Goal: Transaction & Acquisition: Book appointment/travel/reservation

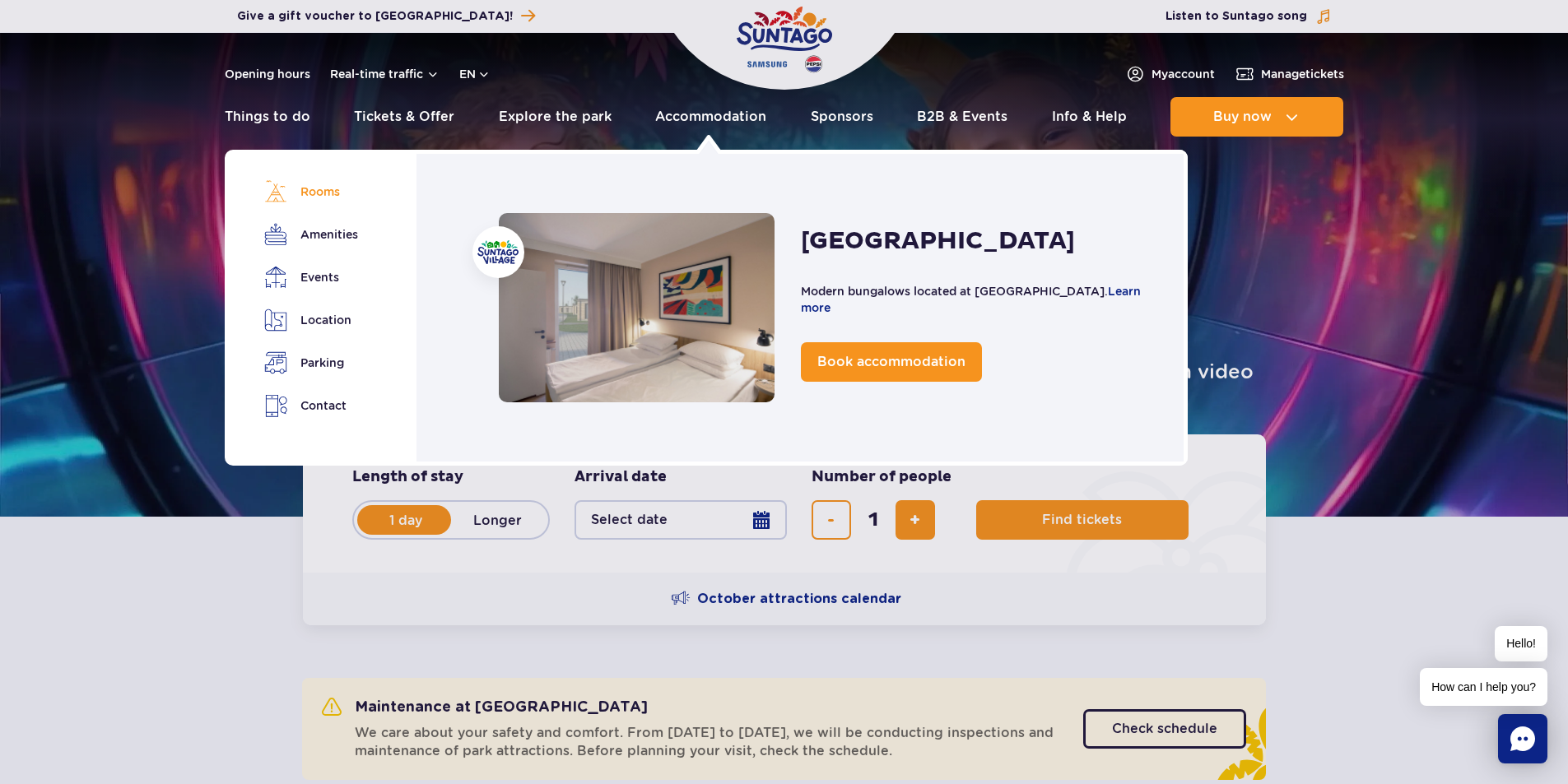
click at [313, 193] on link "Rooms" at bounding box center [310, 191] width 92 height 23
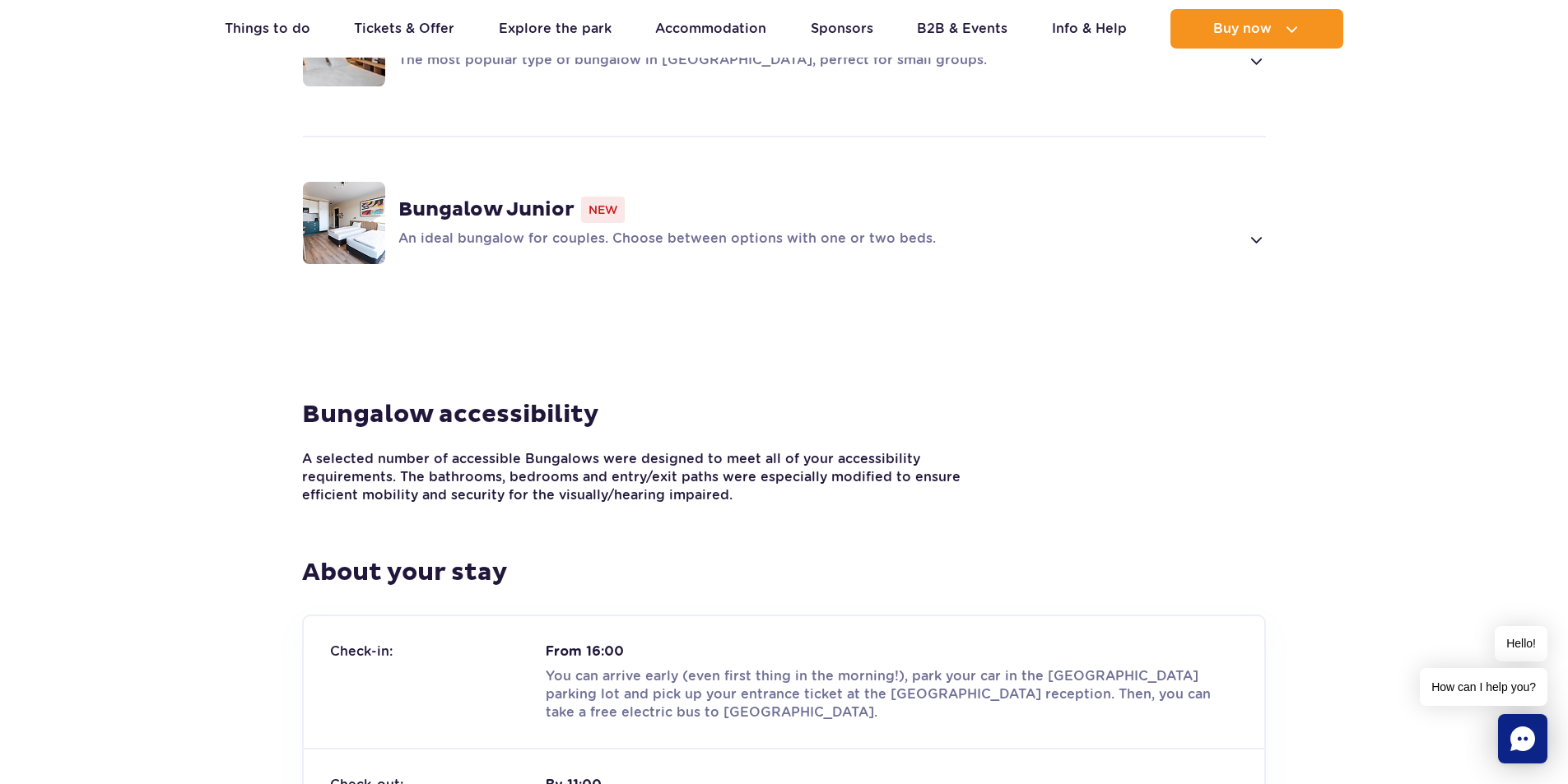
scroll to position [1584, 0]
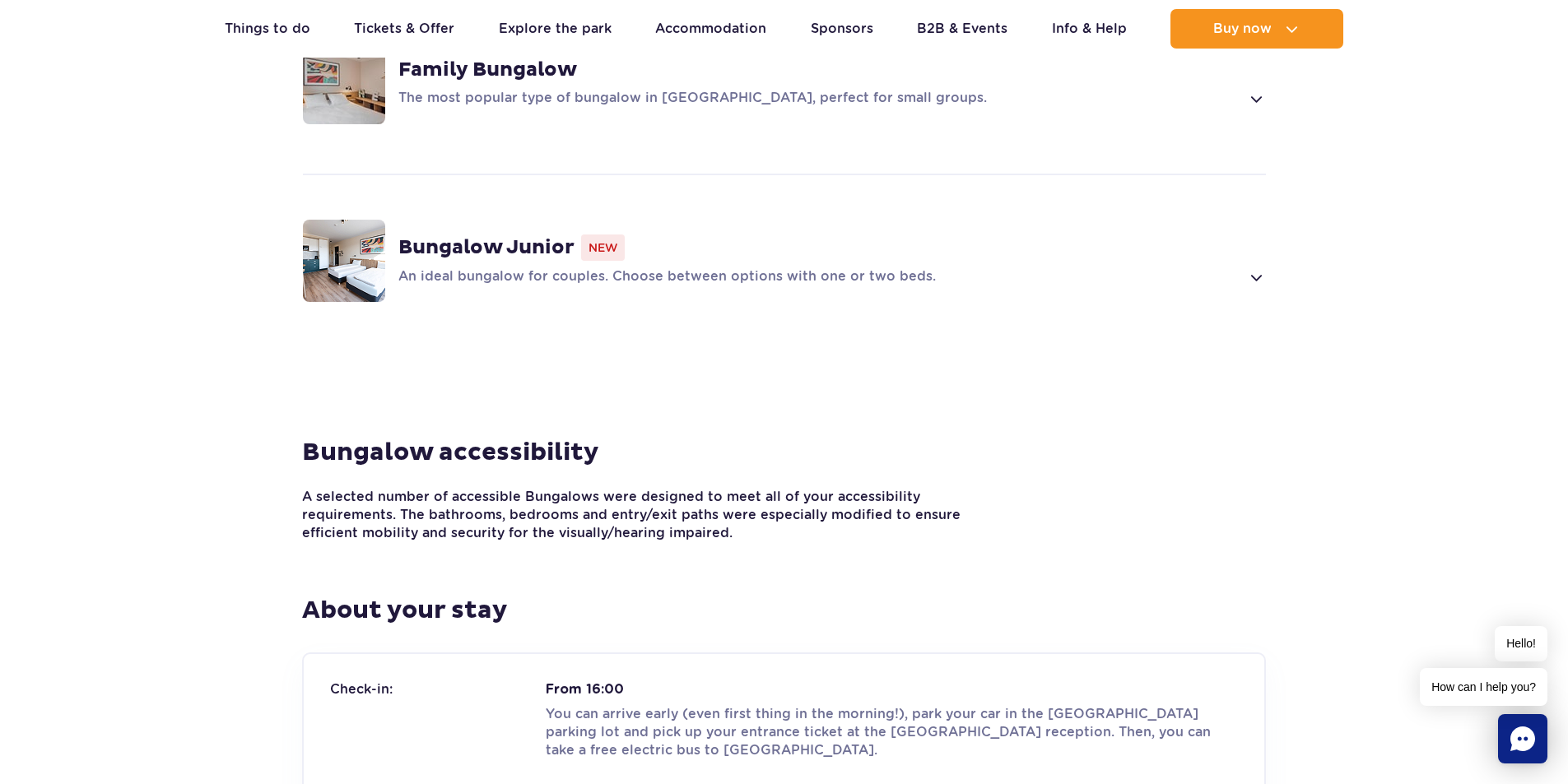
click at [790, 267] on p "An ideal bungalow for couples. Choose between options with one or two beds." at bounding box center [819, 277] width 842 height 20
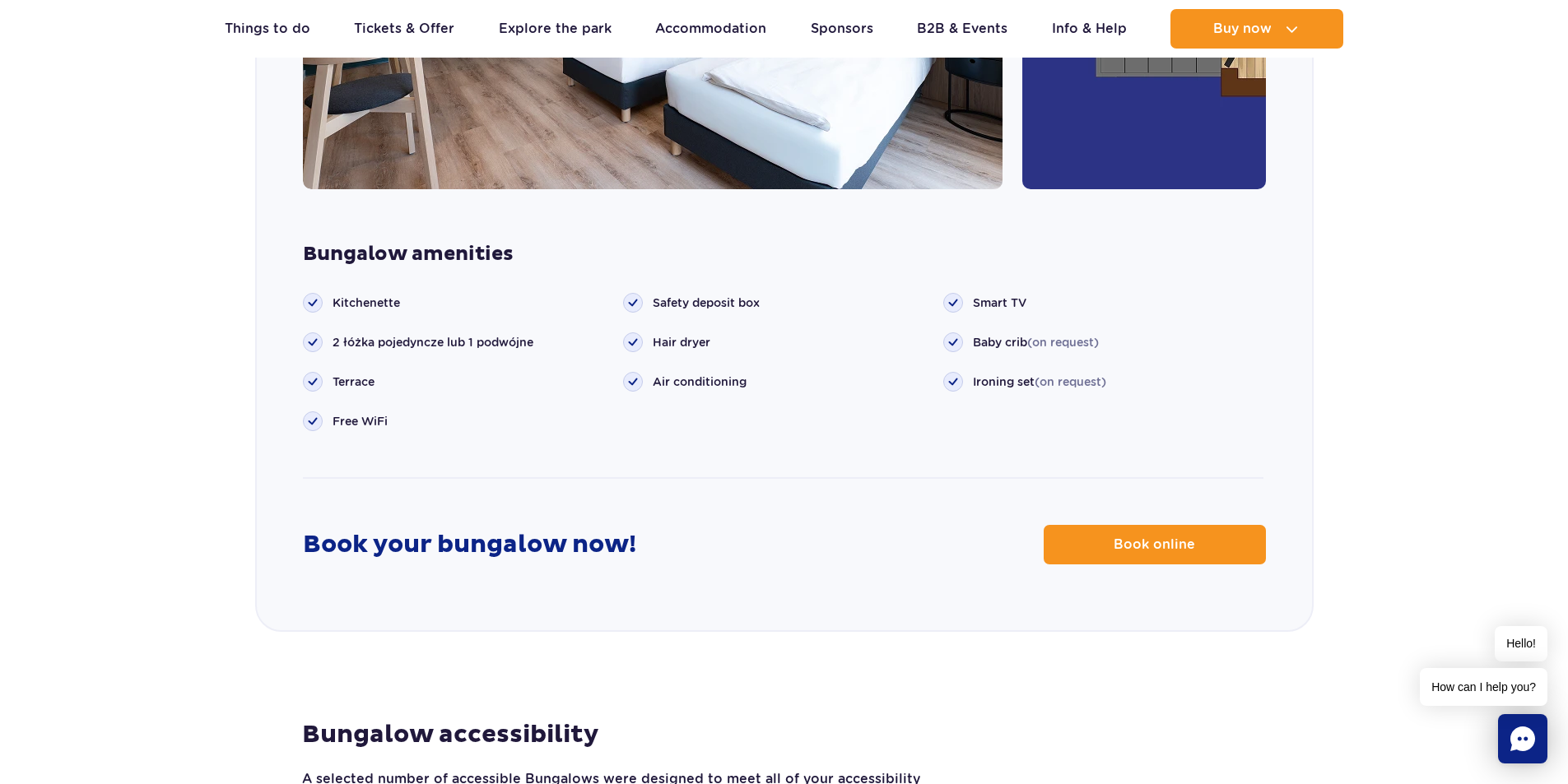
scroll to position [2221, 0]
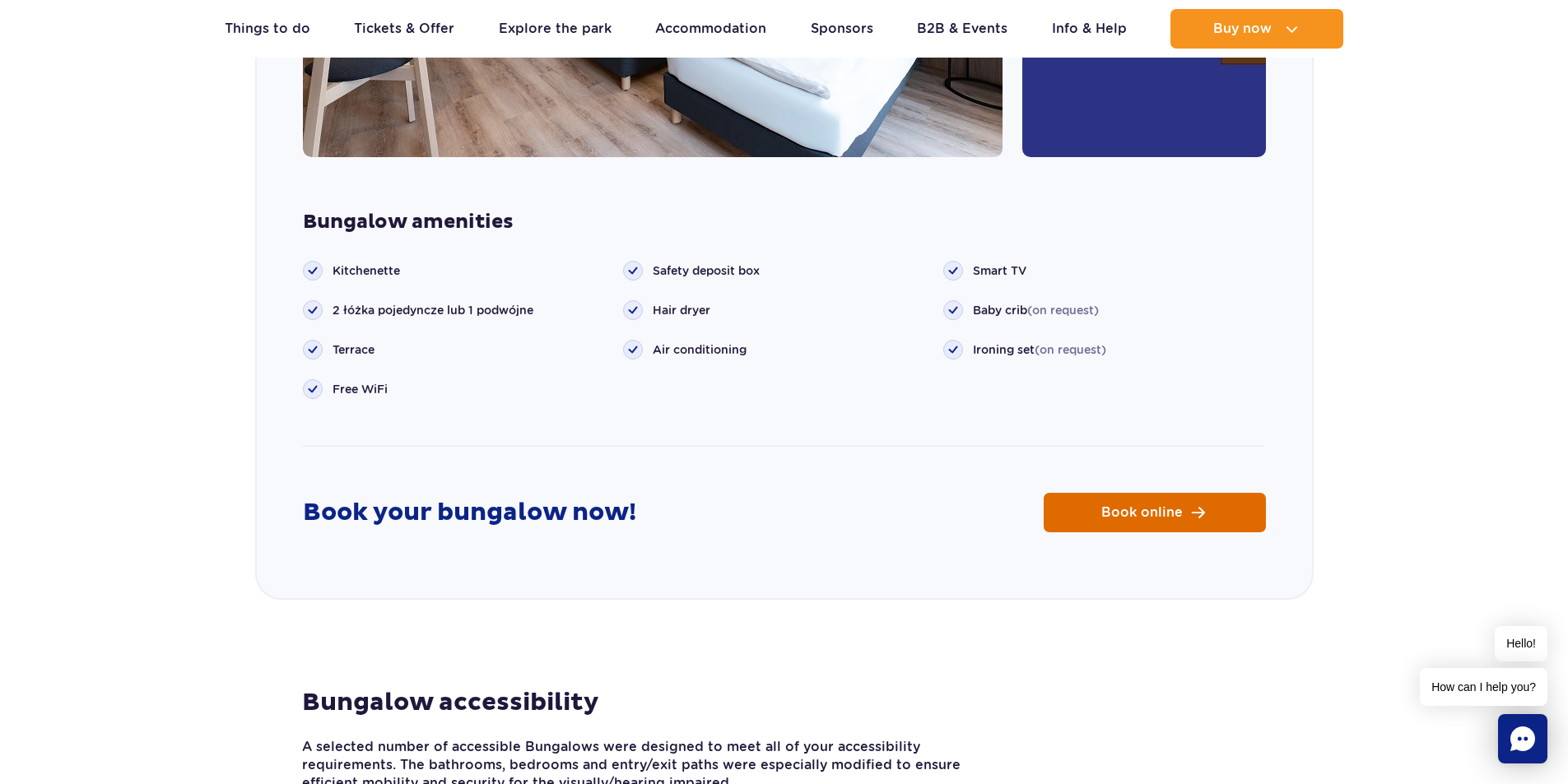
click at [1157, 493] on link "Book online" at bounding box center [1155, 513] width 222 height 39
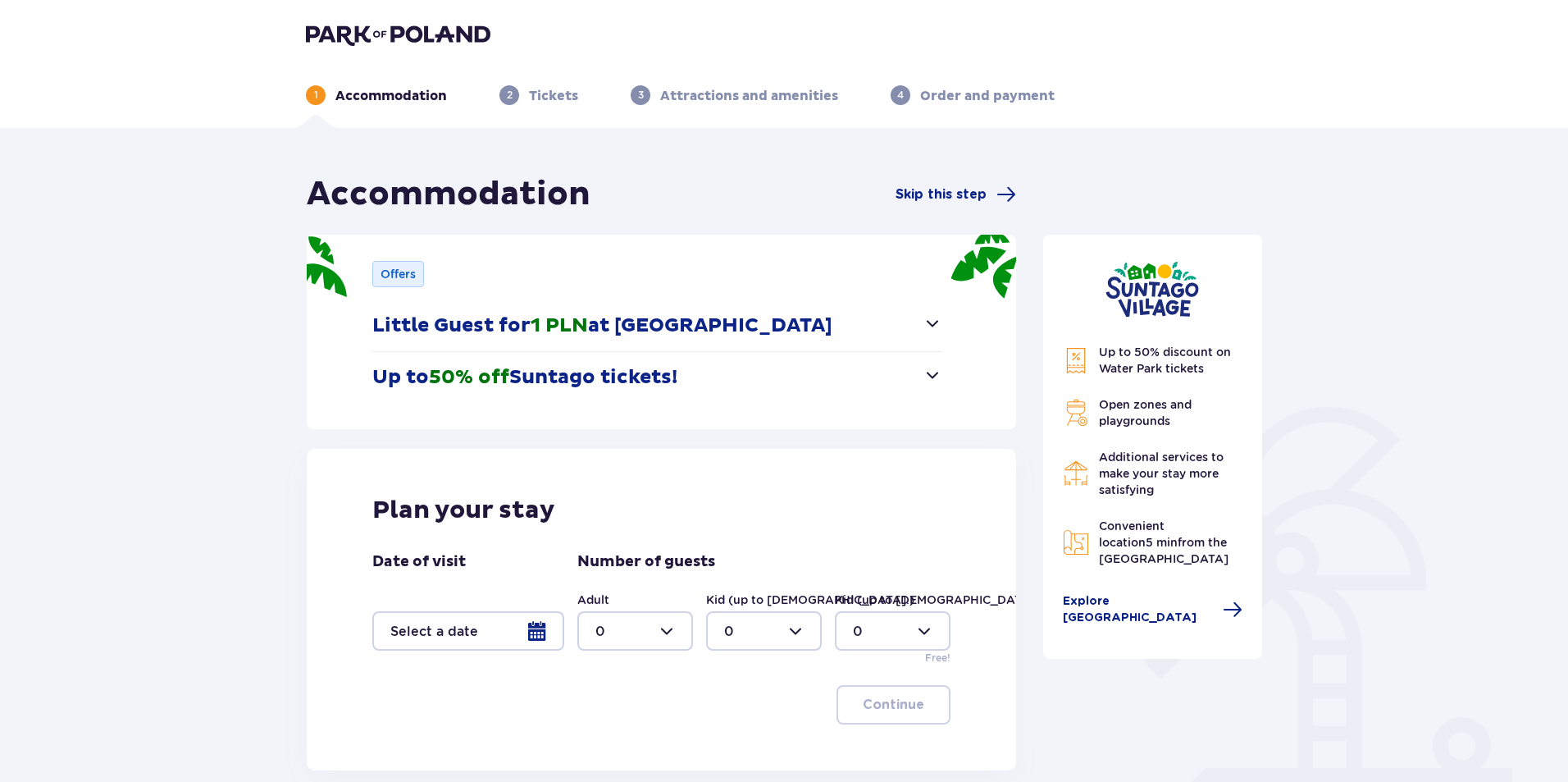
click at [610, 325] on p "Little Guest for 1 PLN at Suntago Village" at bounding box center [603, 326] width 460 height 25
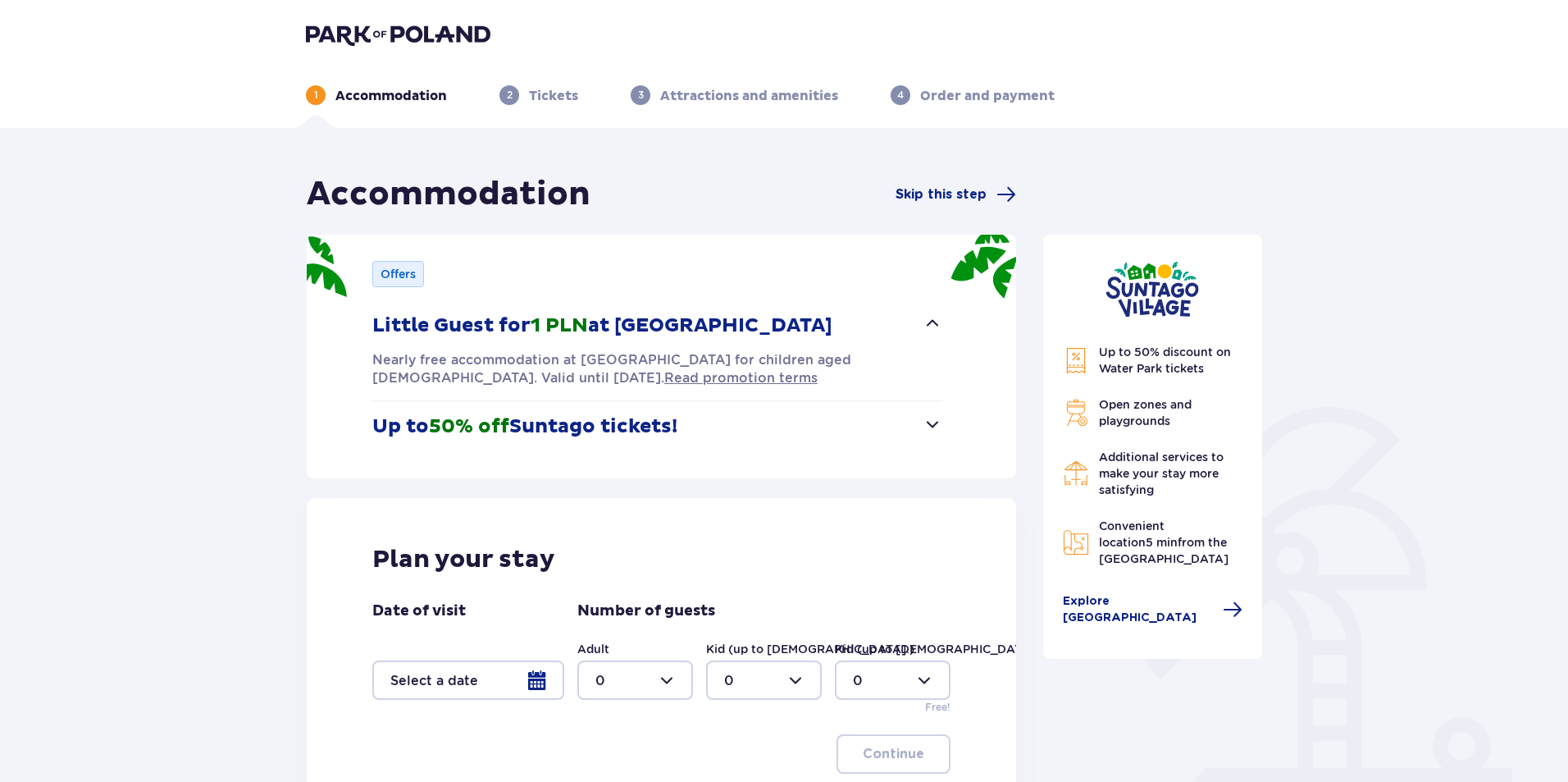
click at [610, 325] on p "Little Guest for 1 PLN at Suntago Village" at bounding box center [603, 326] width 460 height 25
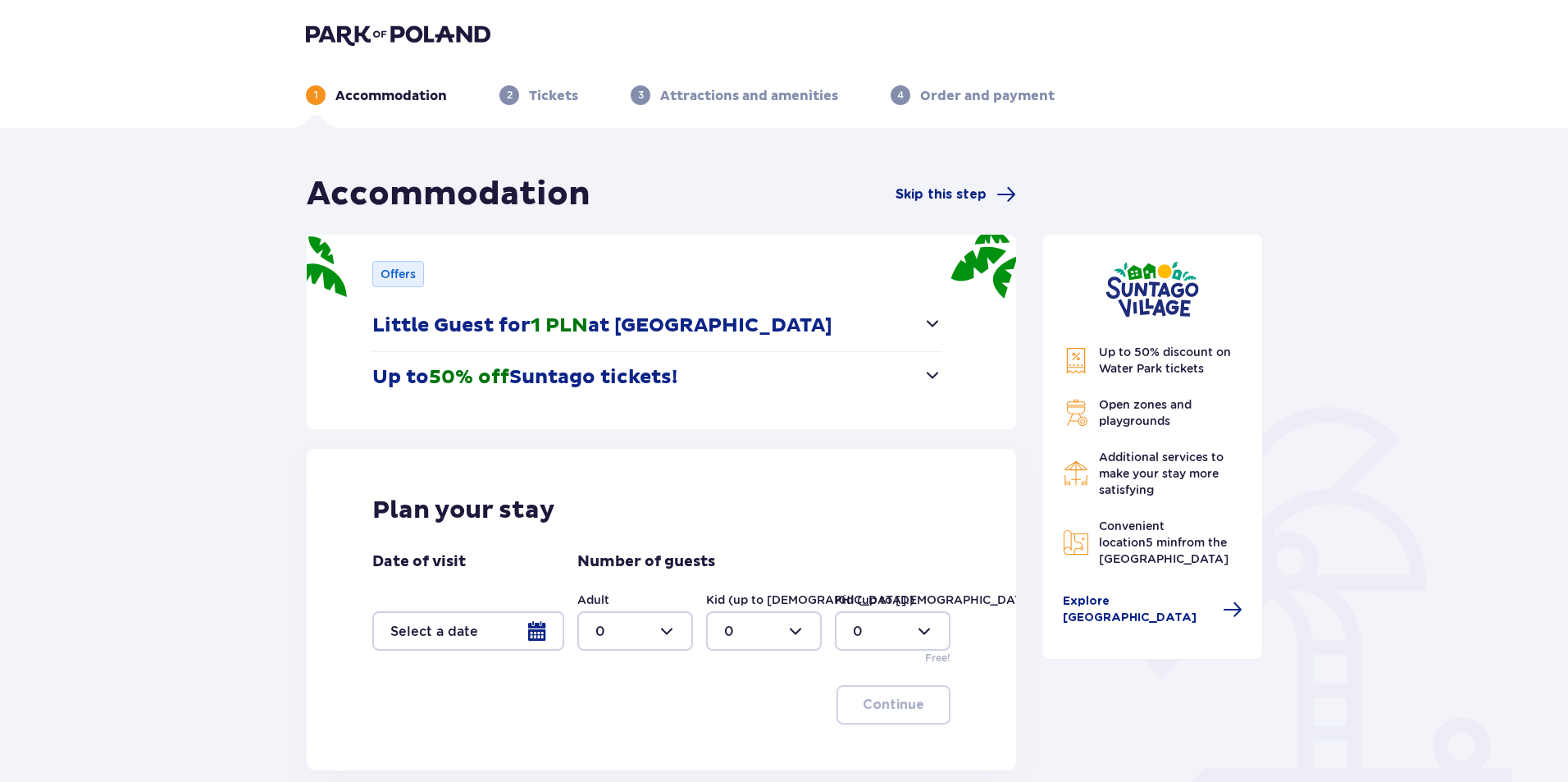
click at [482, 624] on div at bounding box center [468, 631] width 192 height 39
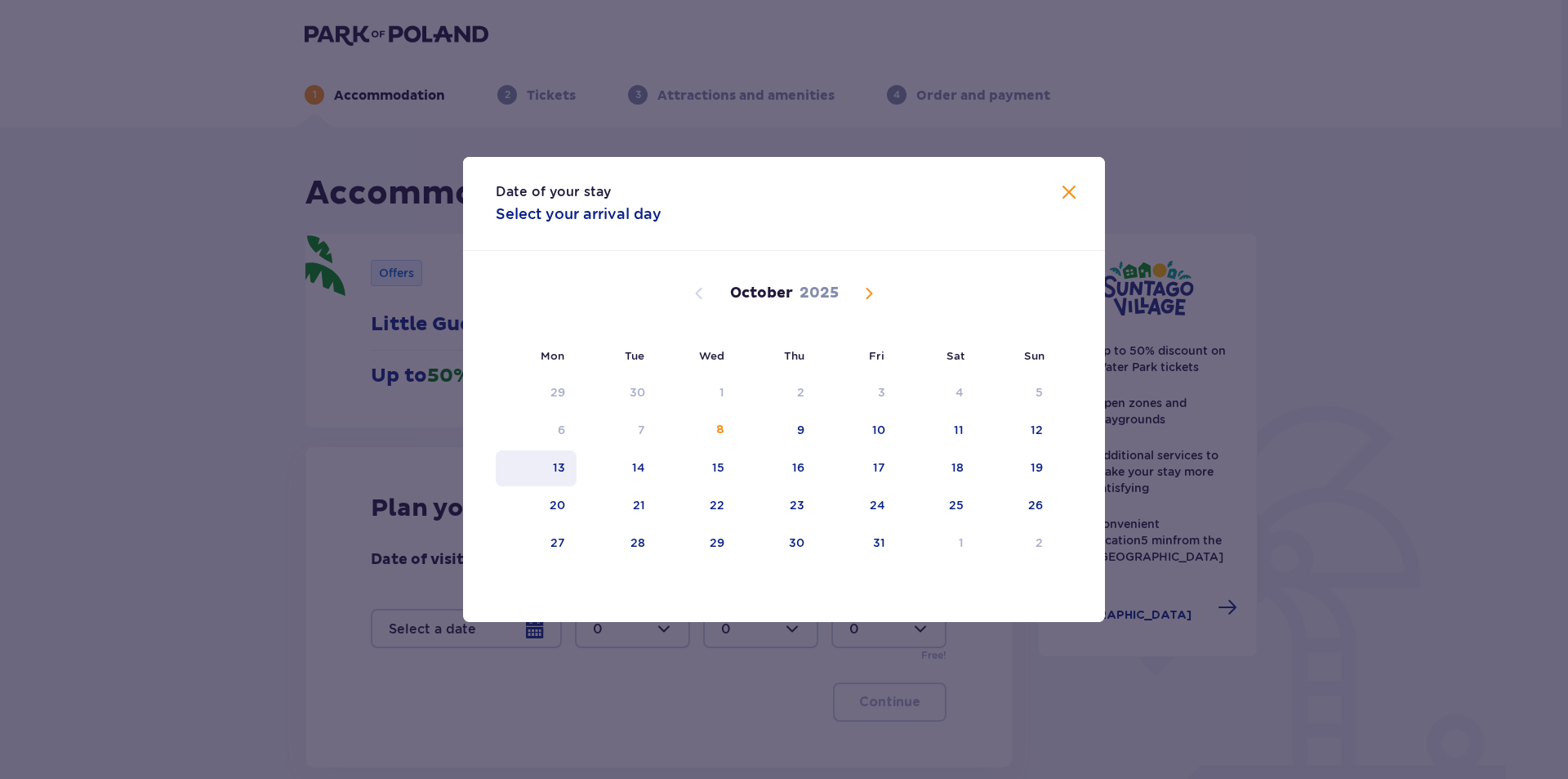
click at [561, 463] on div "13" at bounding box center [559, 467] width 13 height 17
click at [623, 470] on div "14" at bounding box center [617, 468] width 81 height 36
type input "13.10.25 - 14.10.25"
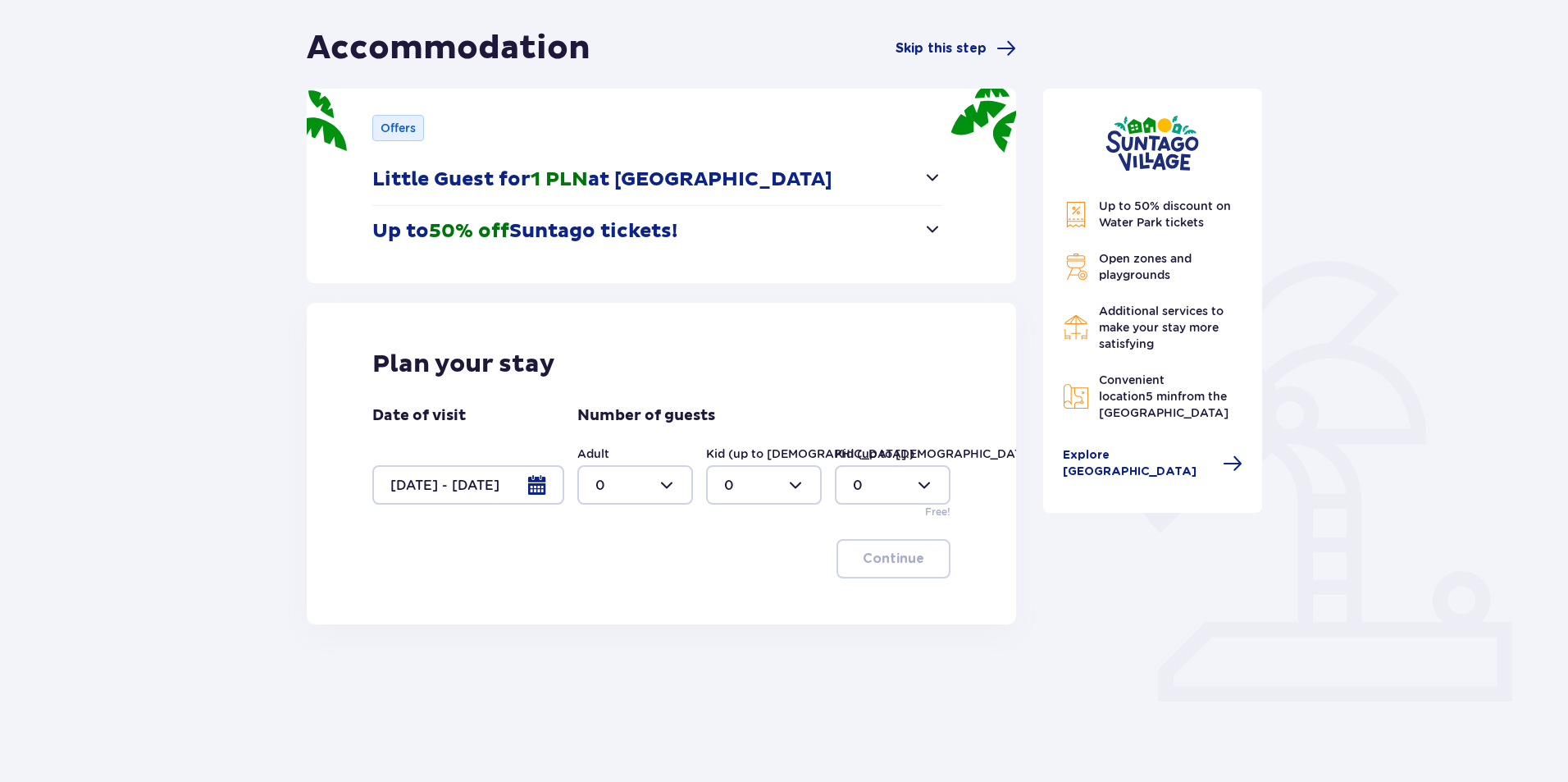
scroll to position [162, 0]
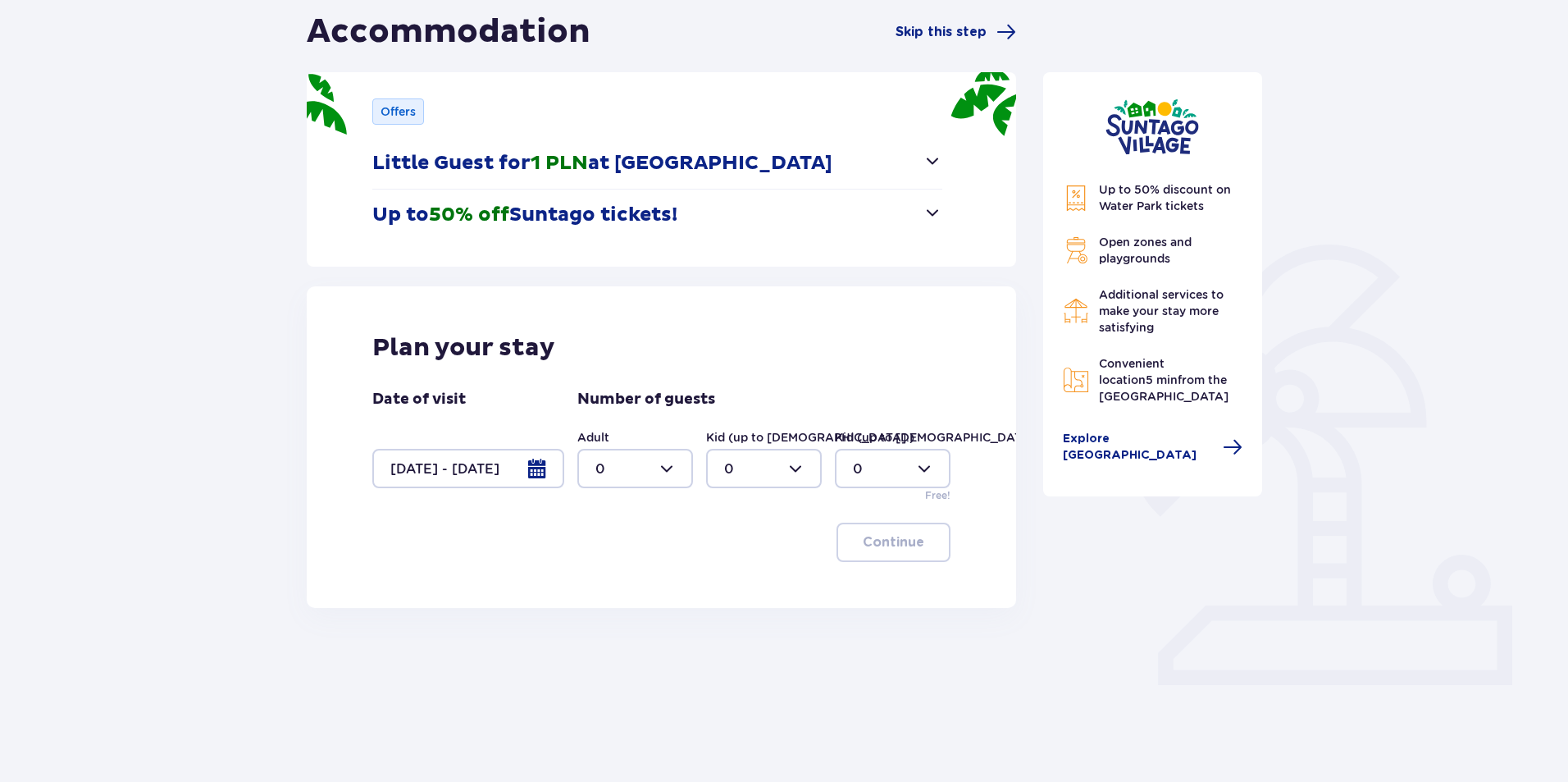
click at [630, 482] on div at bounding box center [635, 468] width 116 height 39
click at [624, 559] on div "1" at bounding box center [634, 553] width 80 height 18
type input "1"
click at [748, 475] on div at bounding box center [764, 468] width 116 height 39
click at [738, 551] on div "1" at bounding box center [763, 553] width 80 height 18
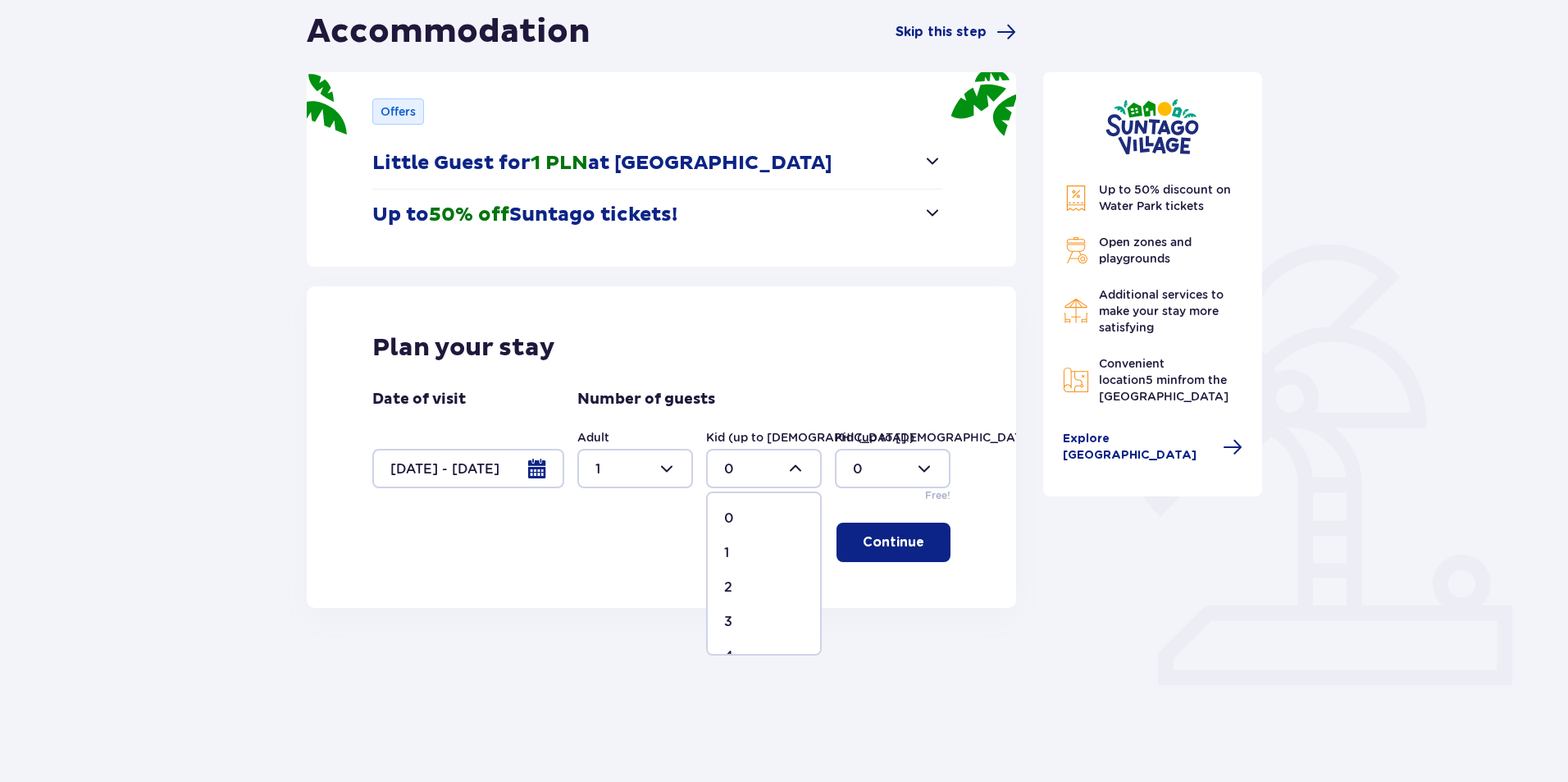
type input "1"
click at [902, 545] on p "Continue" at bounding box center [893, 542] width 62 height 18
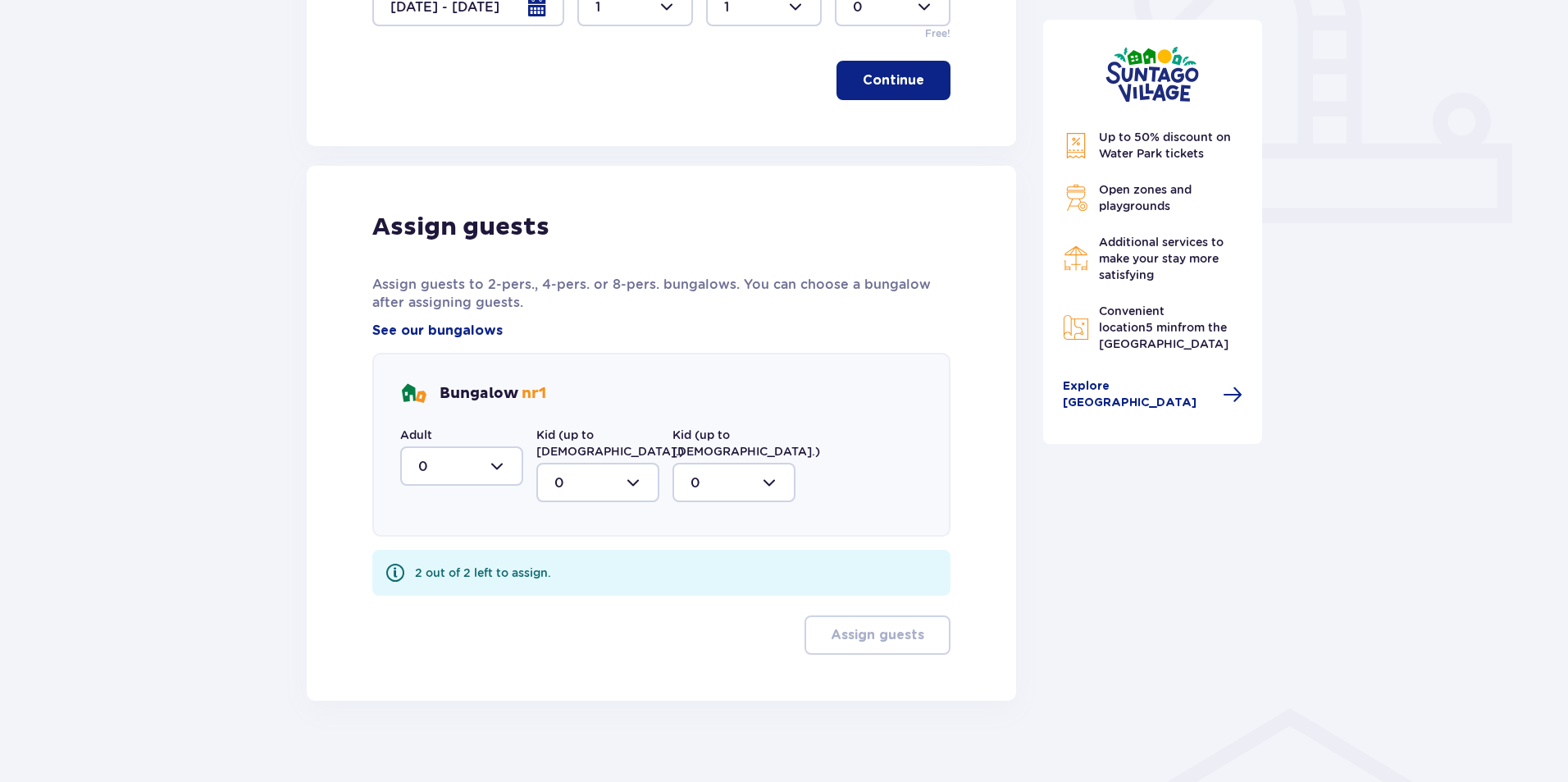
scroll to position [626, 0]
click at [455, 471] on div at bounding box center [461, 465] width 123 height 39
click at [454, 548] on div "1" at bounding box center [461, 550] width 87 height 18
type input "1"
click at [576, 463] on div at bounding box center [597, 482] width 123 height 39
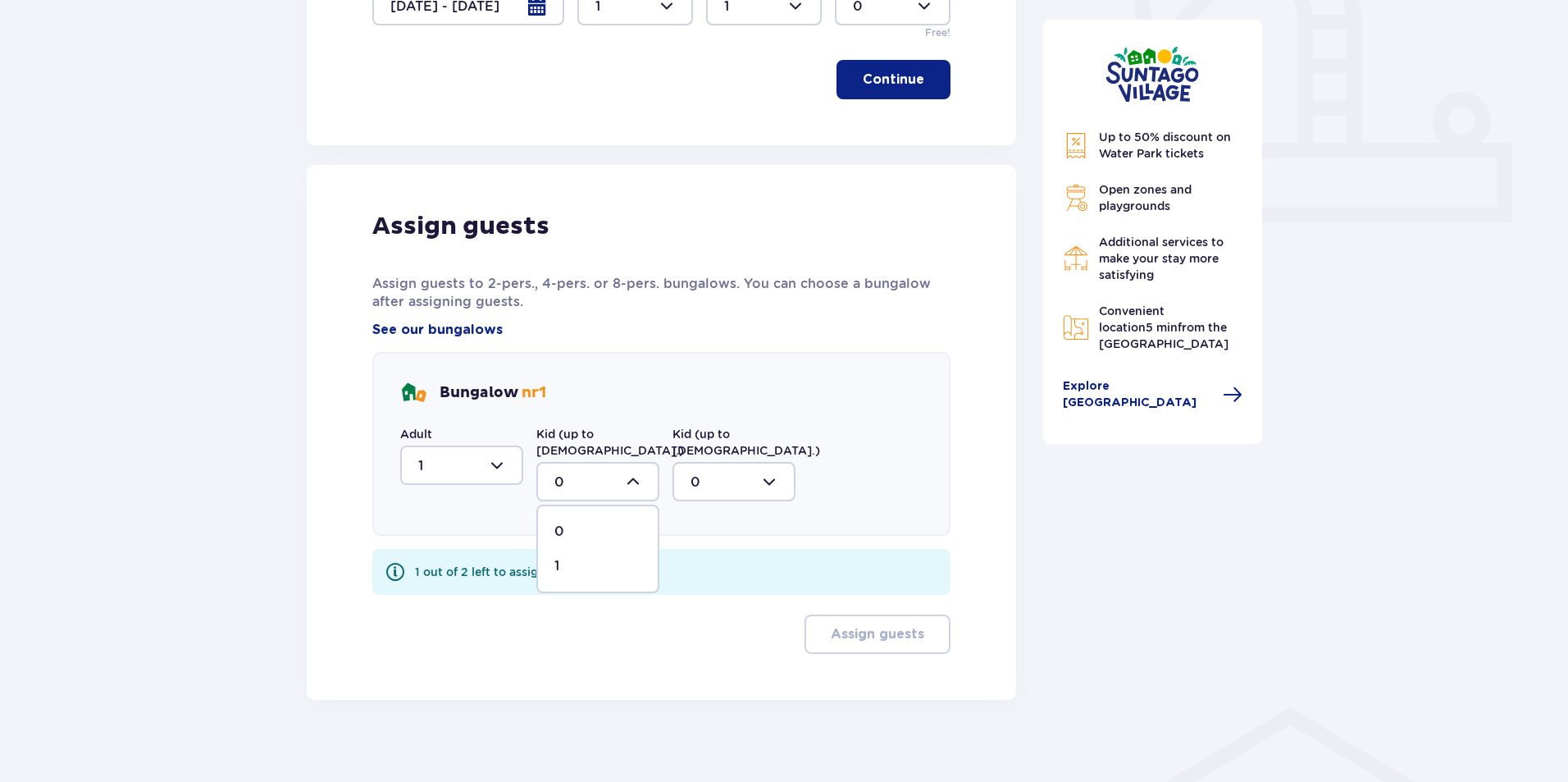
click at [580, 557] on div "1" at bounding box center [598, 566] width 87 height 18
type input "1"
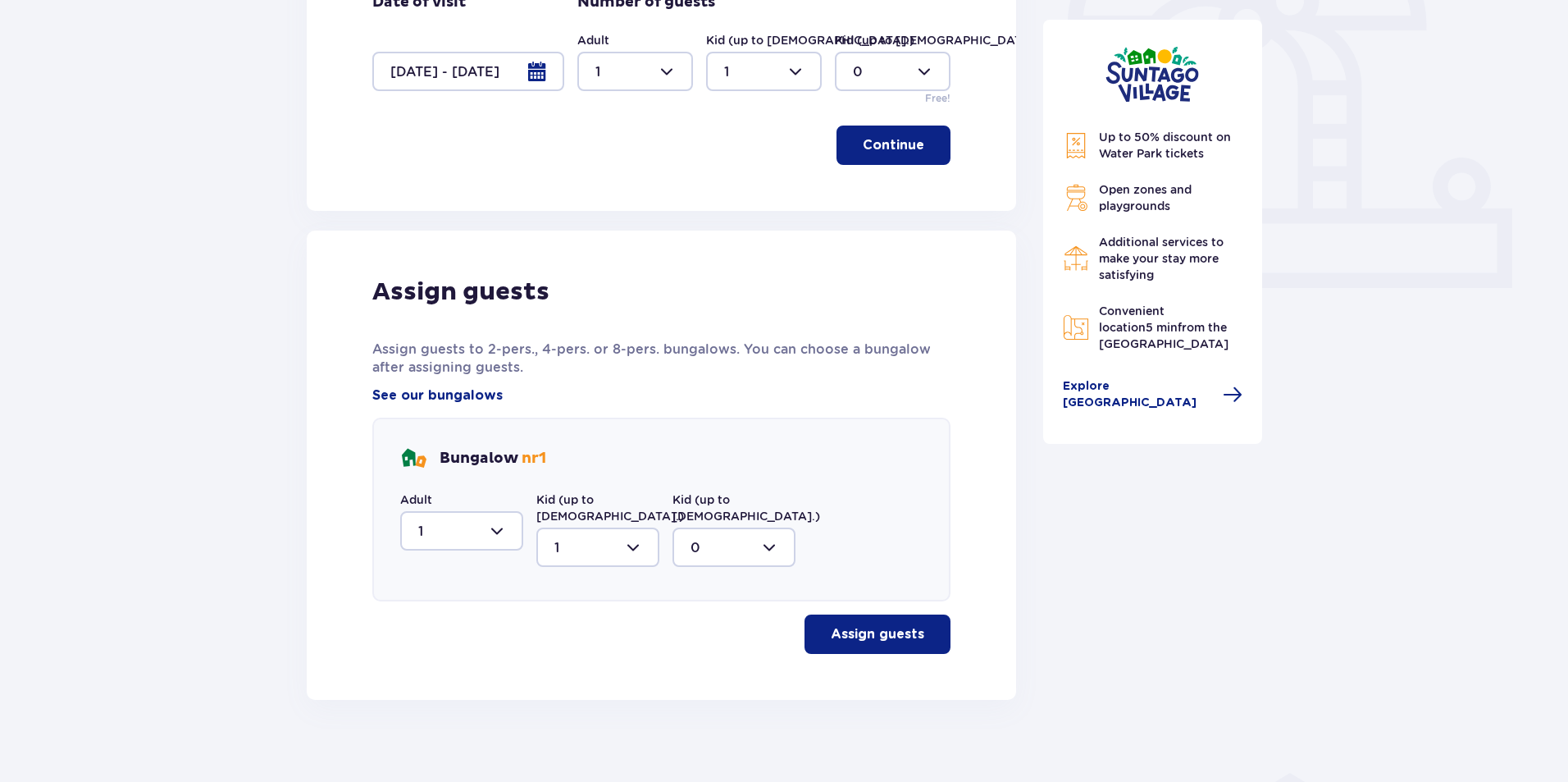
click at [866, 626] on p "Assign guests" at bounding box center [877, 634] width 93 height 18
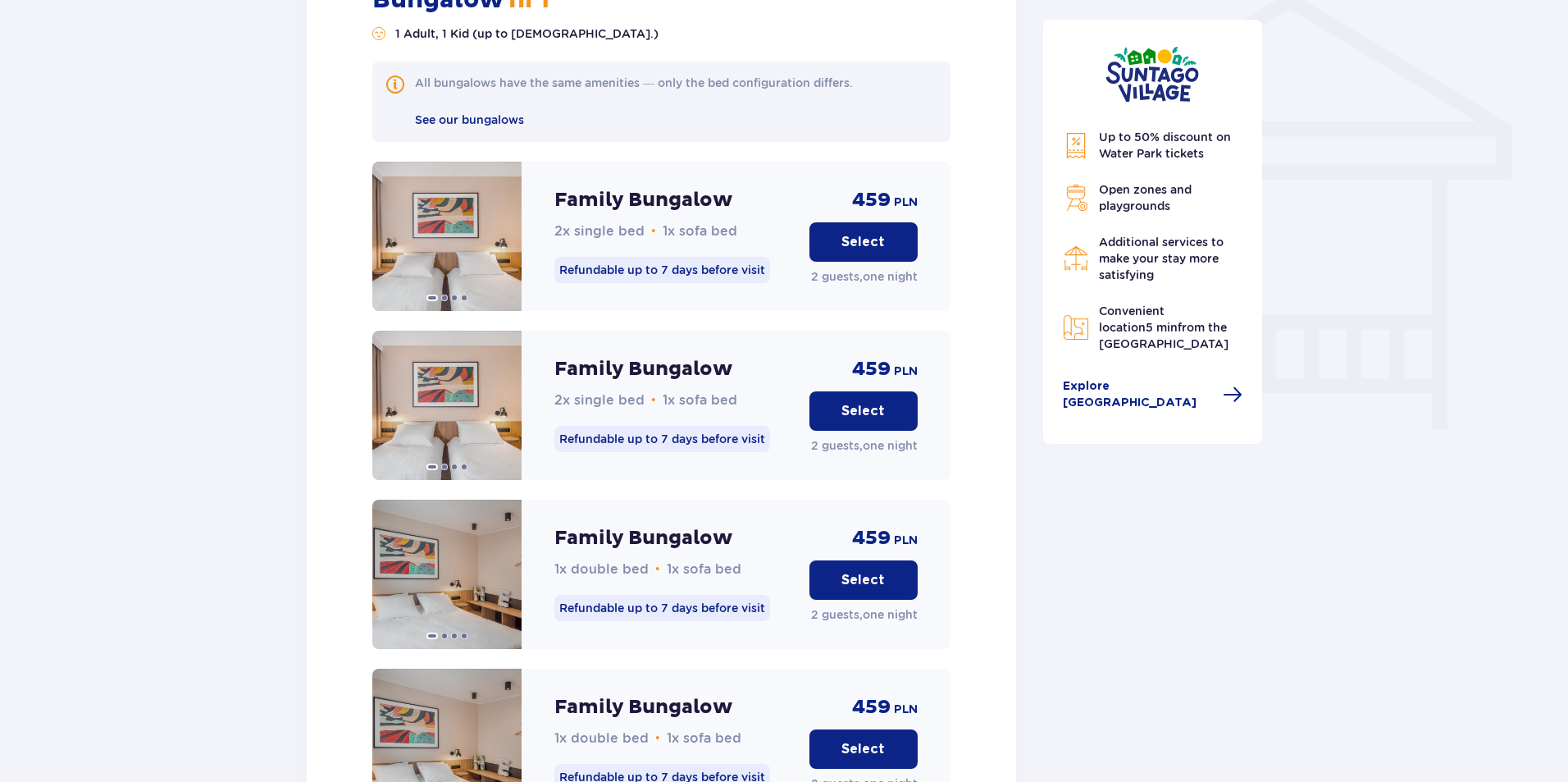
scroll to position [1301, 0]
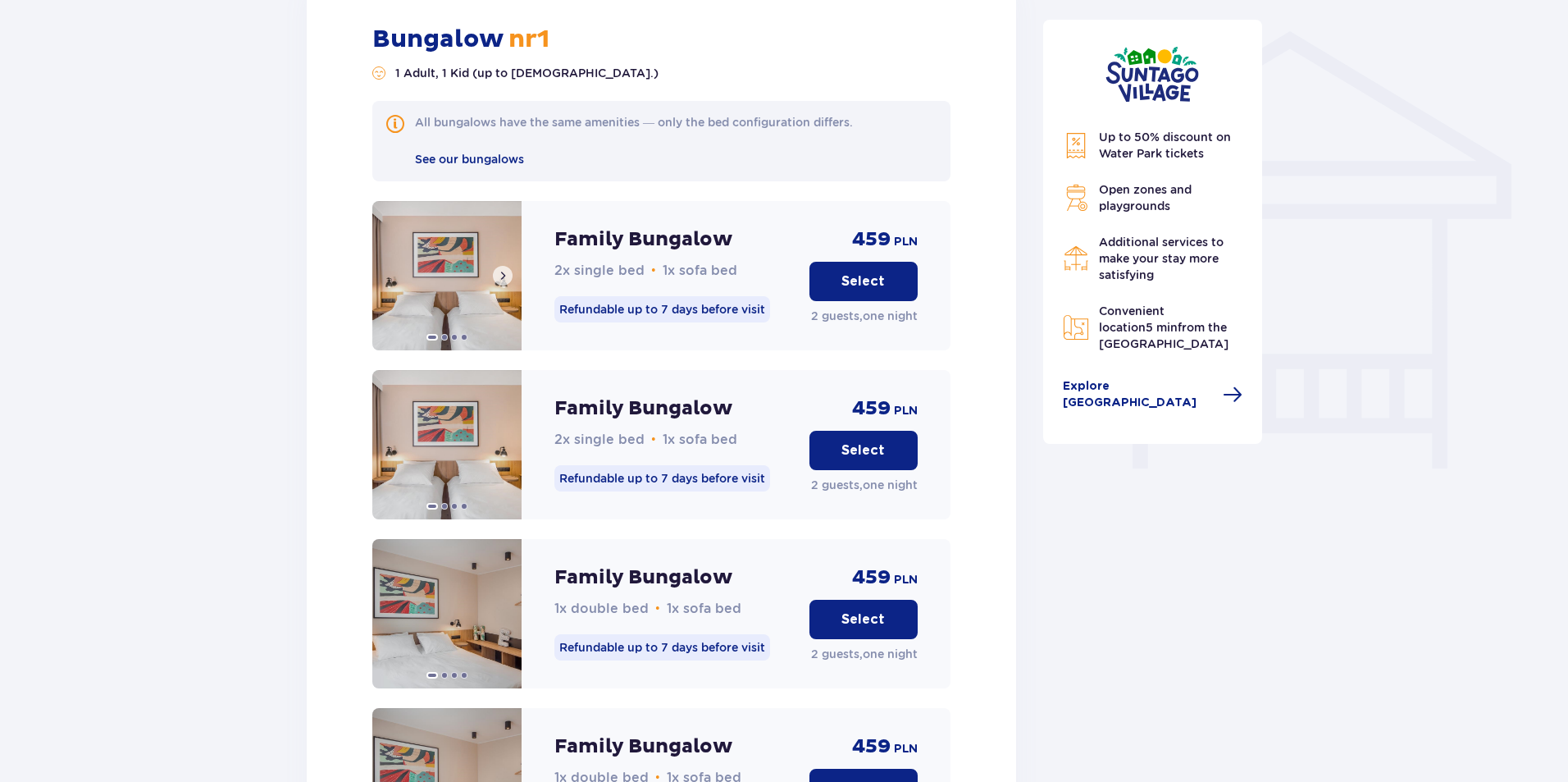
click at [440, 255] on img at bounding box center [447, 275] width 149 height 150
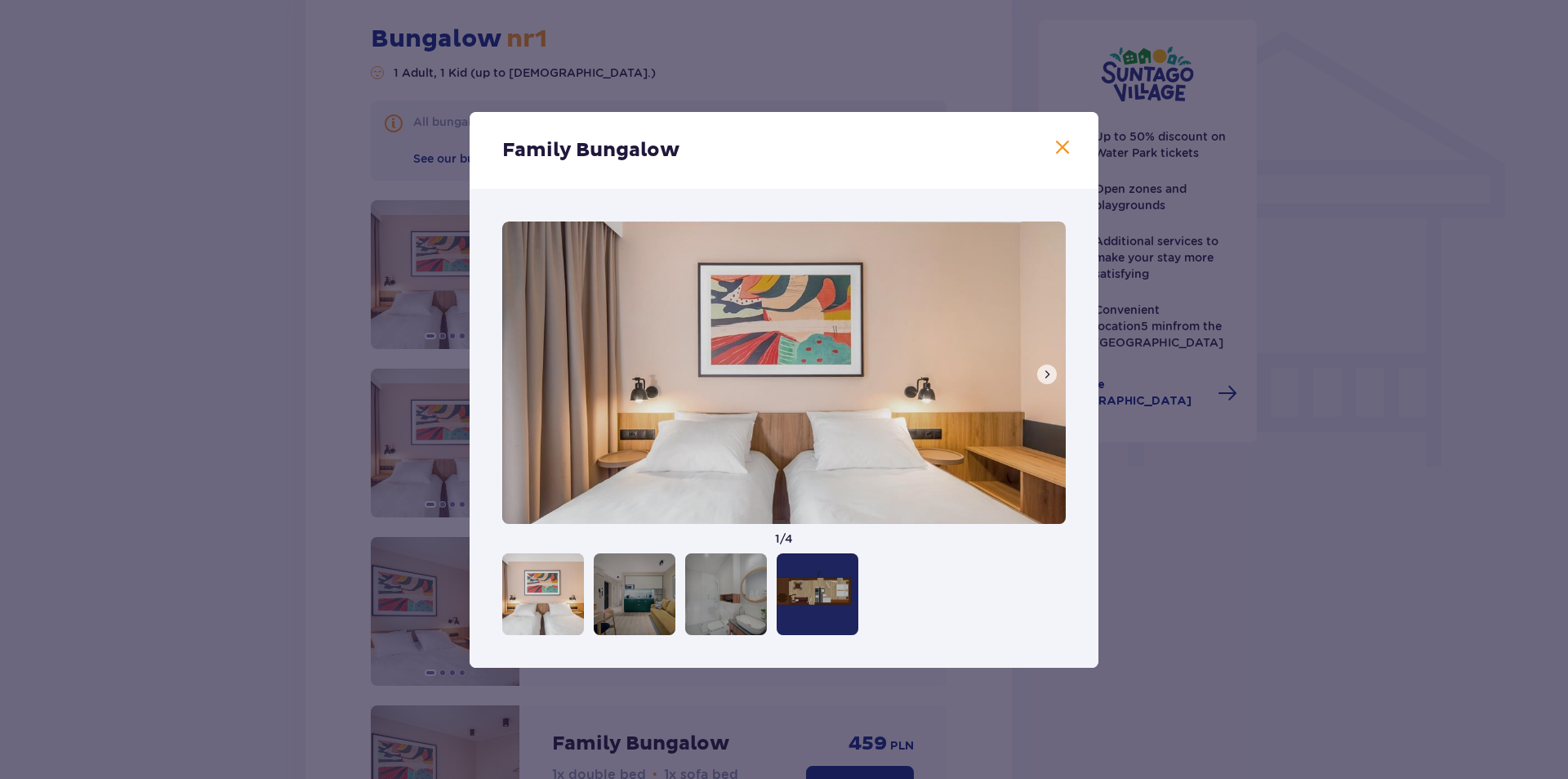
click at [1054, 151] on span at bounding box center [1063, 148] width 20 height 20
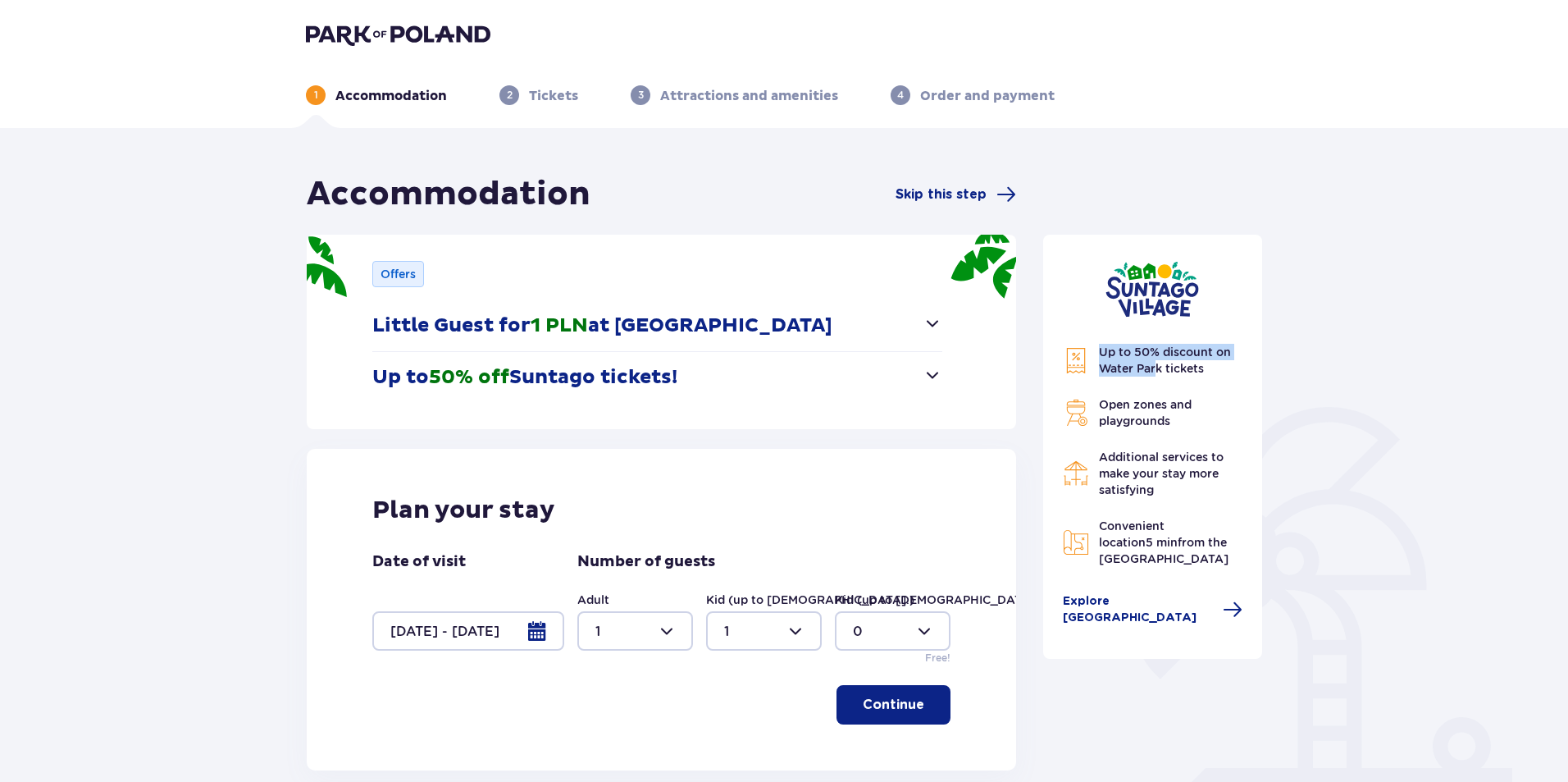
drag, startPoint x: 1094, startPoint y: 348, endPoint x: 1156, endPoint y: 363, distance: 63.8
click at [1156, 363] on div "Up to 50% discount on Water Park tickets" at bounding box center [1152, 359] width 180 height 32
click at [1156, 363] on span "Up to 50% discount on Water Park tickets" at bounding box center [1165, 360] width 132 height 30
drag, startPoint x: 1126, startPoint y: 456, endPoint x: 1129, endPoint y: 473, distance: 17.3
click at [1129, 473] on span "Additional services to make your stay more satisfying" at bounding box center [1161, 473] width 125 height 46
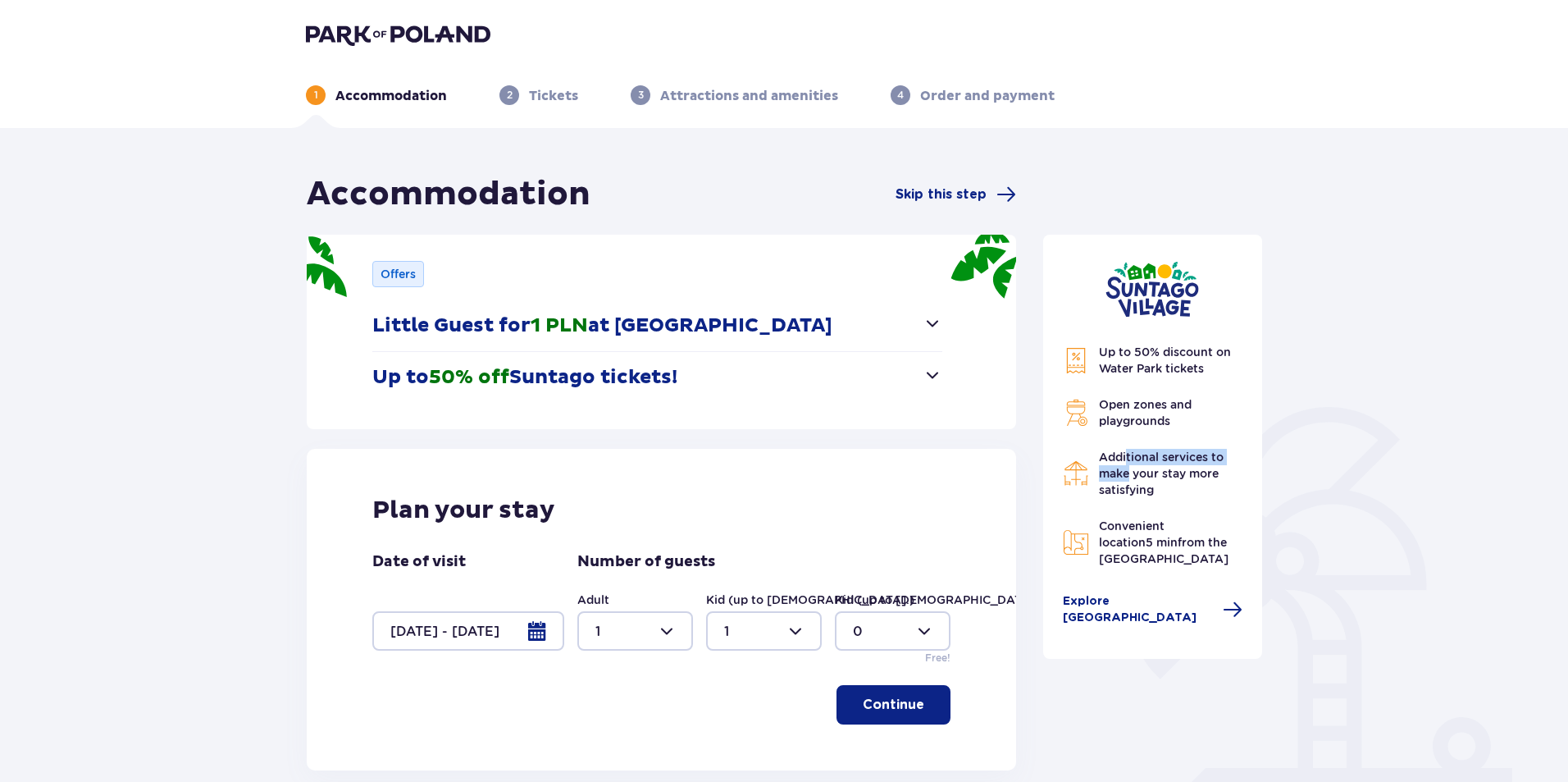
click at [1129, 473] on span "Additional services to make your stay more satisfying" at bounding box center [1161, 473] width 125 height 46
click at [383, 24] on img at bounding box center [398, 33] width 185 height 23
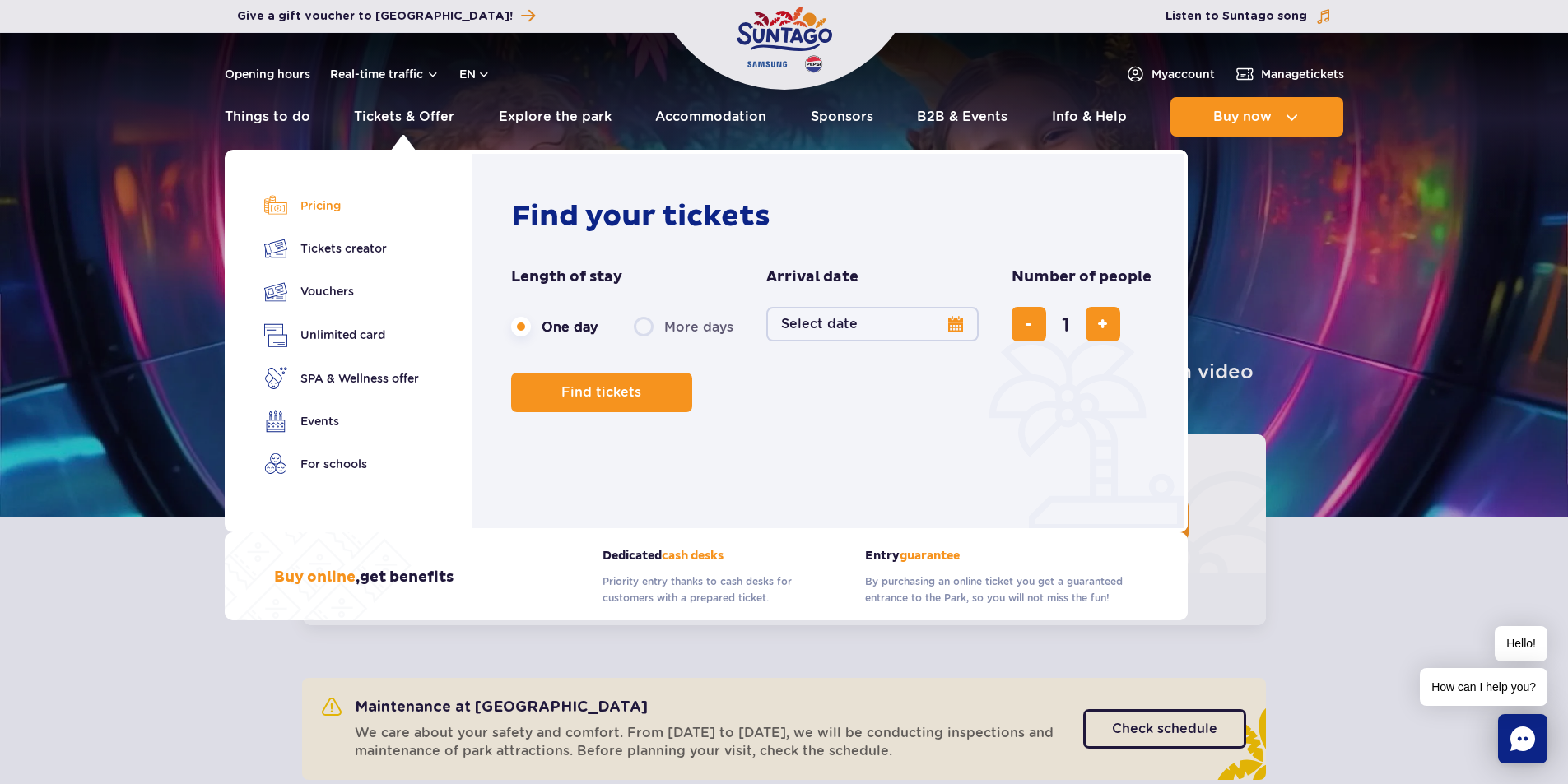
click at [320, 202] on link "Pricing" at bounding box center [341, 205] width 155 height 23
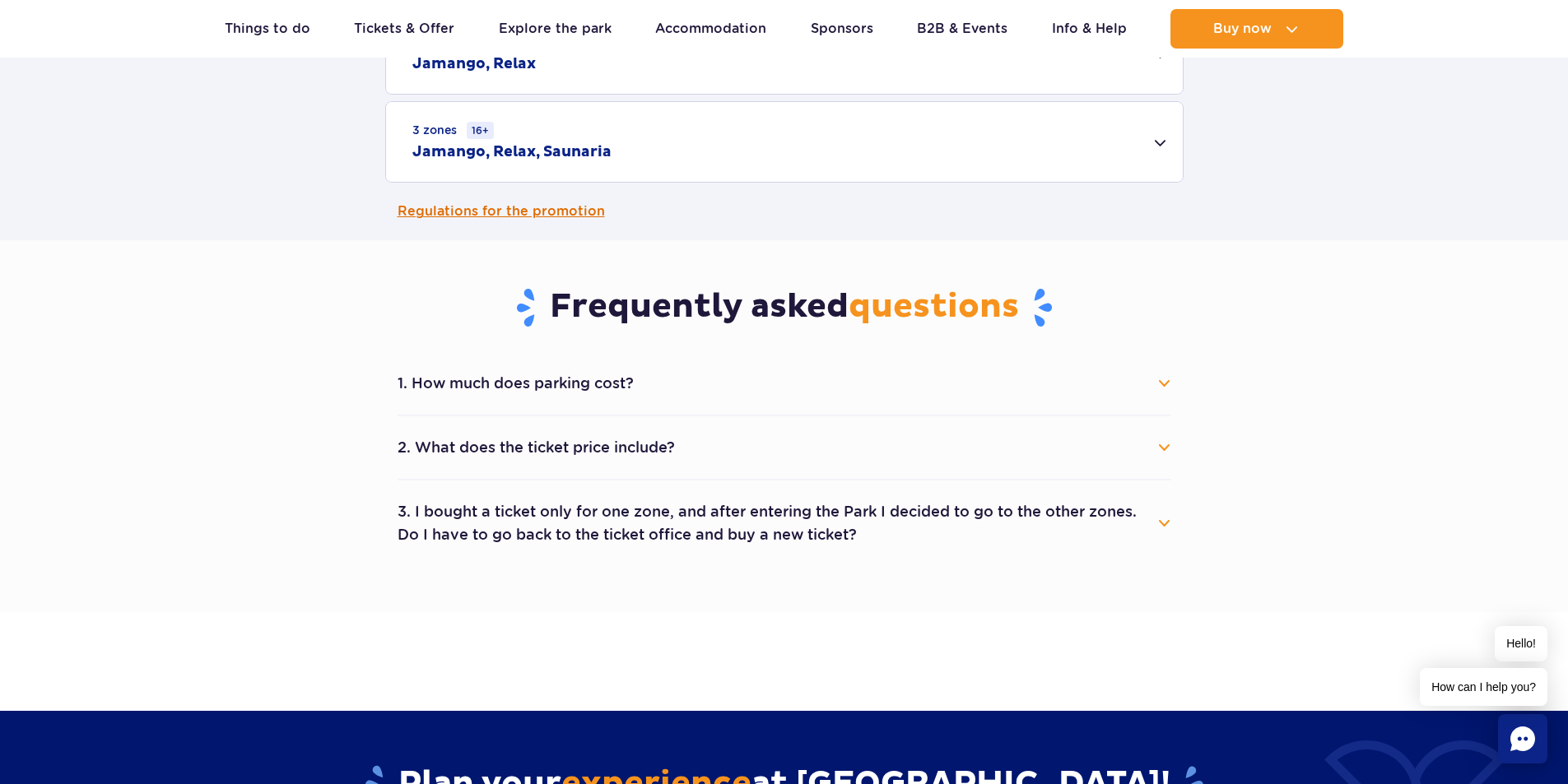
scroll to position [741, 0]
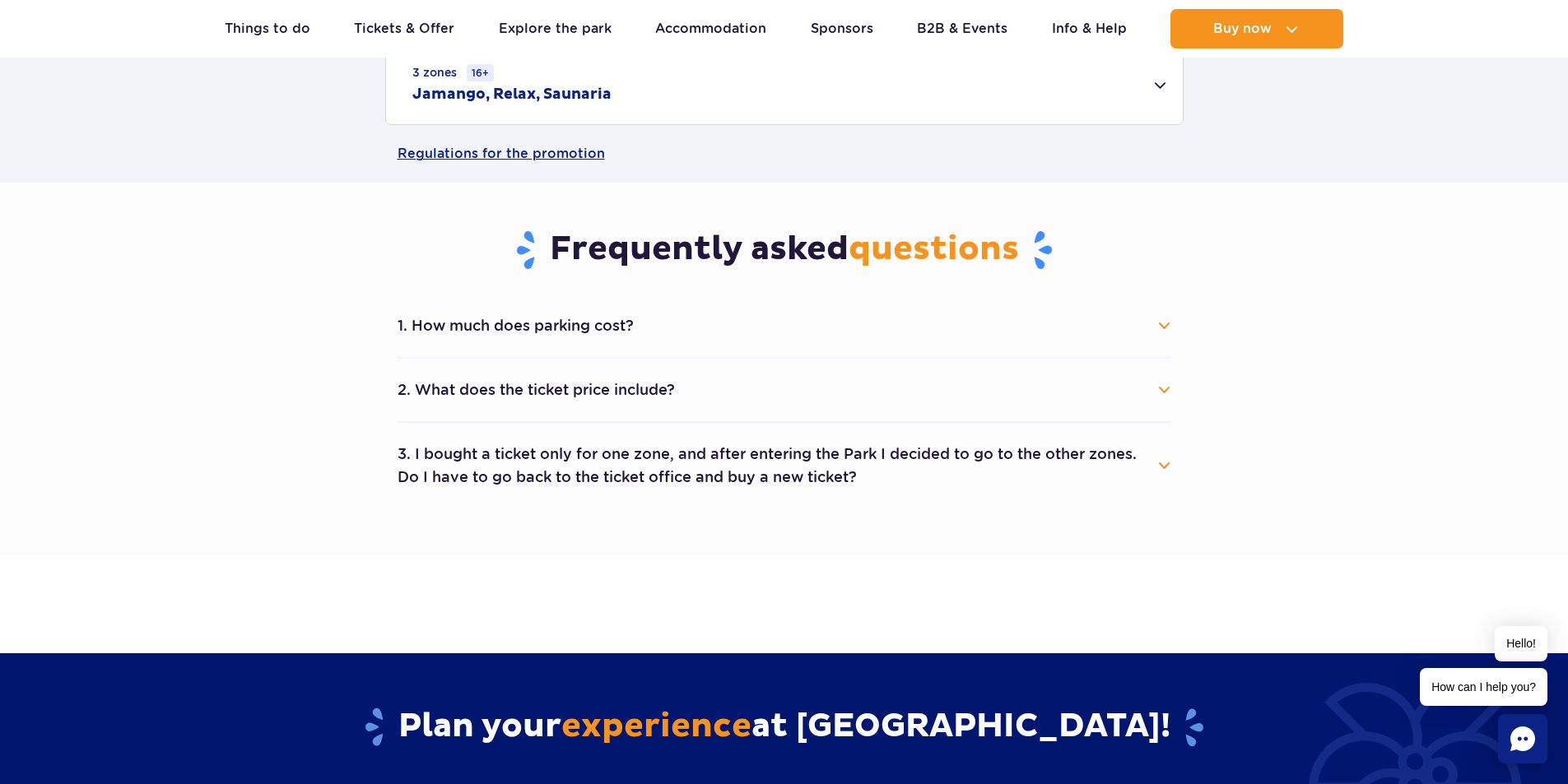
click at [579, 312] on button "1. How much does parking cost?" at bounding box center [784, 325] width 774 height 36
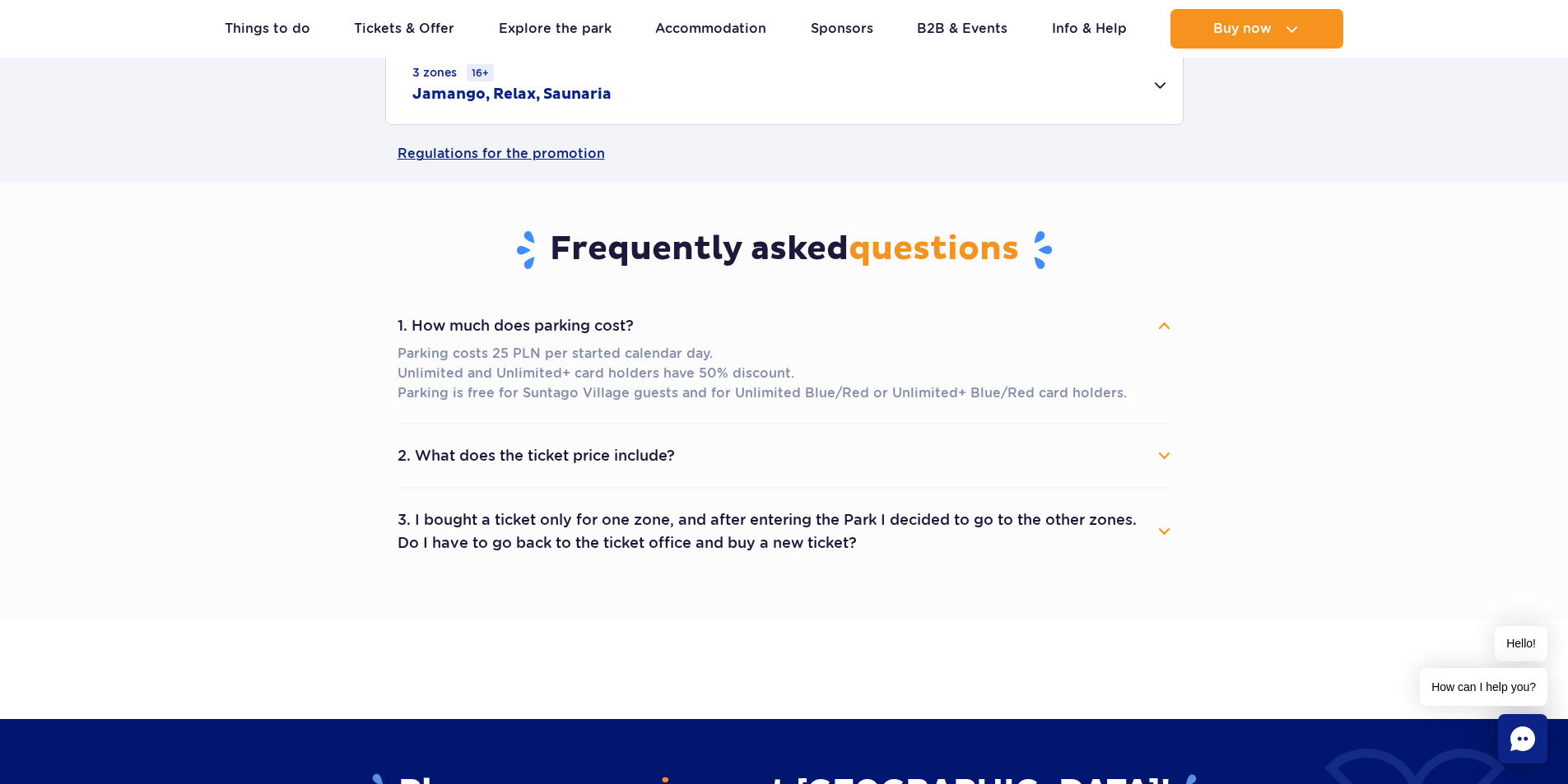
click at [524, 452] on button "2. What does the ticket price include?" at bounding box center [784, 456] width 774 height 36
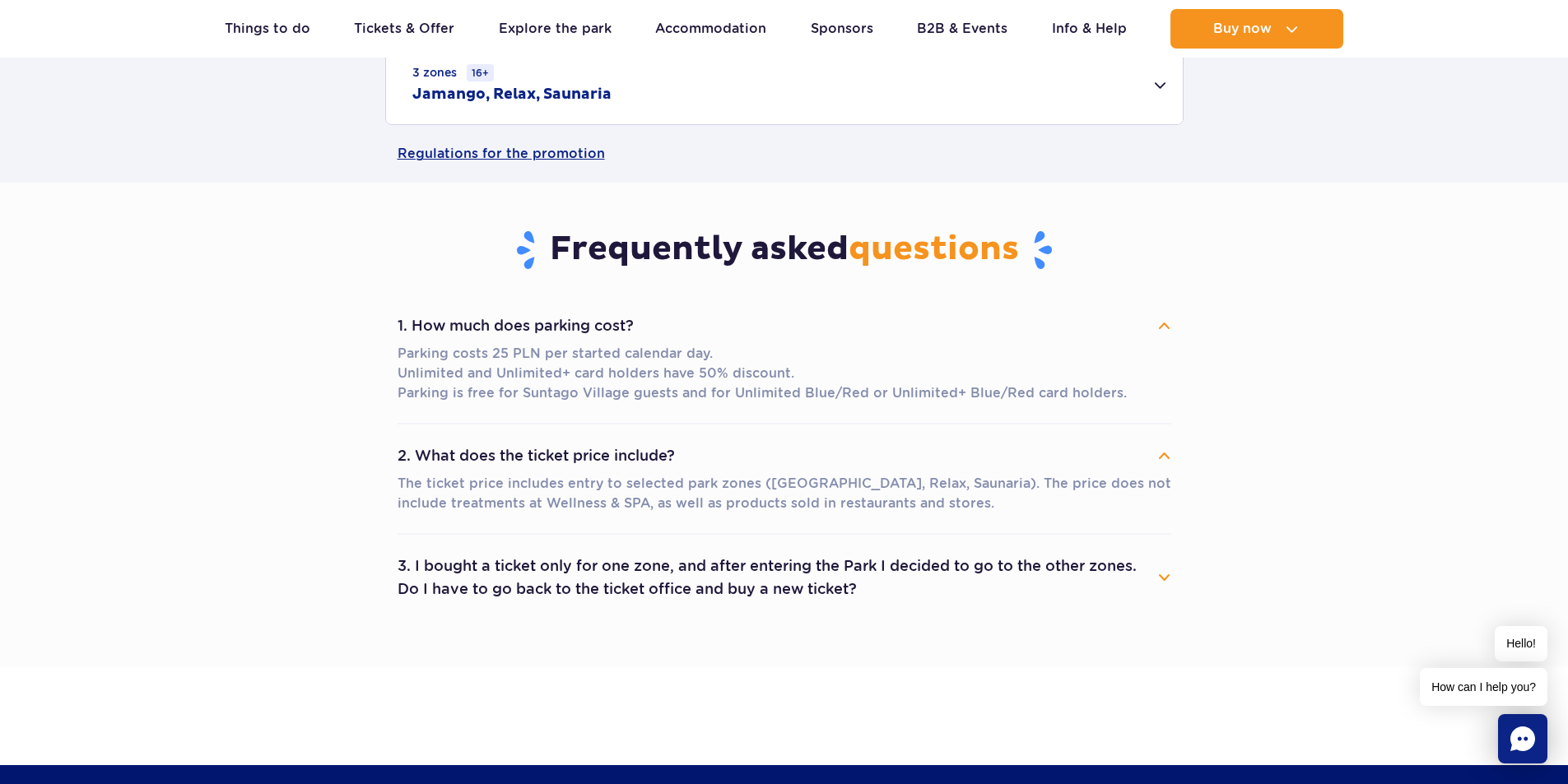
click at [506, 454] on button "2. What does the ticket price include?" at bounding box center [784, 456] width 774 height 36
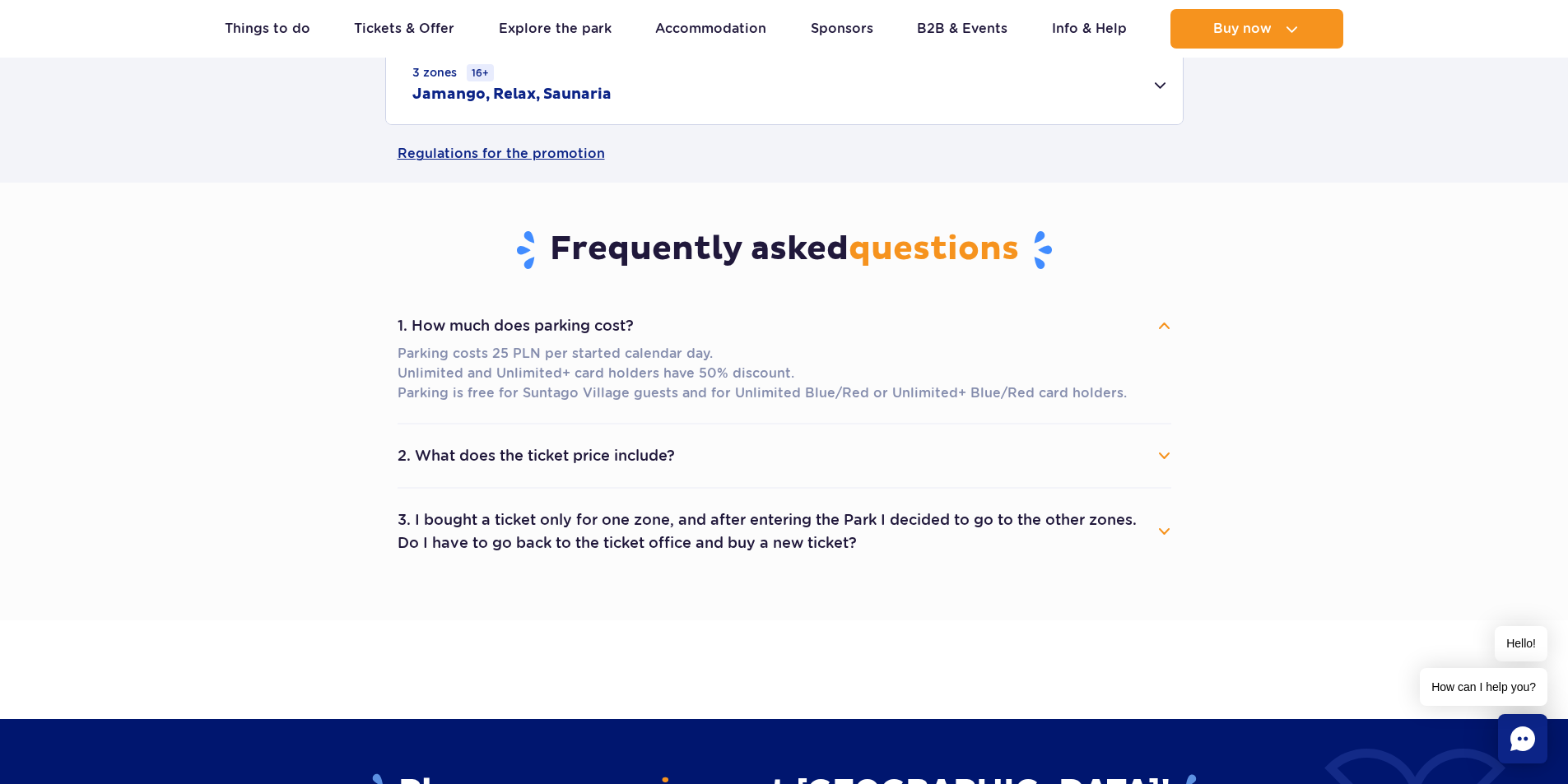
click at [474, 326] on button "1. How much does parking cost?" at bounding box center [784, 325] width 774 height 36
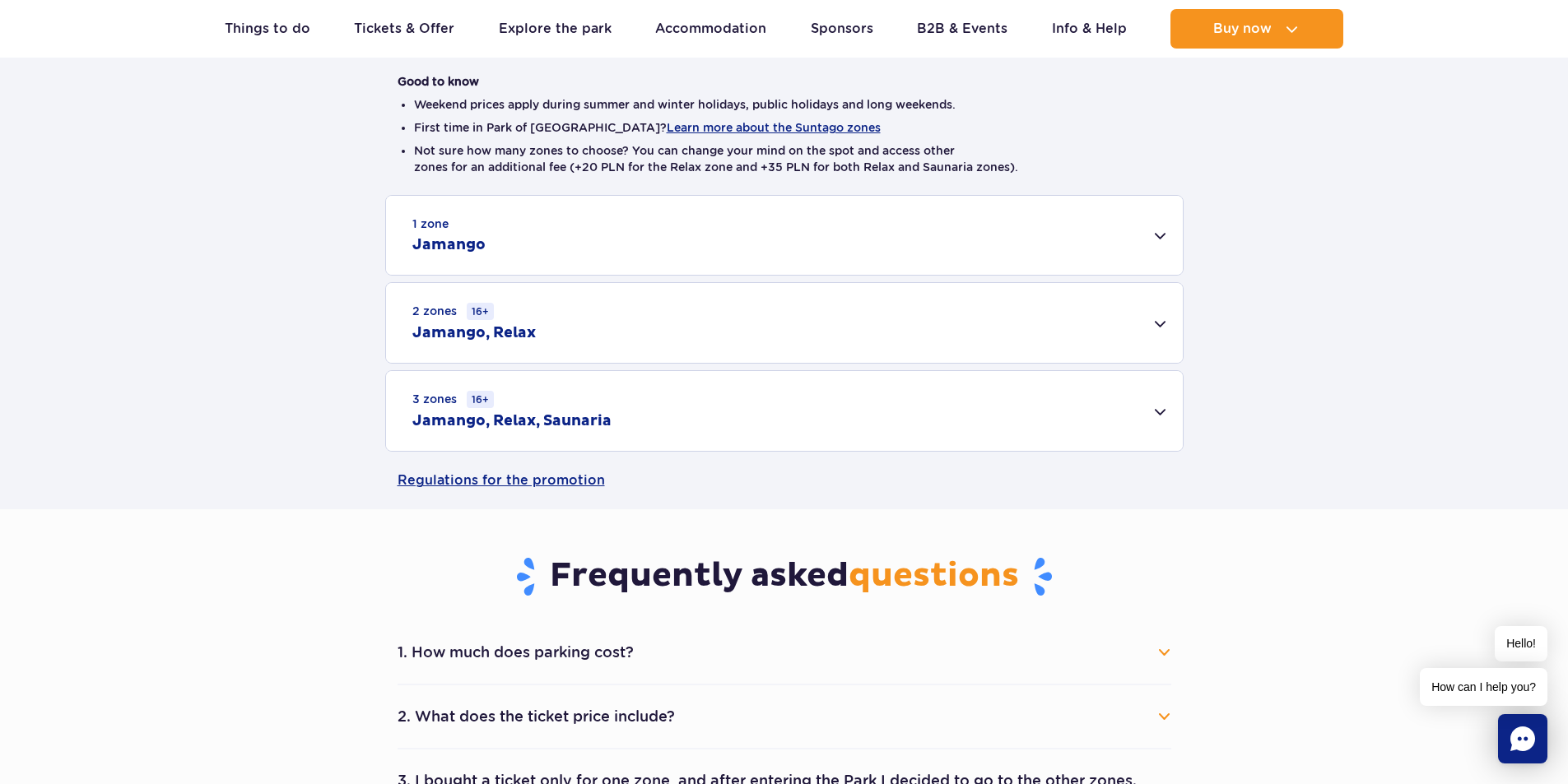
scroll to position [411, 0]
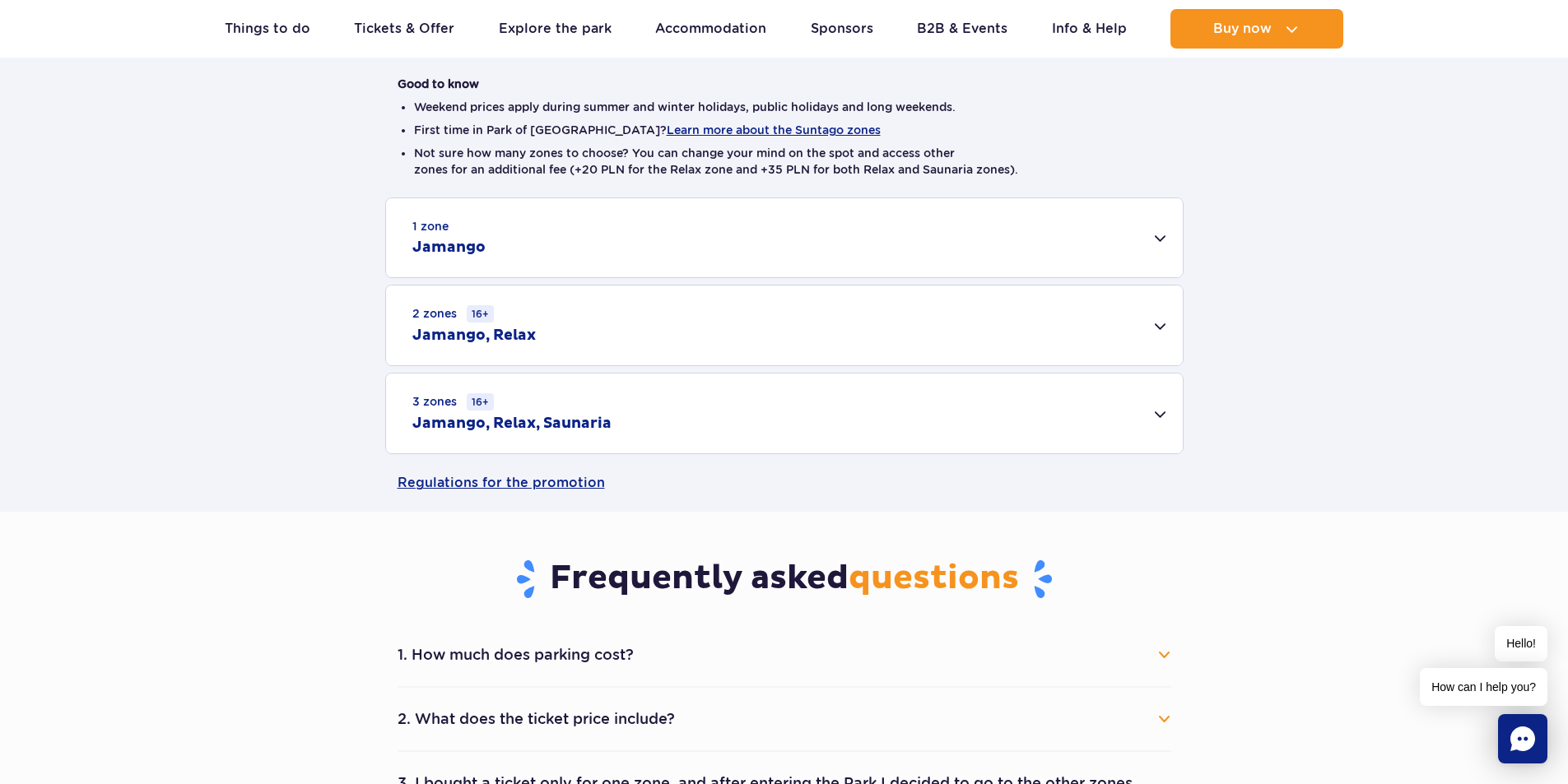
click at [558, 230] on div "1 zone Jamango" at bounding box center [784, 238] width 796 height 79
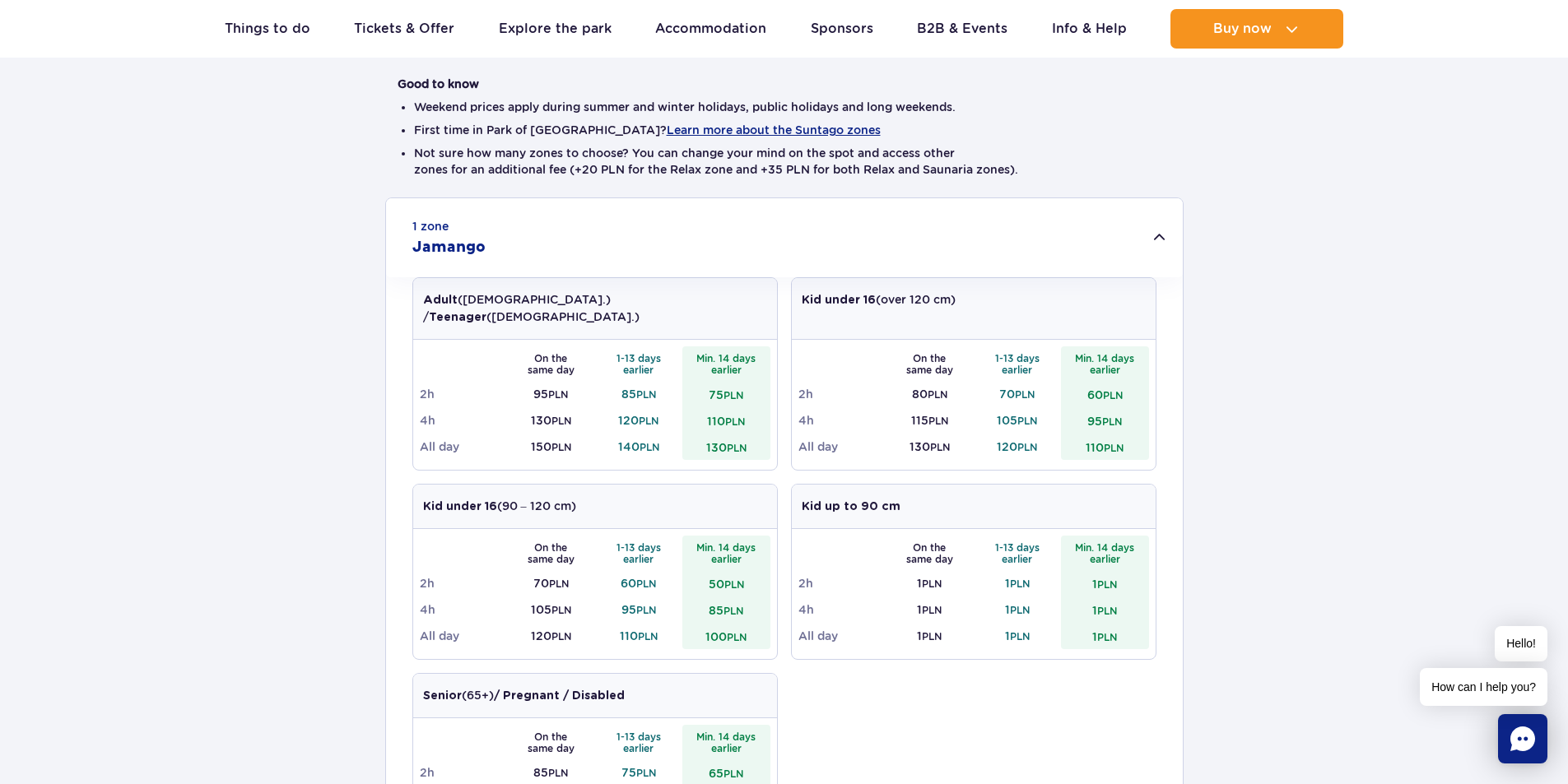
click at [552, 239] on div "1 zone Jamango" at bounding box center [784, 238] width 796 height 79
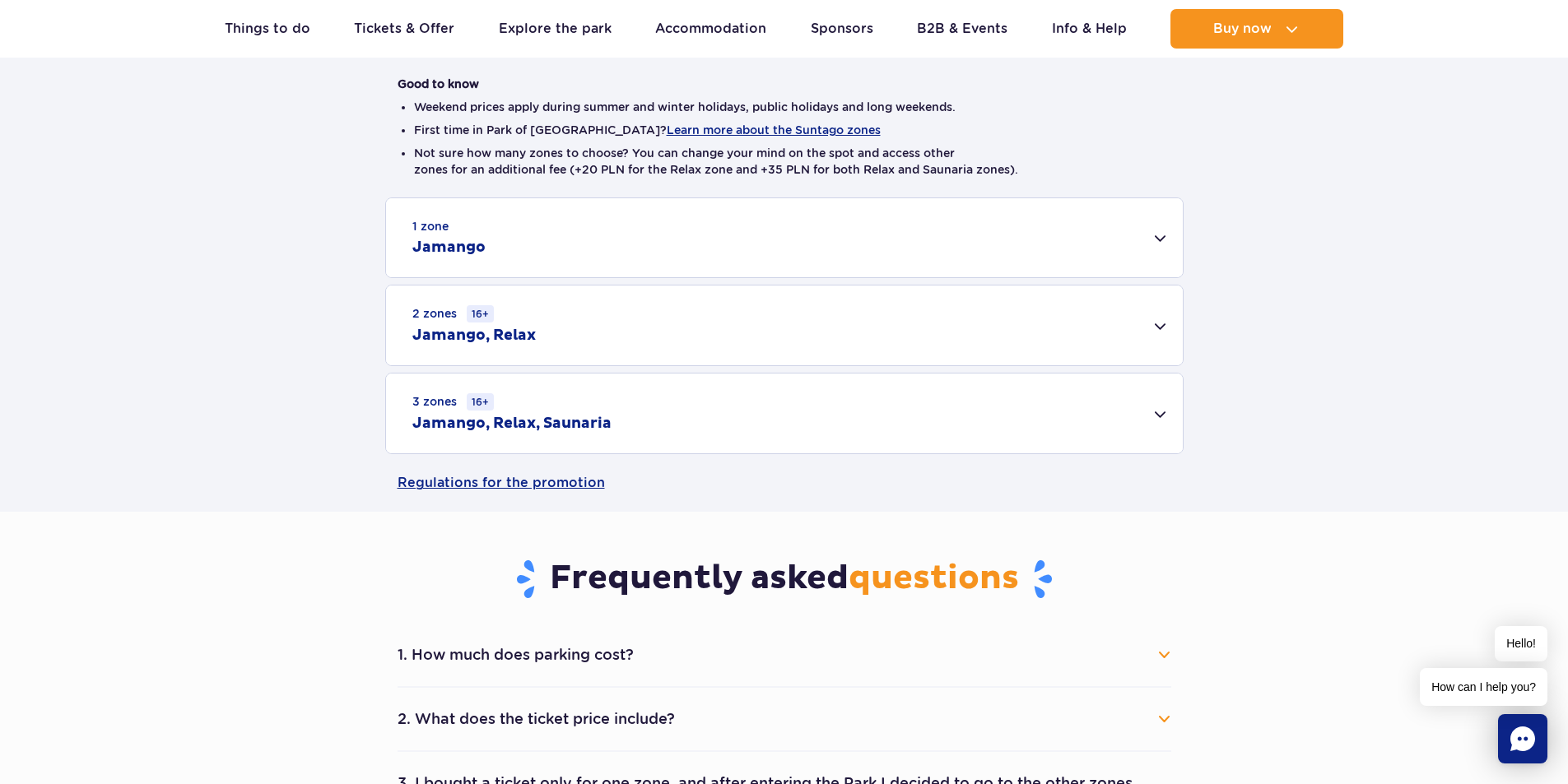
scroll to position [0, 0]
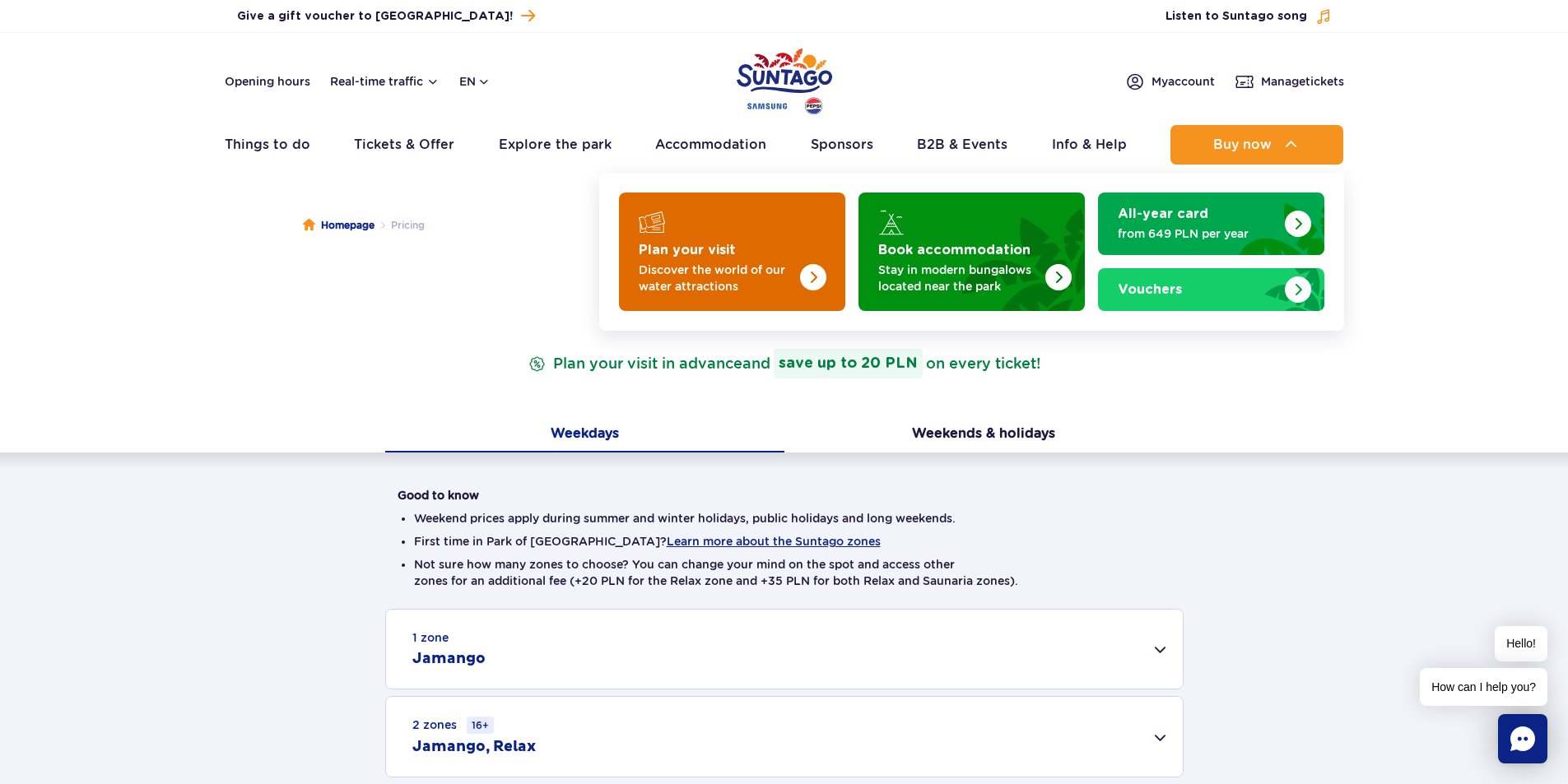
click at [688, 270] on p "Discover the world of our water attractions" at bounding box center [718, 277] width 161 height 33
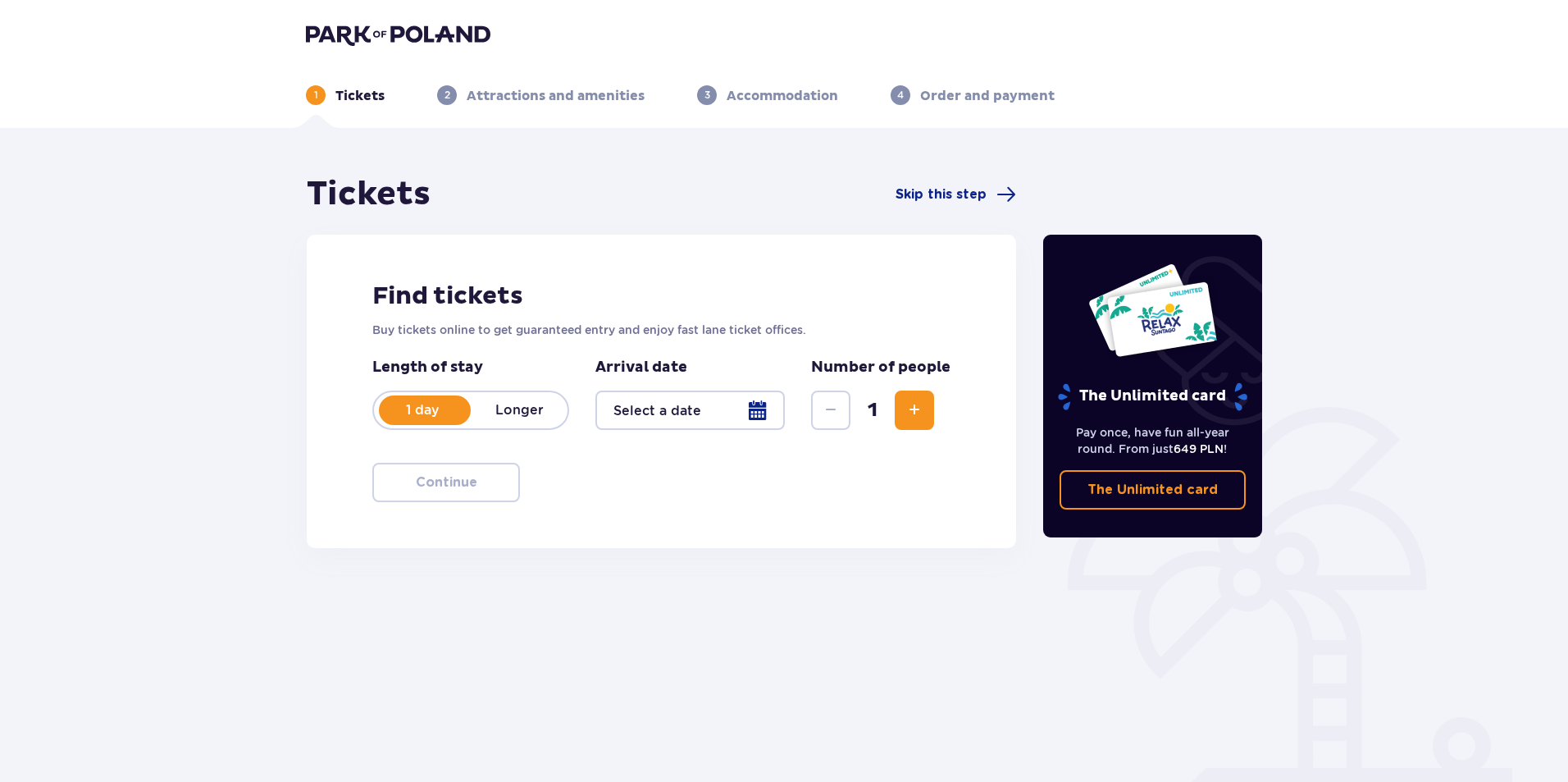
click at [367, 37] on img at bounding box center [398, 33] width 185 height 23
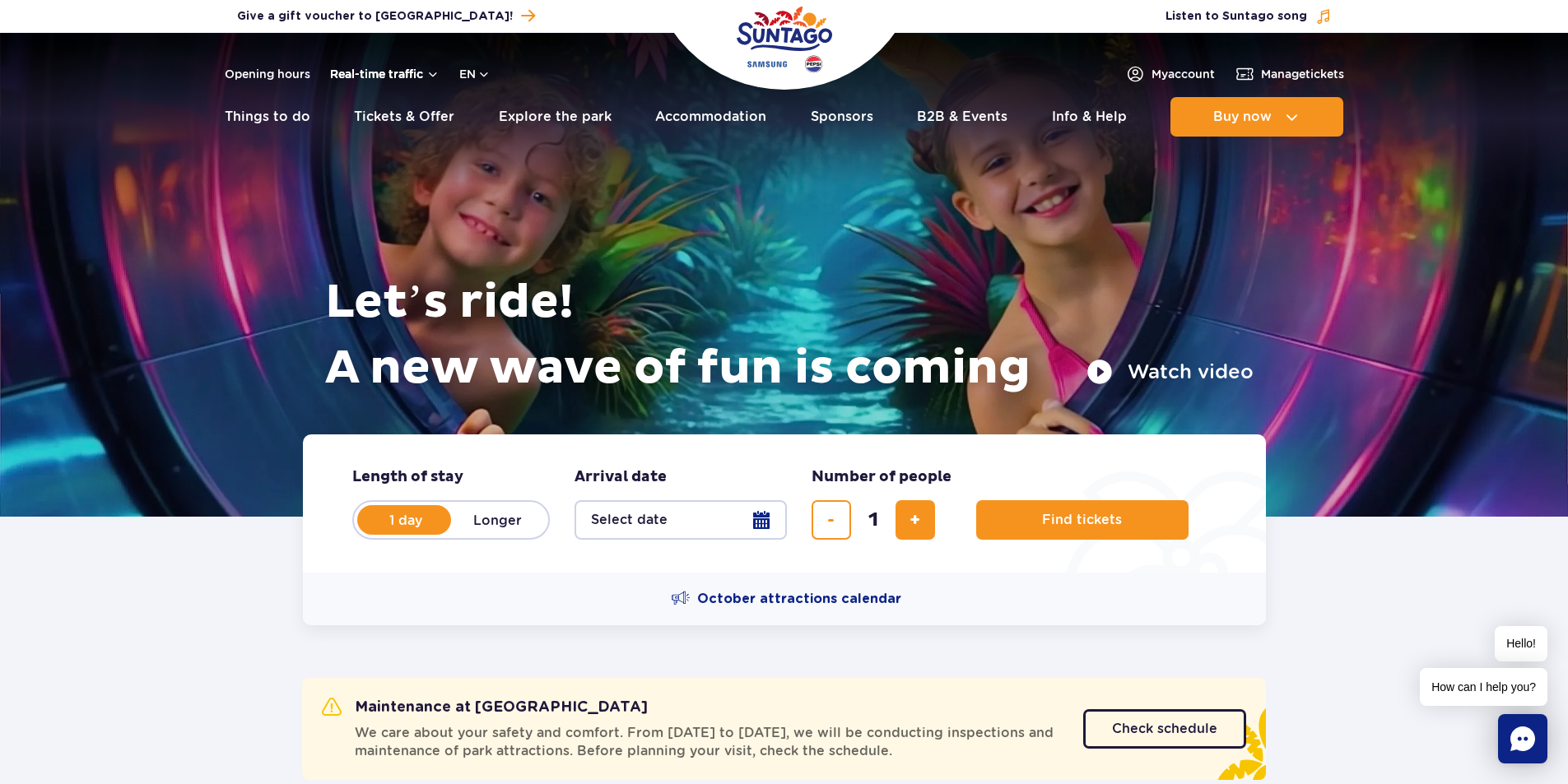
click at [403, 71] on button "Real-time traffic" at bounding box center [384, 73] width 110 height 13
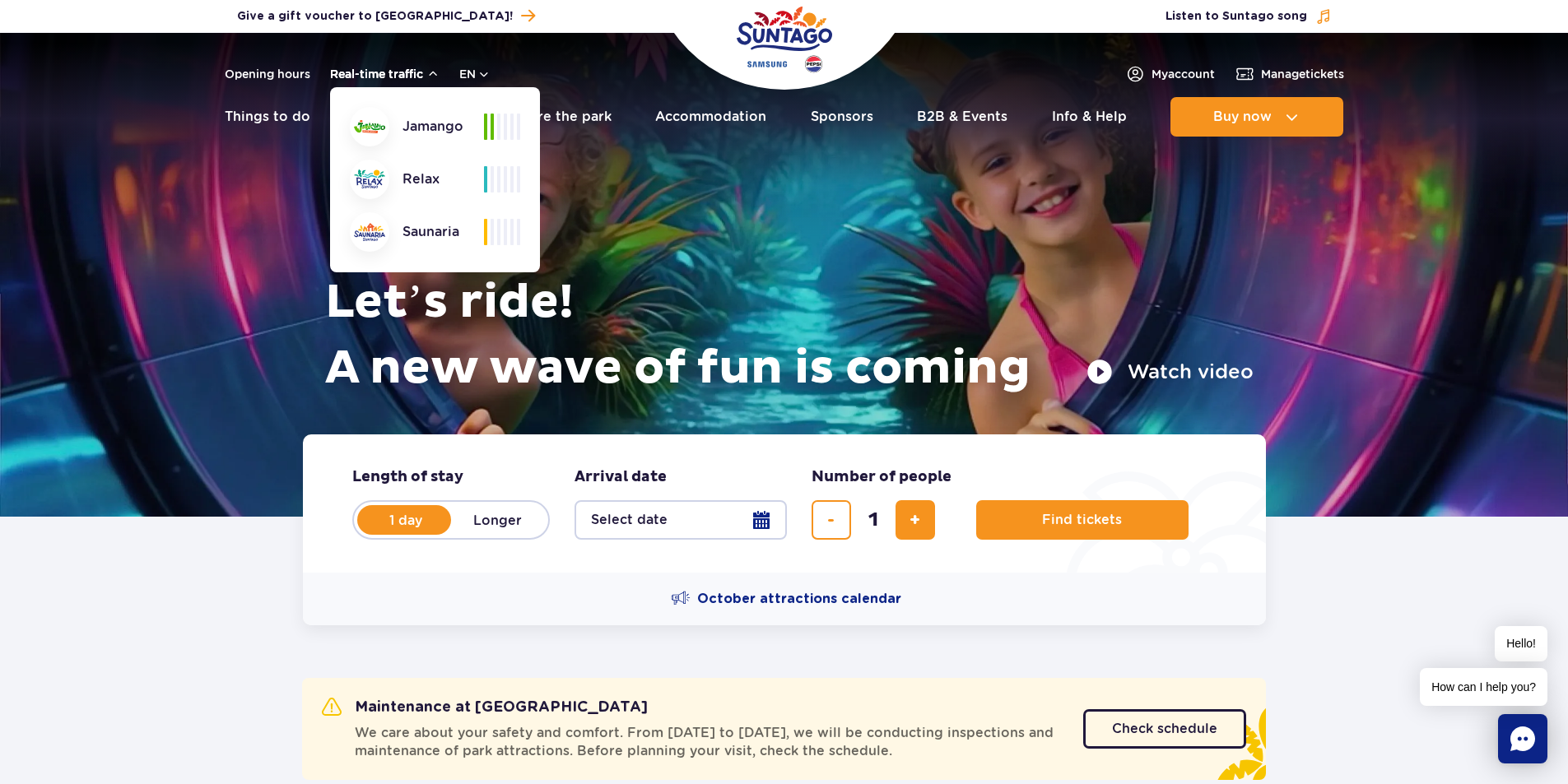
click at [395, 74] on button "Real-time traffic" at bounding box center [384, 73] width 110 height 13
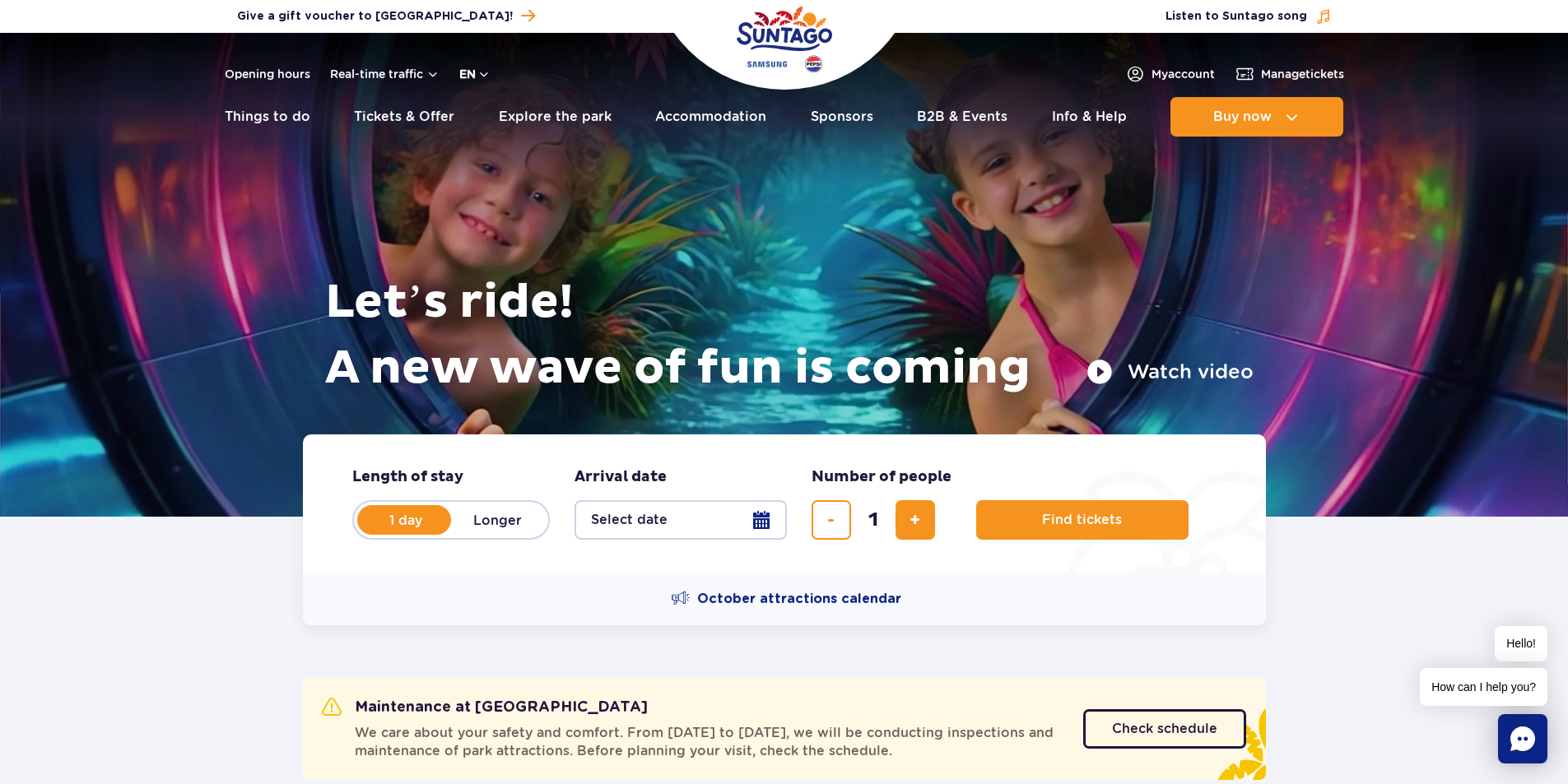
click at [465, 77] on button "en" at bounding box center [475, 74] width 32 height 17
click at [241, 76] on link "Opening hours" at bounding box center [267, 74] width 86 height 17
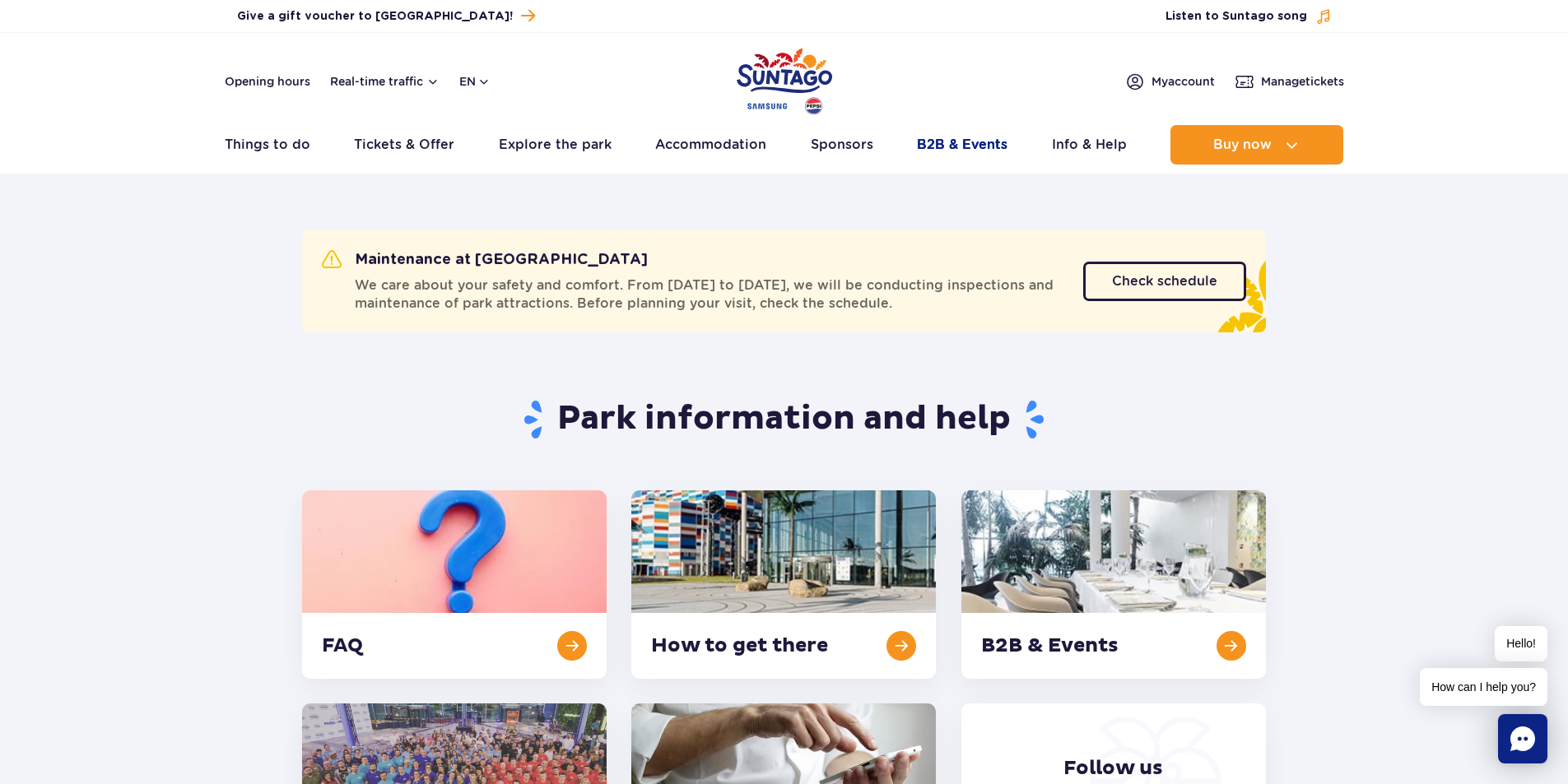
click at [964, 146] on link "B2B & Events" at bounding box center [962, 145] width 91 height 39
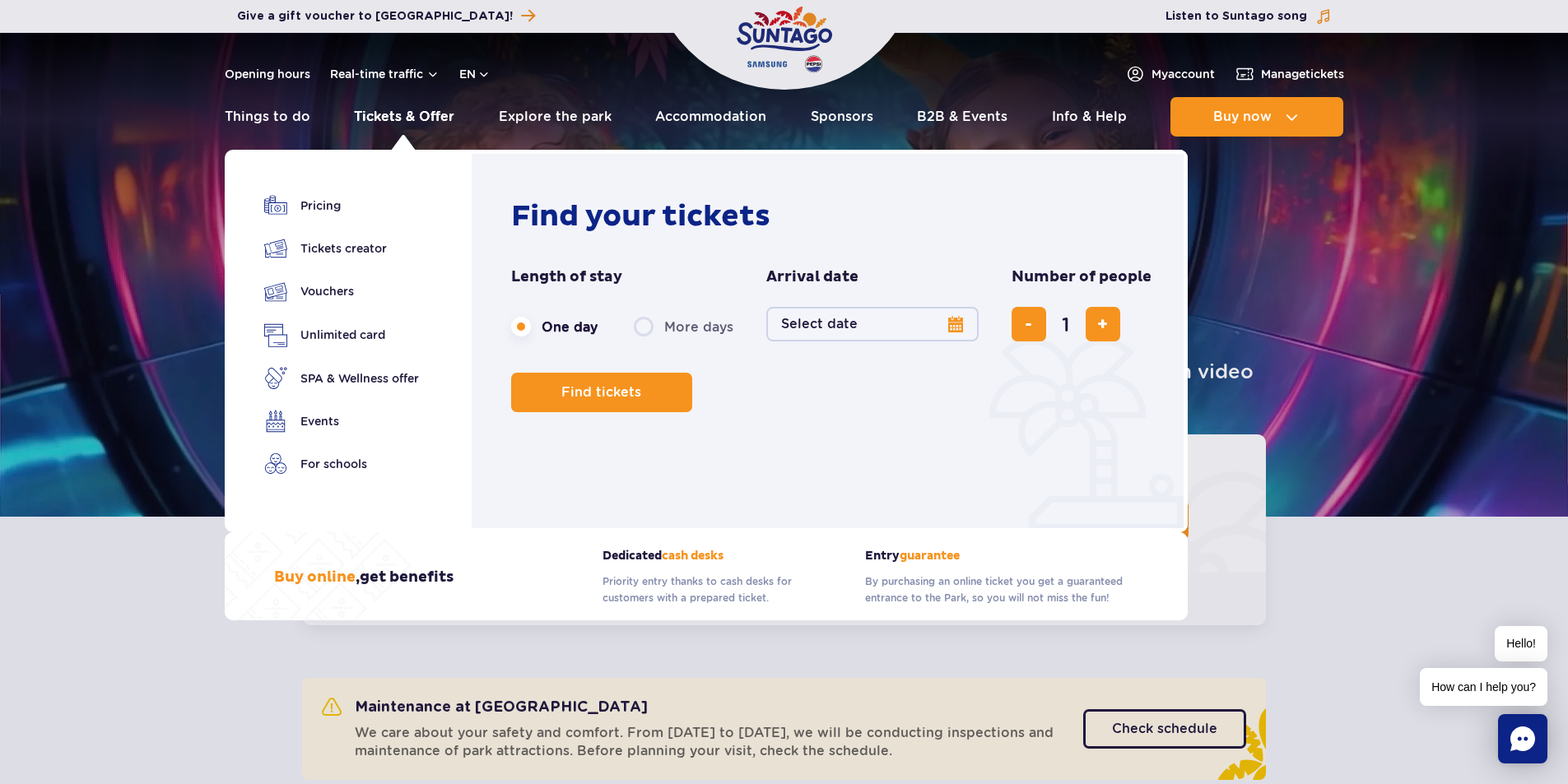
click at [409, 110] on link "Tickets & Offer" at bounding box center [405, 116] width 101 height 39
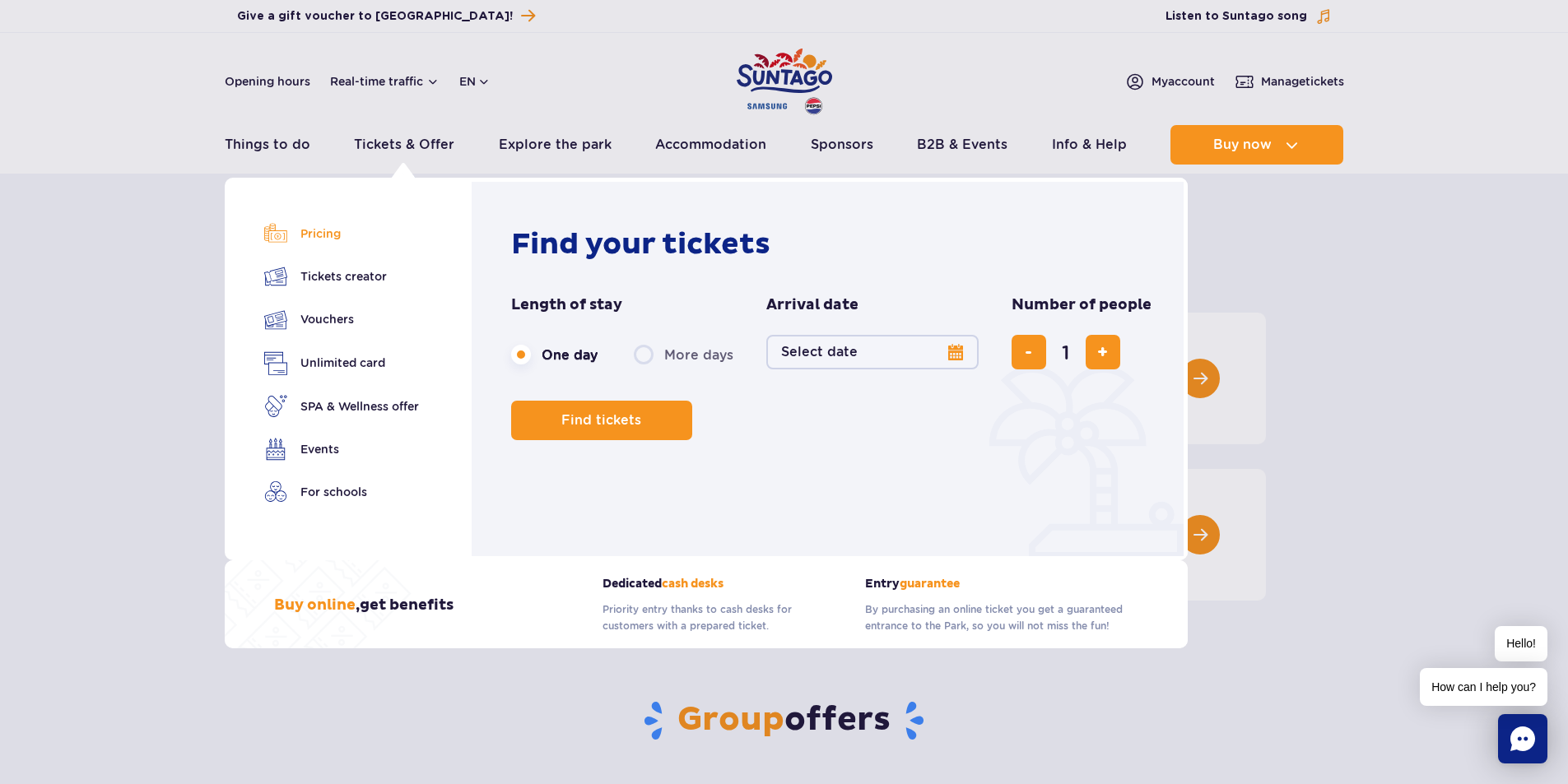
click at [326, 233] on link "Pricing" at bounding box center [341, 233] width 155 height 23
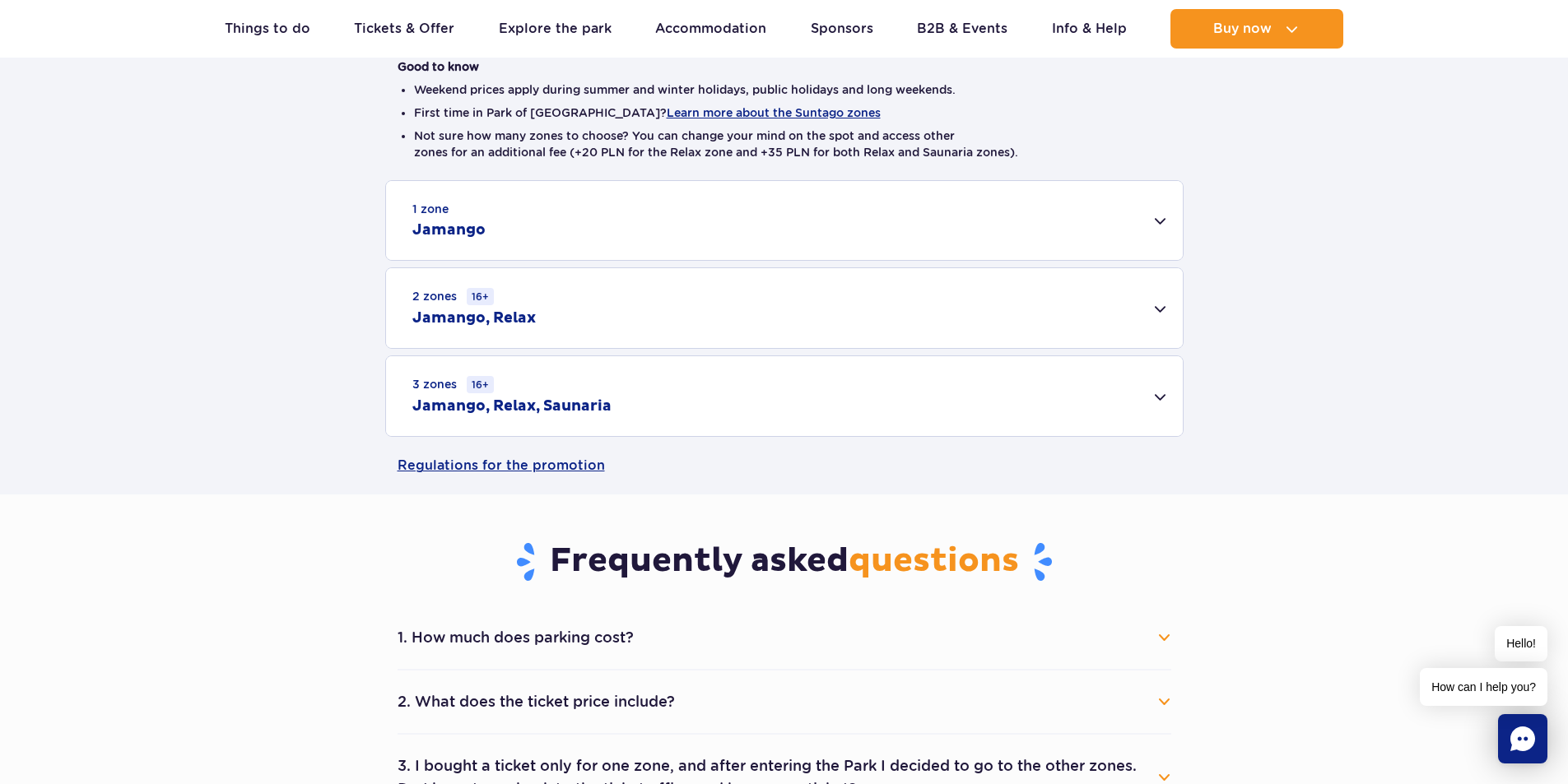
scroll to position [411, 0]
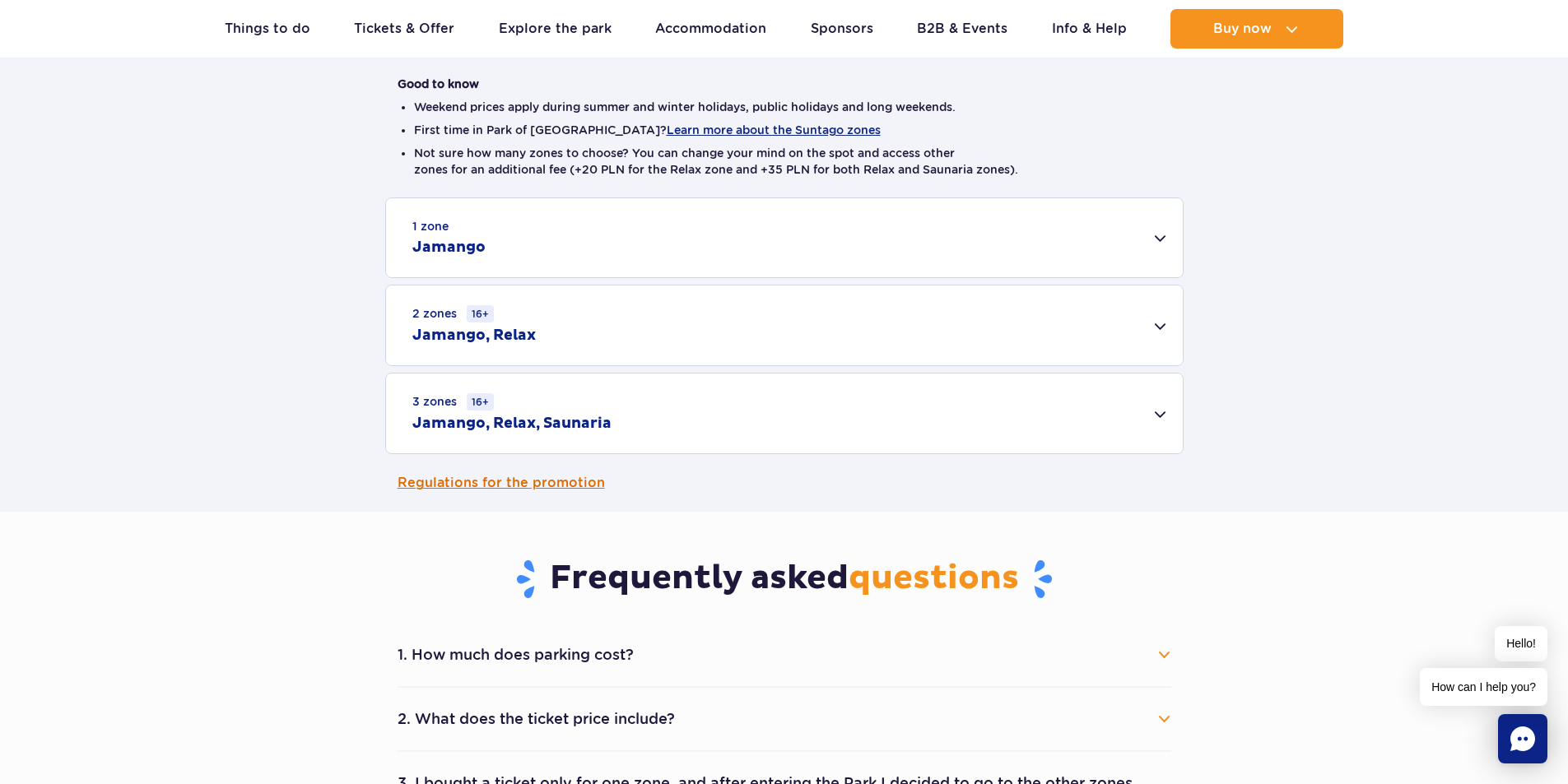
click at [508, 482] on link "Regulations for the promotion" at bounding box center [784, 482] width 774 height 57
click at [529, 236] on div "1 zone Jamango" at bounding box center [784, 238] width 796 height 79
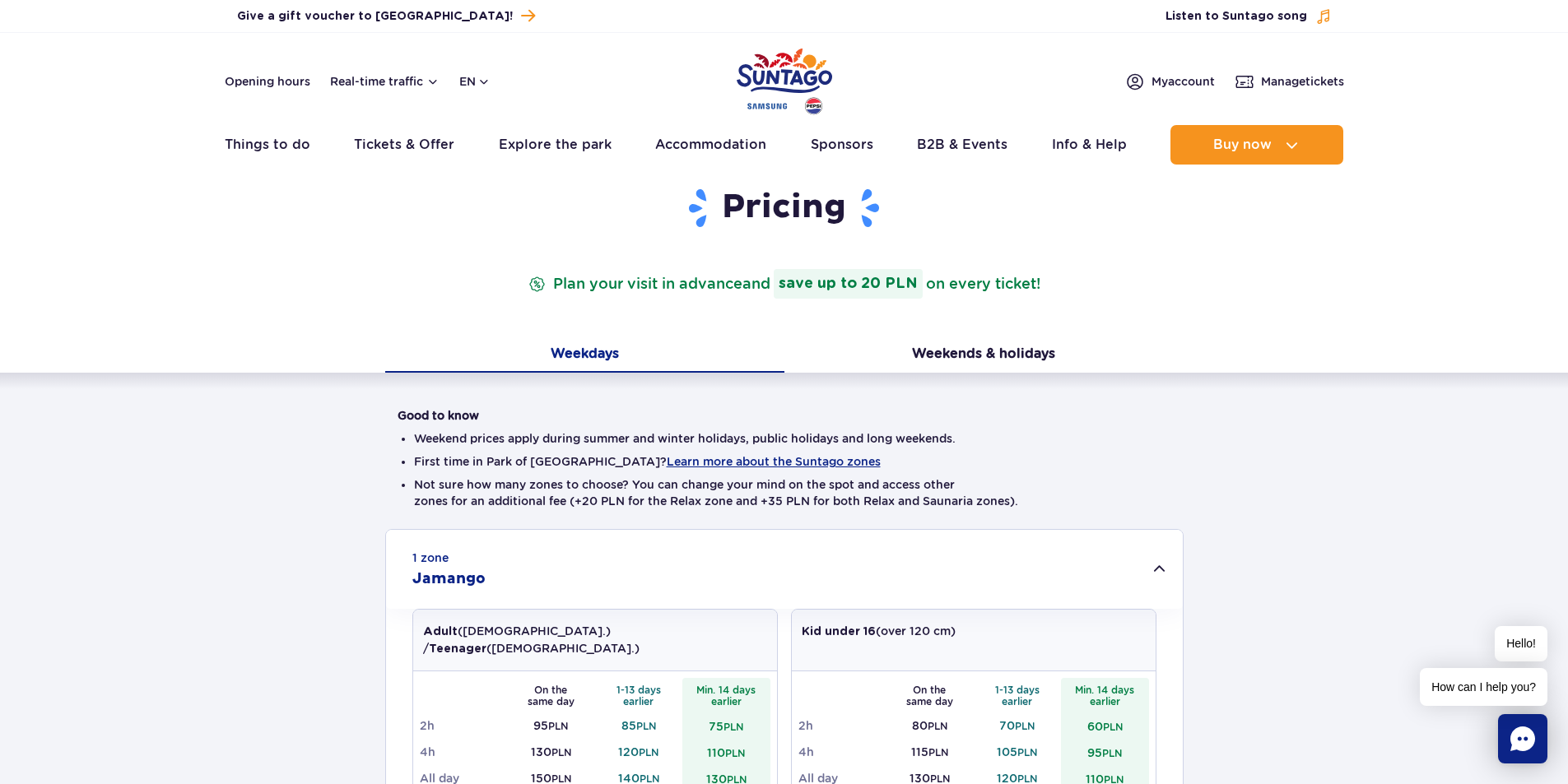
scroll to position [0, 0]
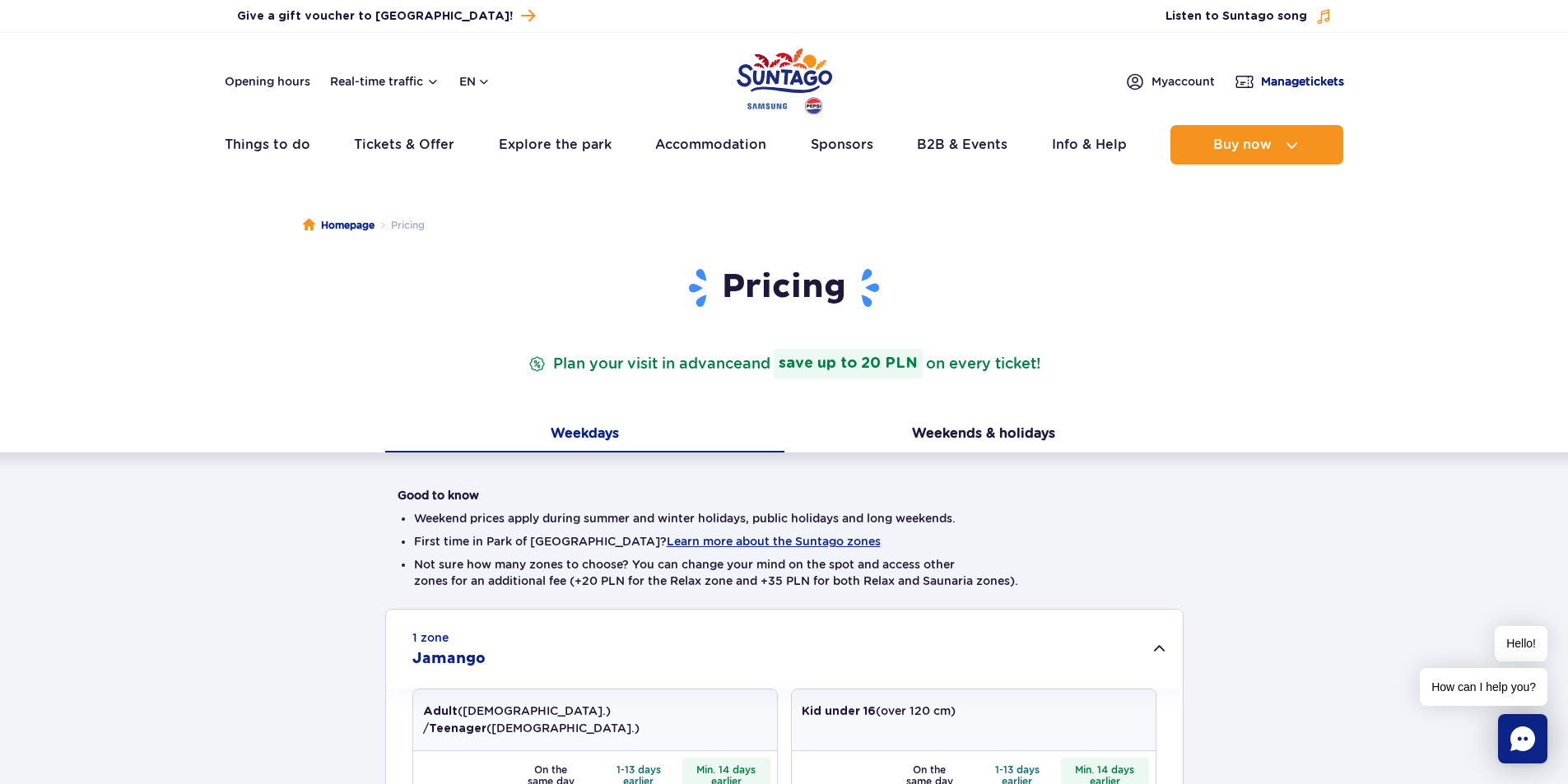
click at [1297, 87] on span "Manage tickets" at bounding box center [1303, 81] width 83 height 17
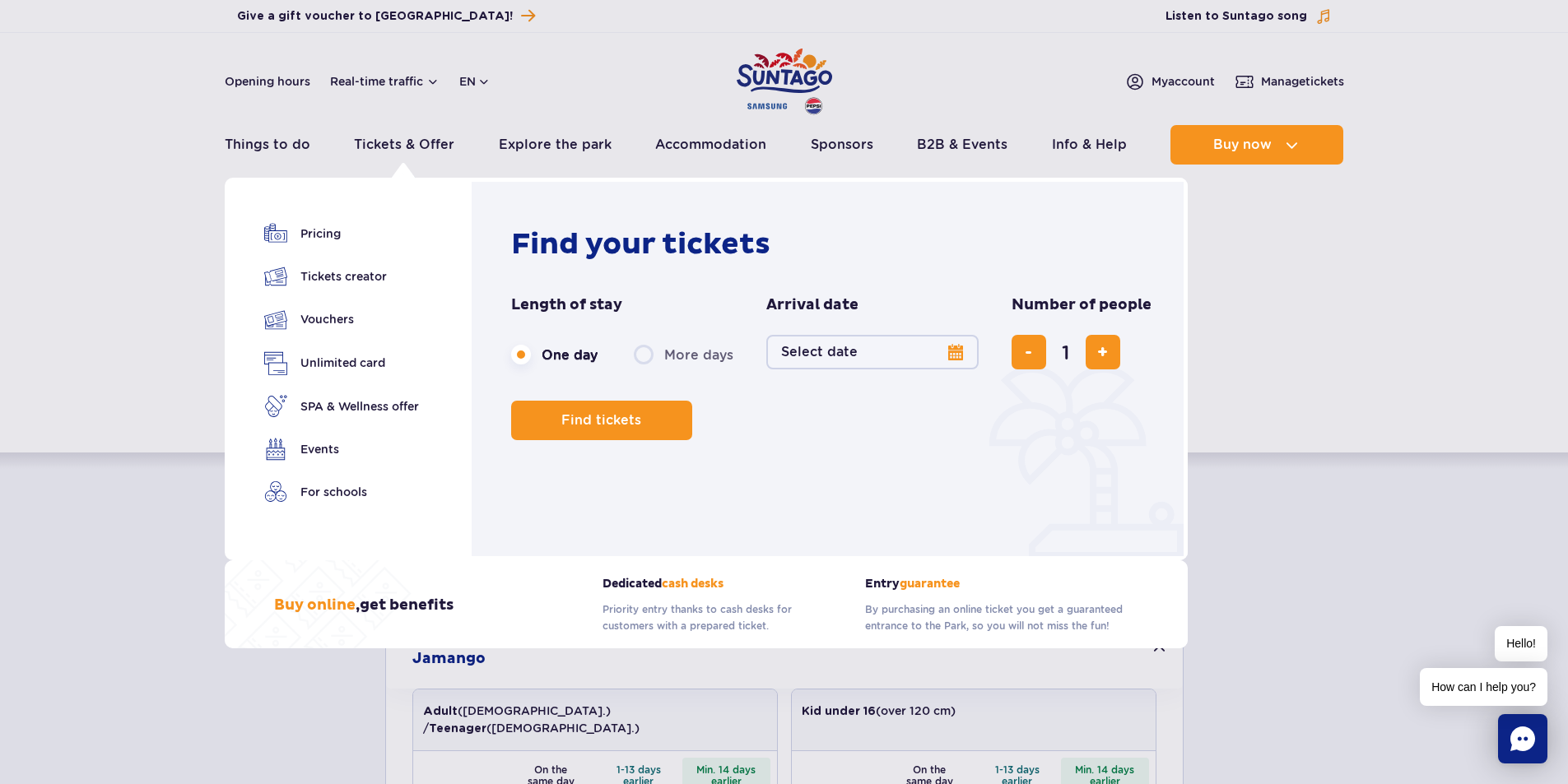
click at [637, 354] on label "More days" at bounding box center [683, 354] width 100 height 35
click at [637, 369] on input "More days" at bounding box center [642, 370] width 18 height 3
radio input "false"
radio input "true"
click at [875, 354] on button "Select date" at bounding box center [871, 351] width 212 height 35
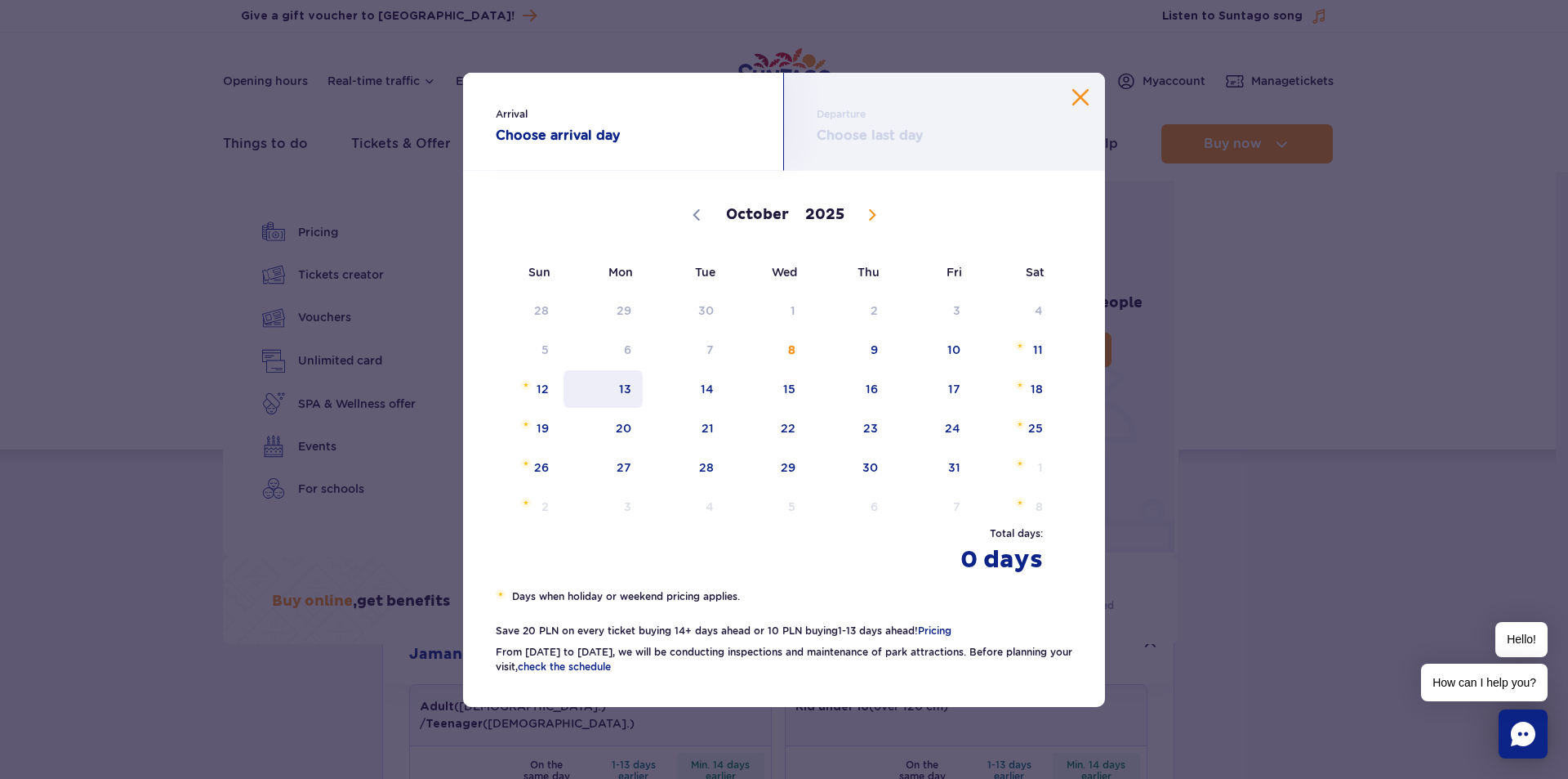
click at [613, 386] on span "13" at bounding box center [603, 389] width 82 height 37
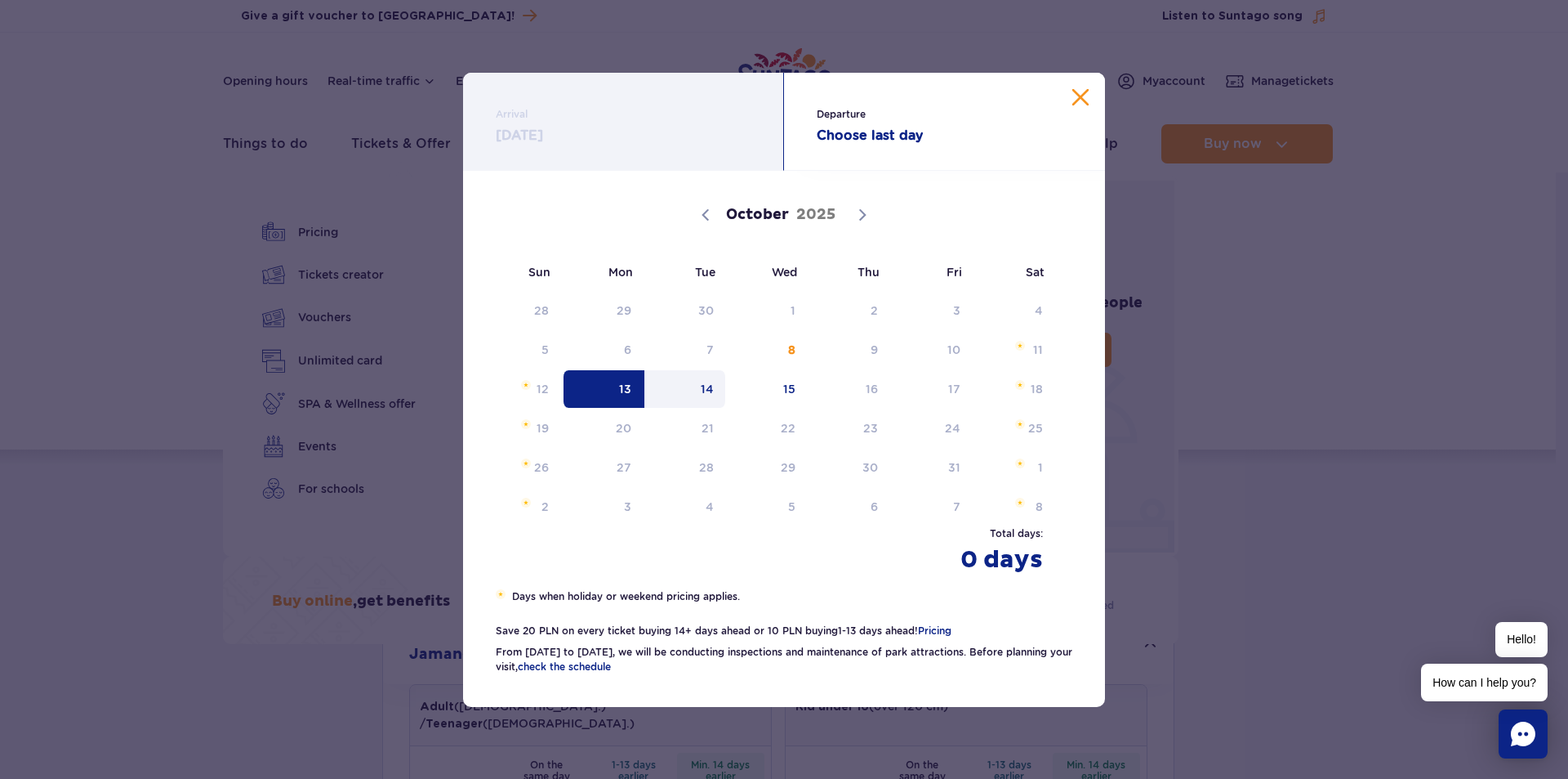
click at [668, 386] on span "14" at bounding box center [686, 389] width 82 height 37
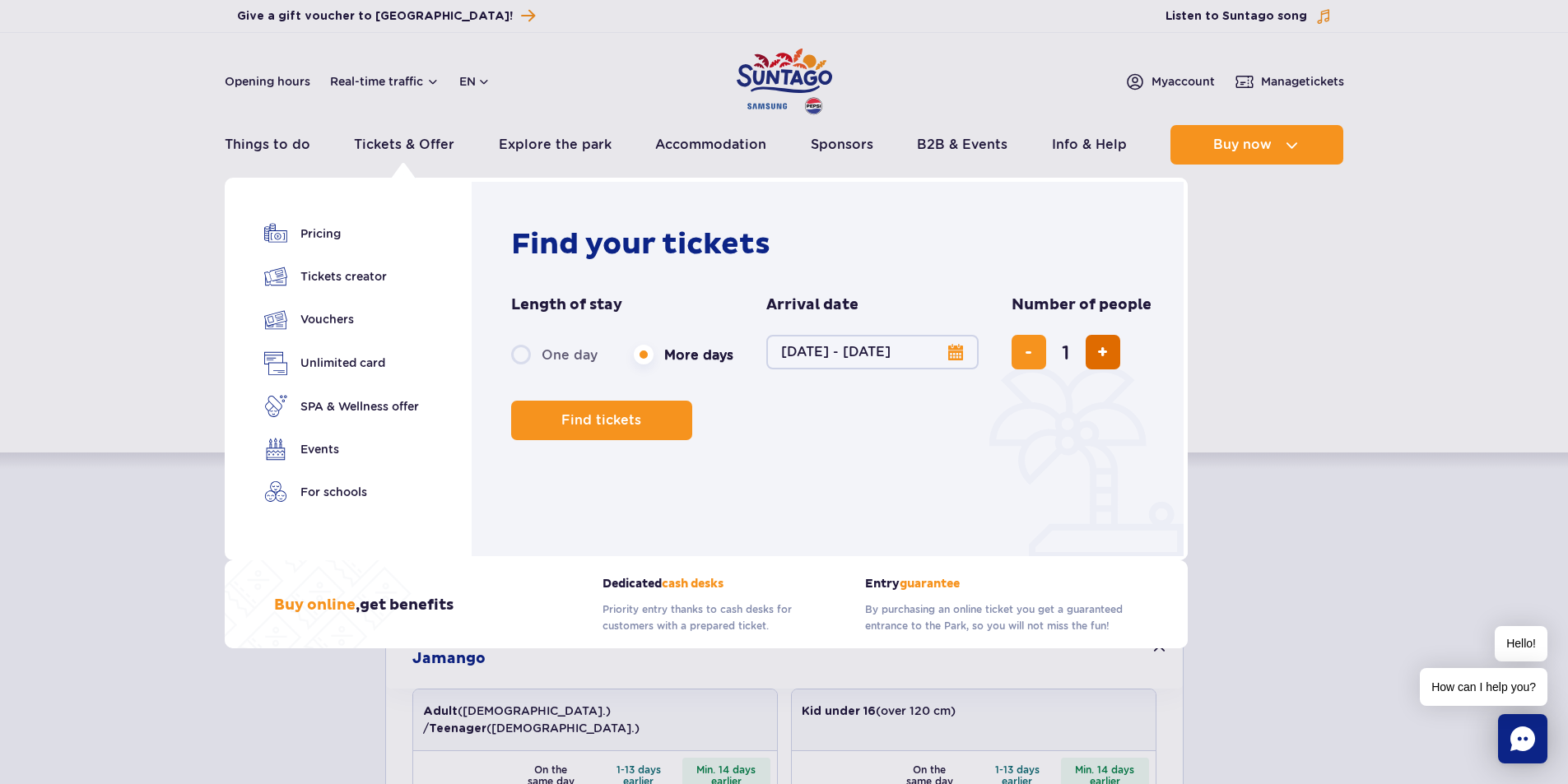
click at [1103, 352] on span "add ticket" at bounding box center [1102, 352] width 11 height 0
type input "2"
click at [582, 421] on span "Find tickets" at bounding box center [594, 420] width 80 height 15
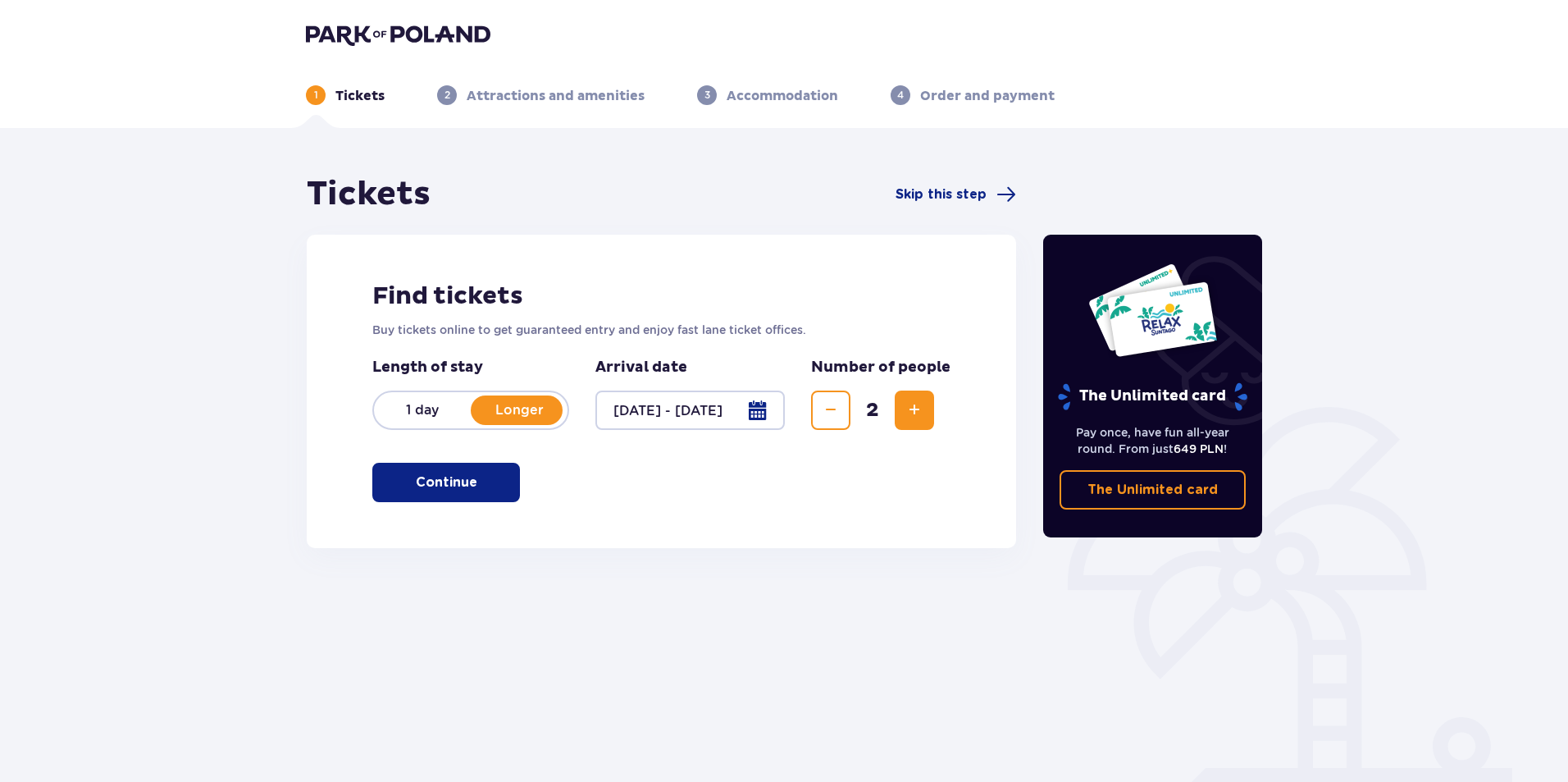
click at [460, 492] on button "Continue" at bounding box center [446, 482] width 147 height 39
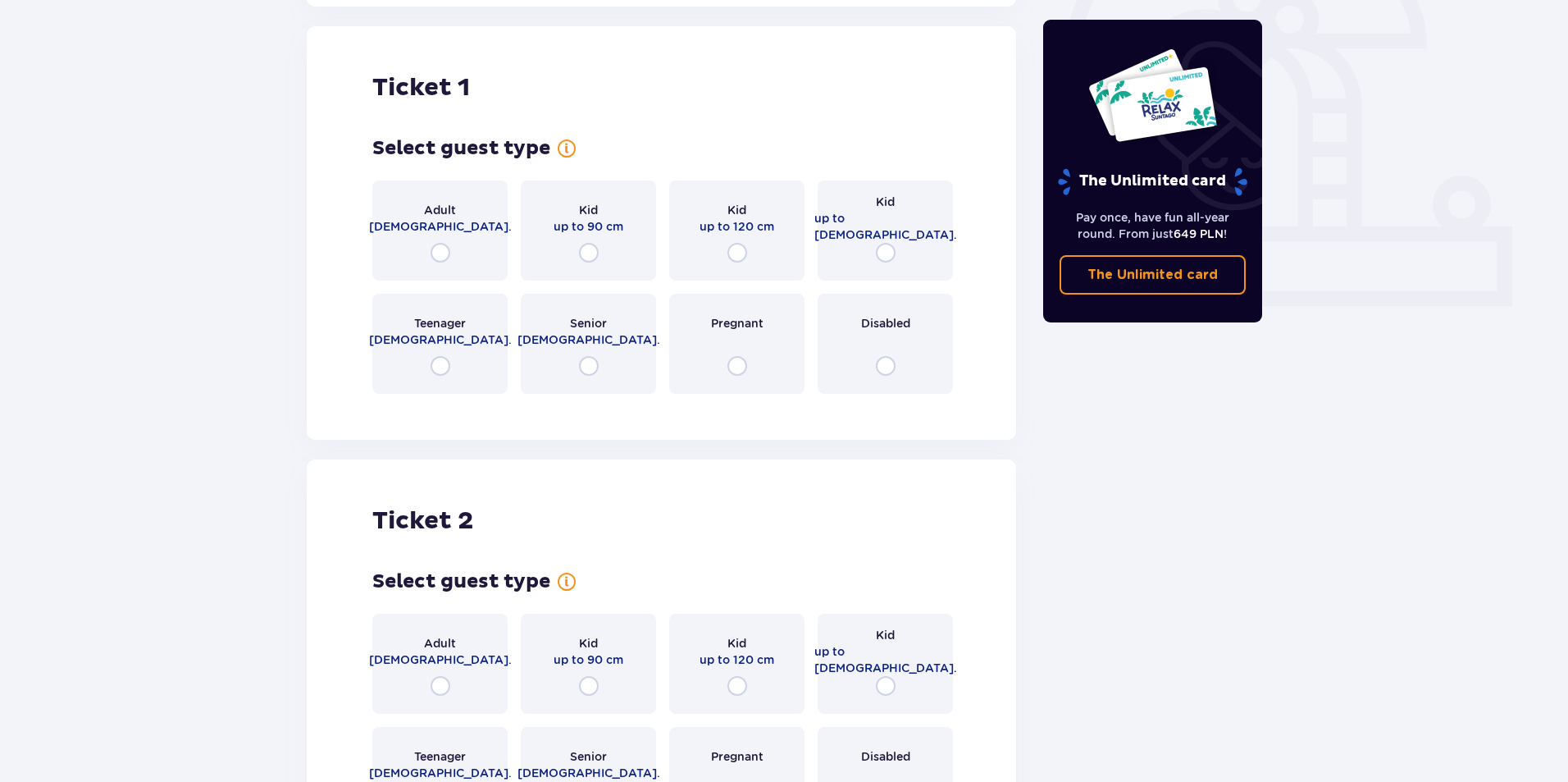
scroll to position [548, 0]
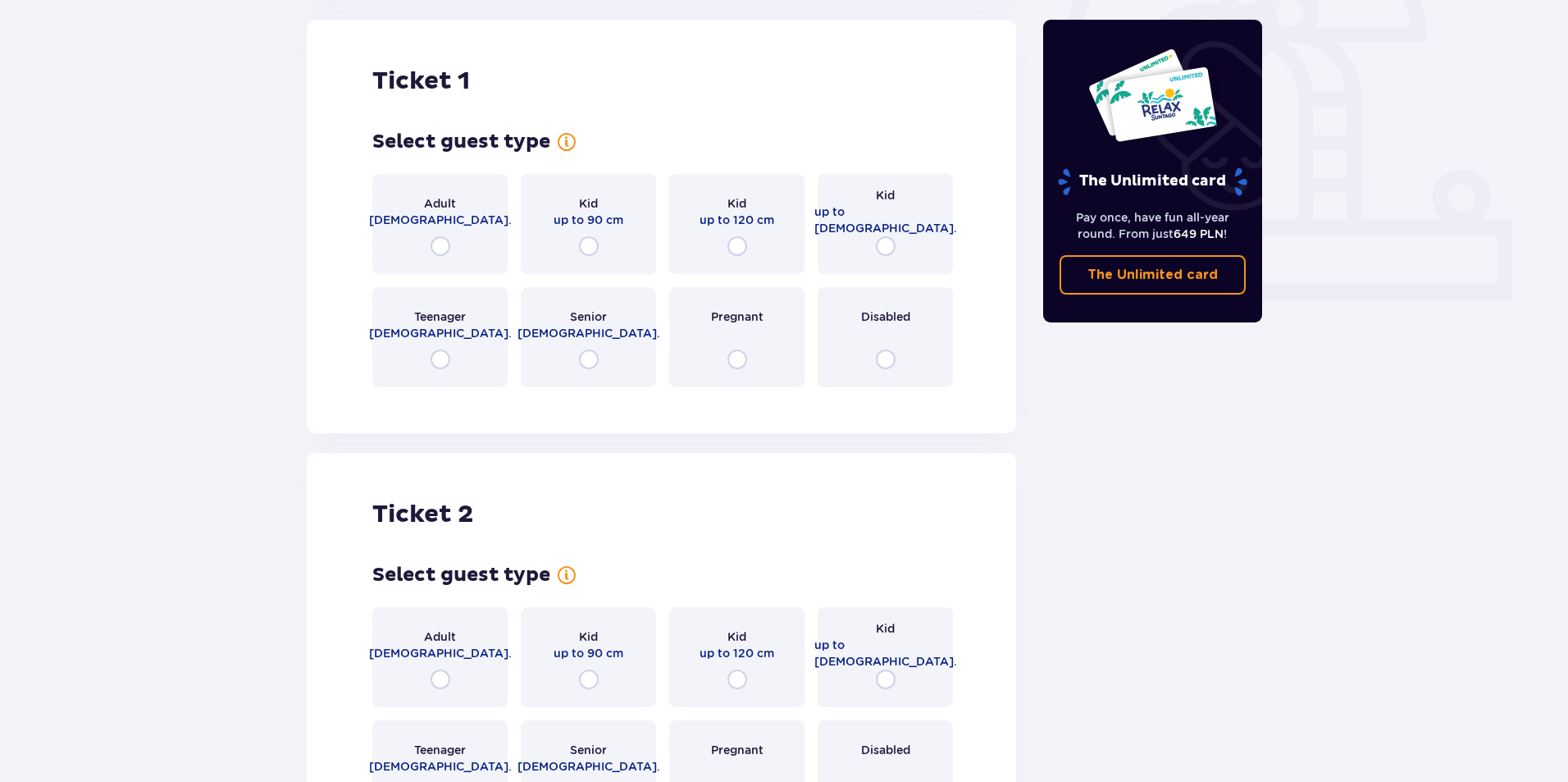
click at [439, 248] on input "radio" at bounding box center [440, 246] width 20 height 20
radio input "true"
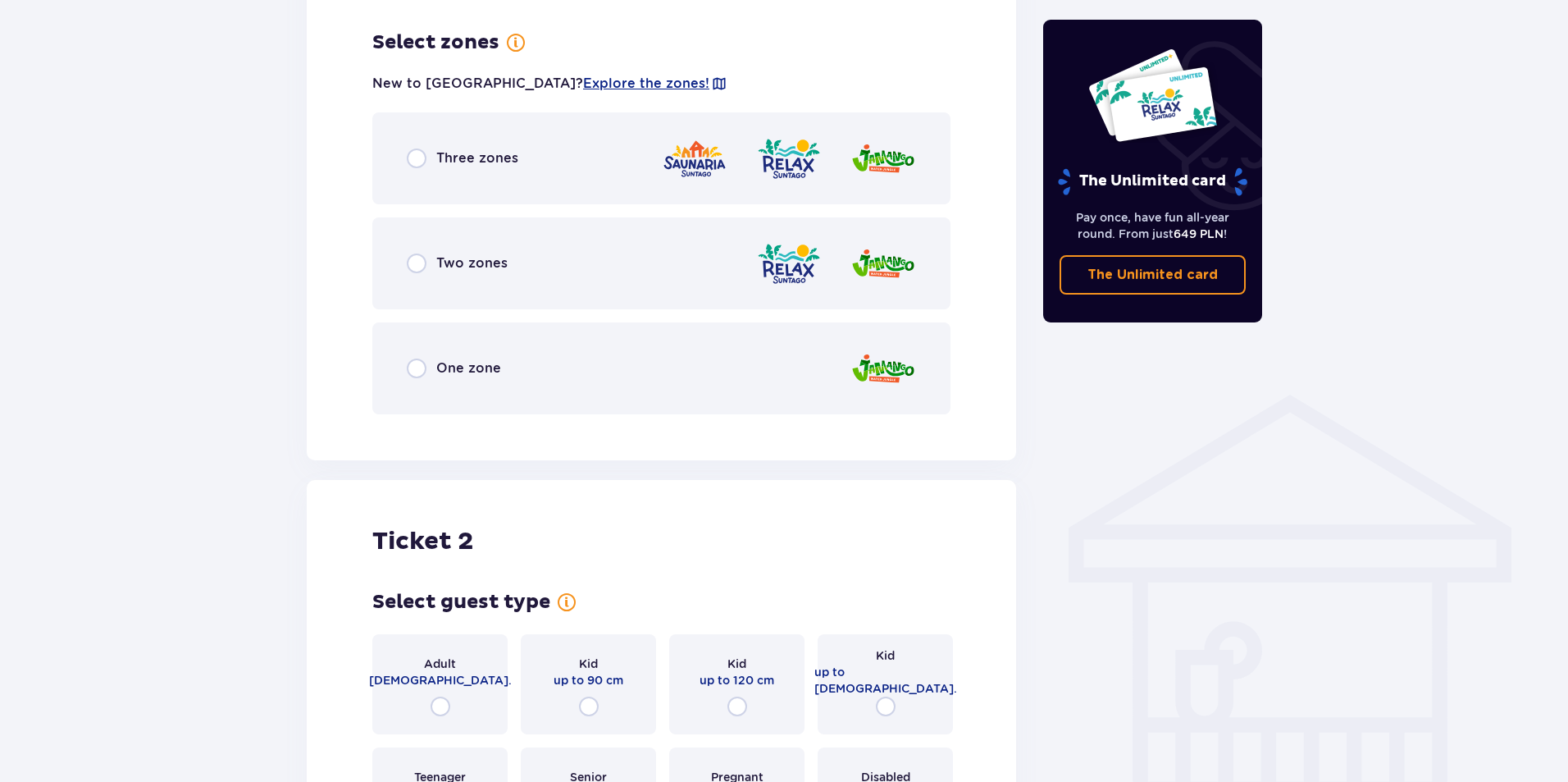
scroll to position [948, 0]
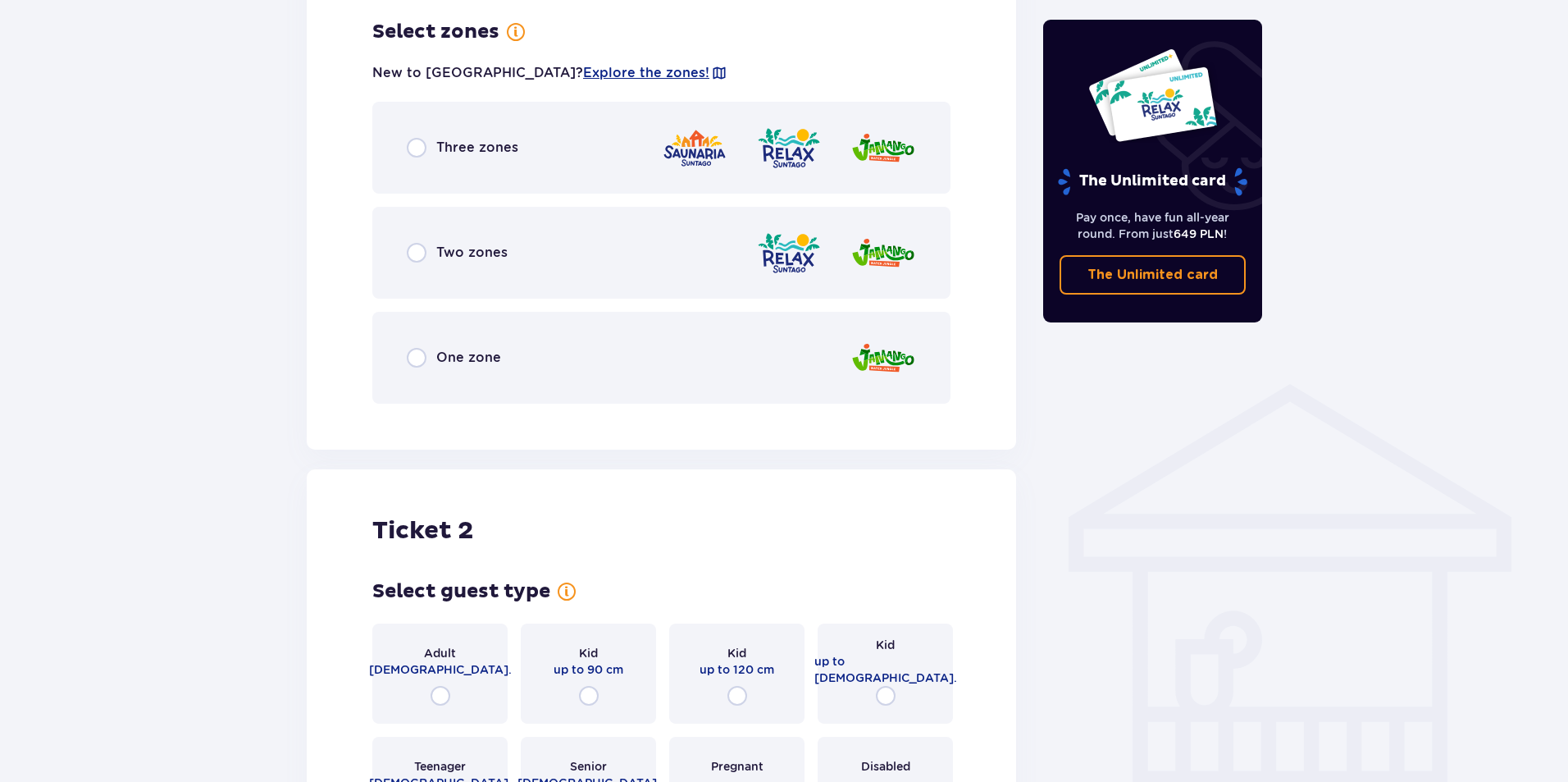
click at [422, 152] on input "radio" at bounding box center [417, 148] width 20 height 20
radio input "true"
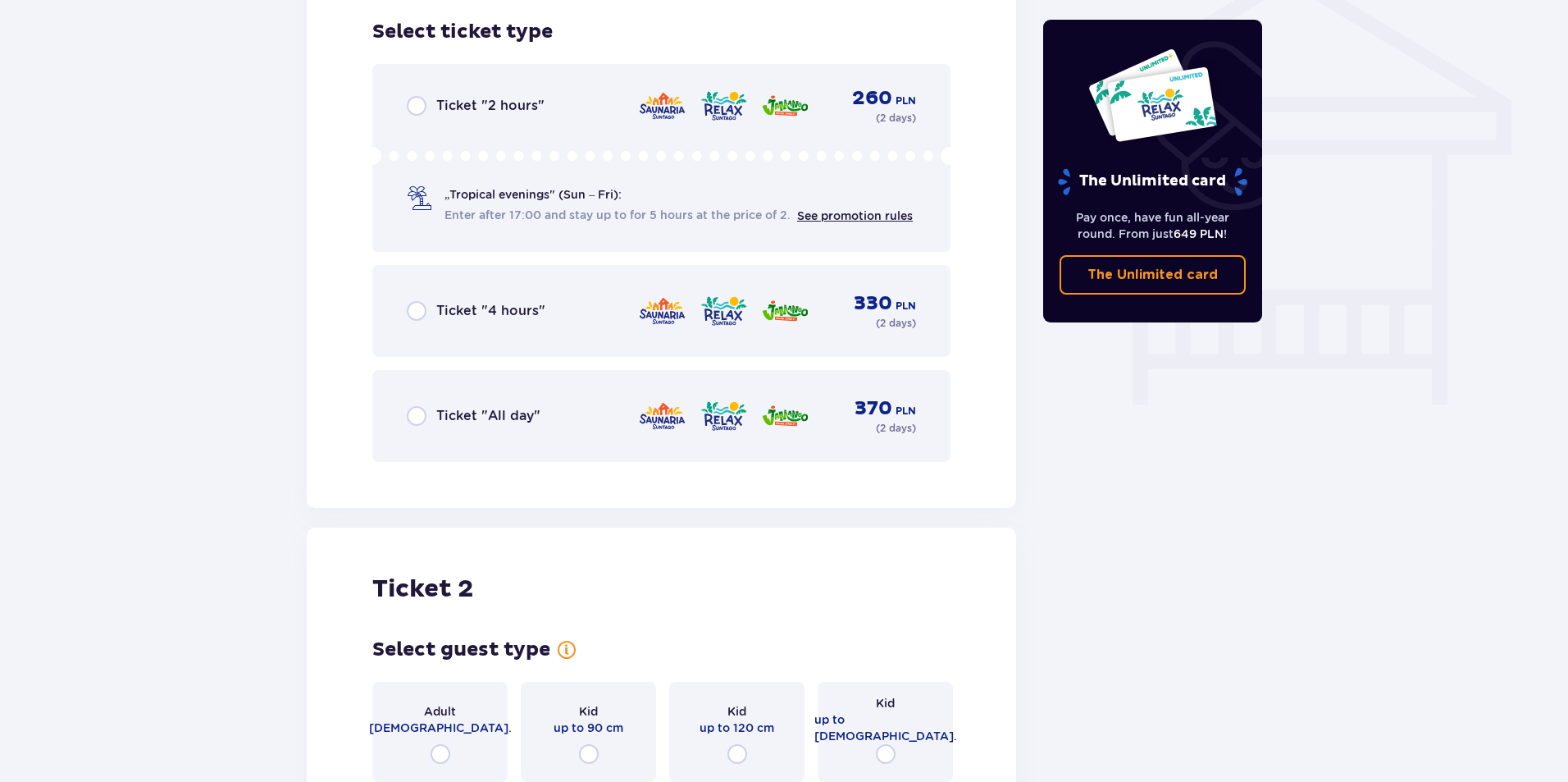
scroll to position [1283, 0]
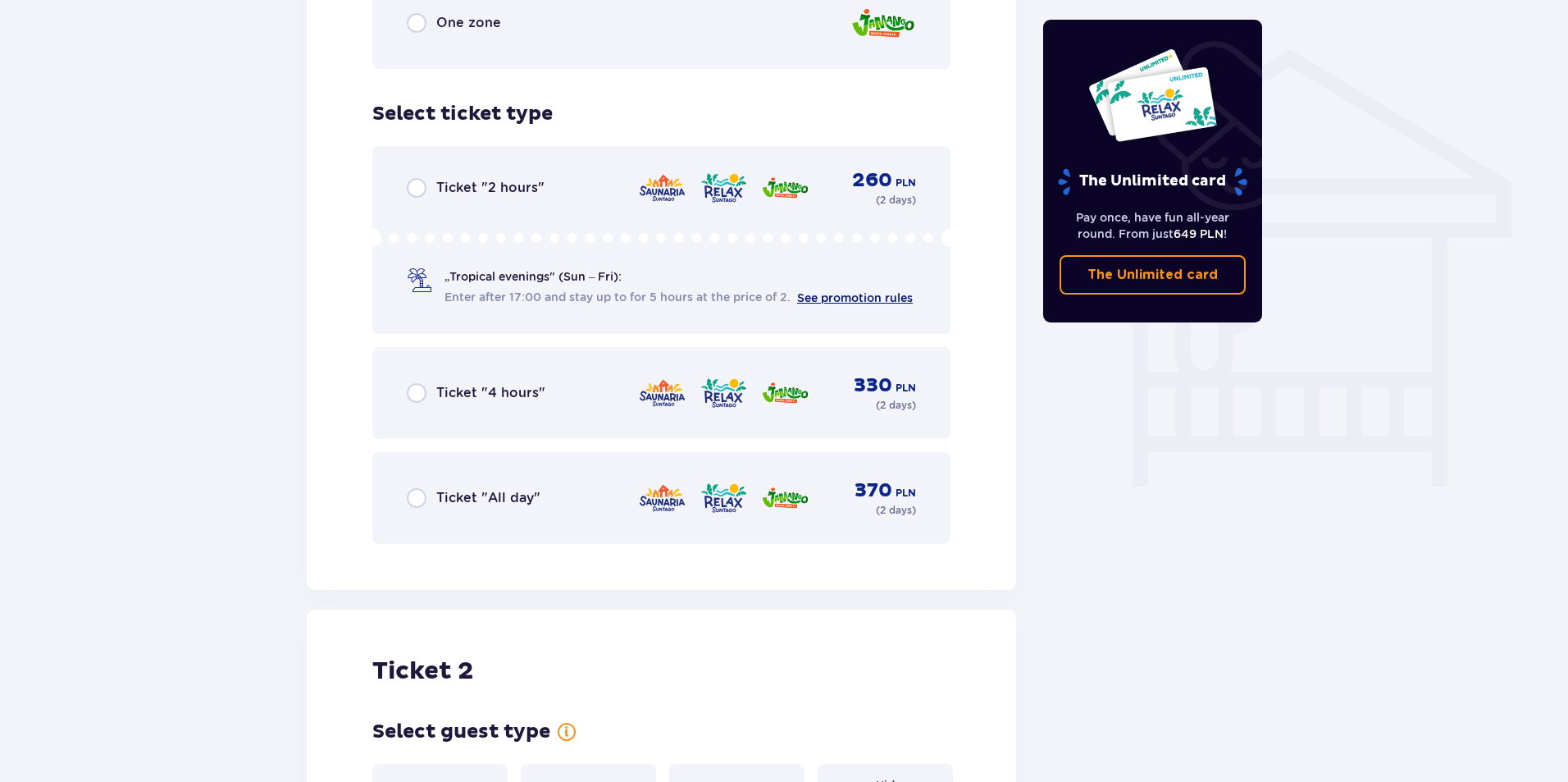
click at [859, 299] on link "See promotion rules" at bounding box center [855, 297] width 116 height 13
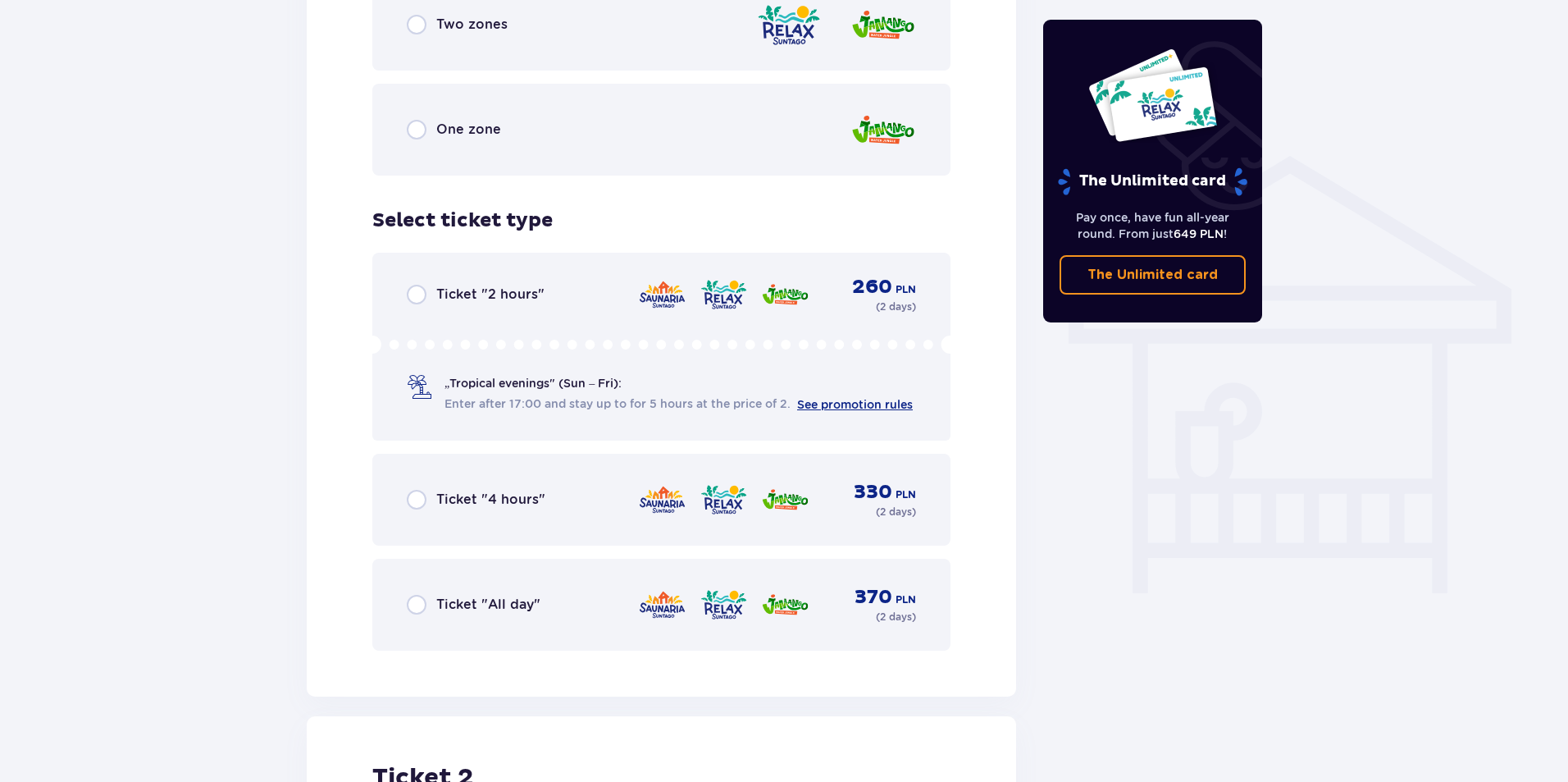
scroll to position [1201, 0]
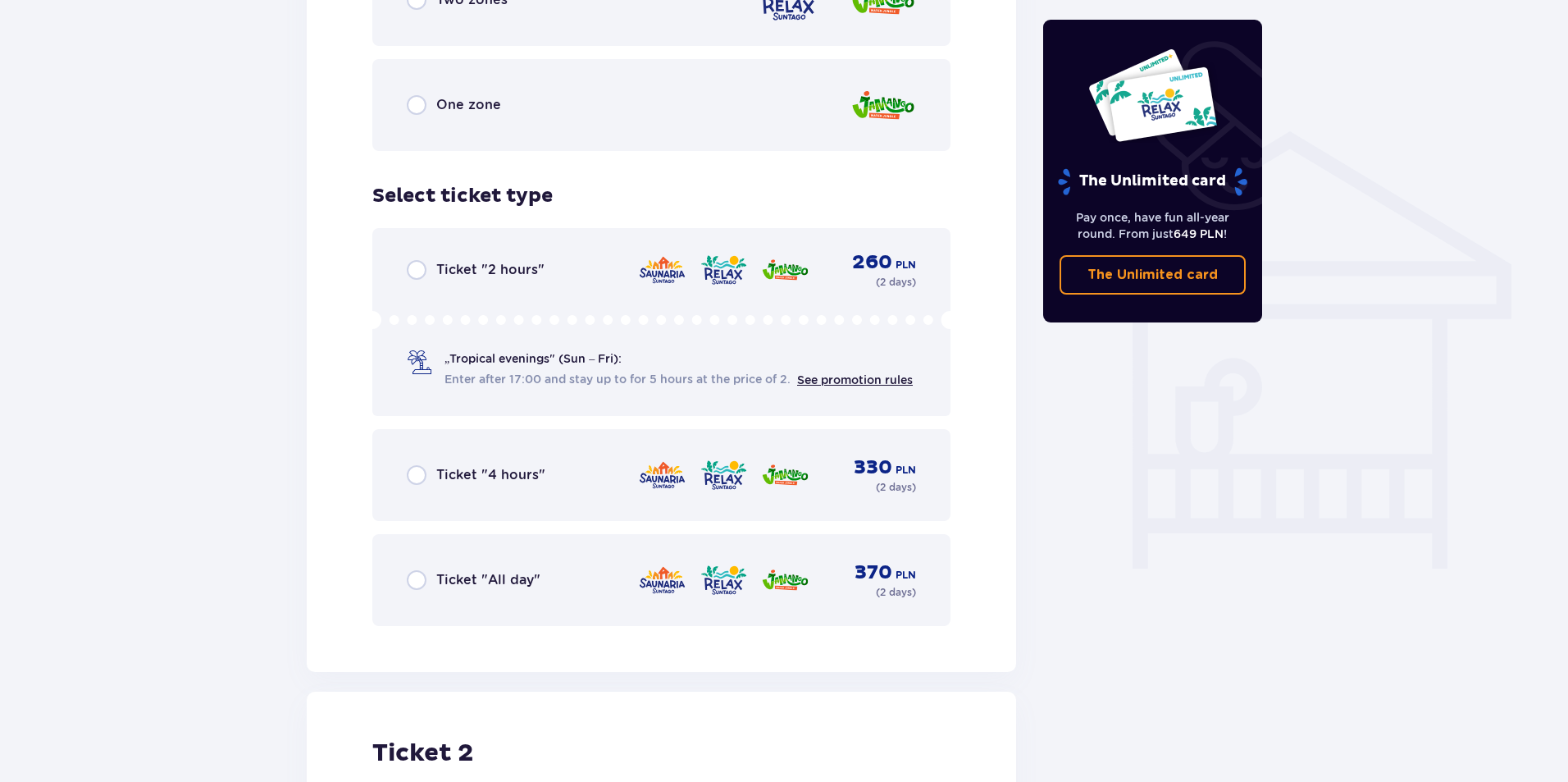
click at [418, 276] on input "radio" at bounding box center [417, 270] width 20 height 20
radio input "true"
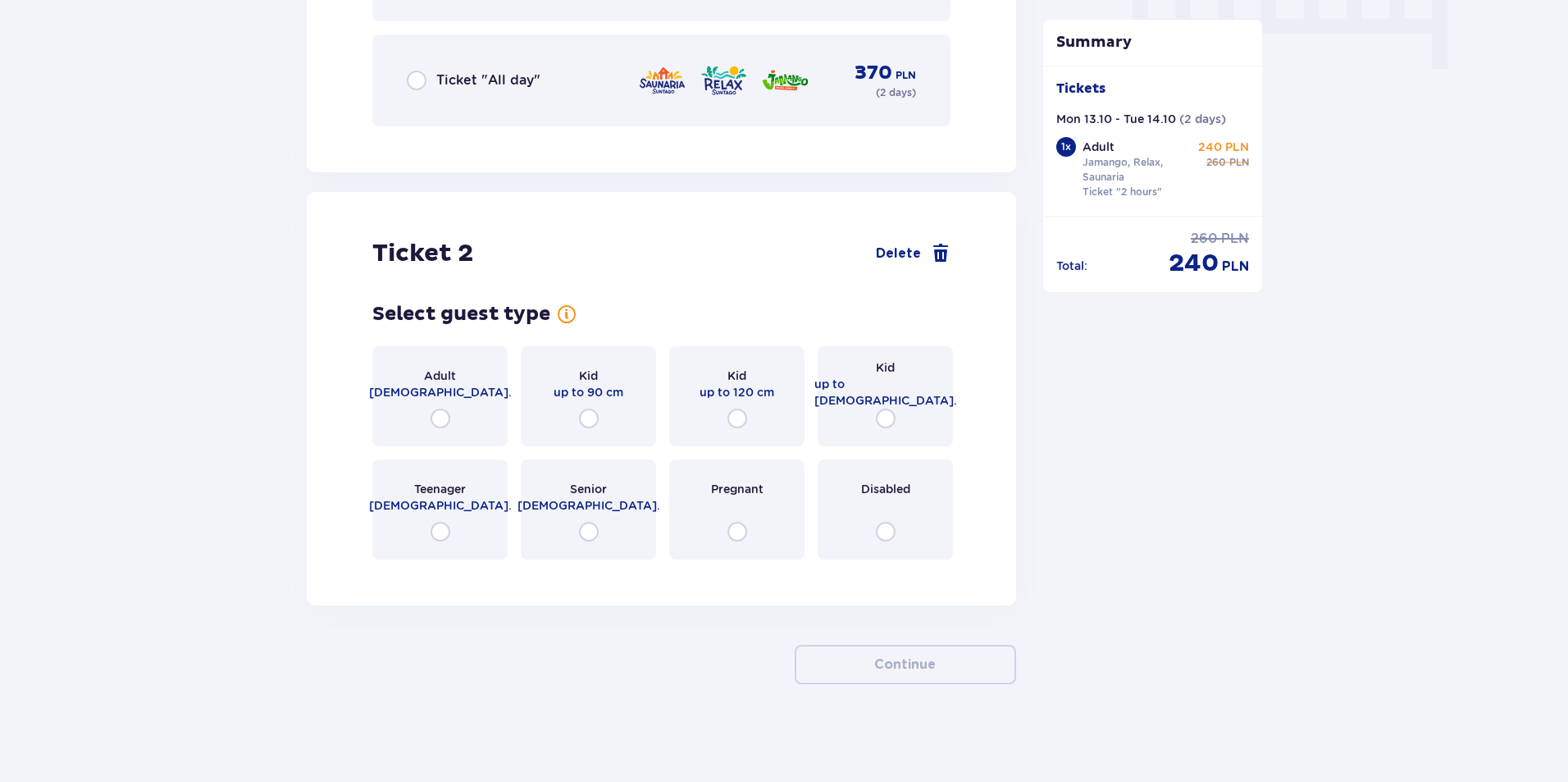
scroll to position [1702, 0]
click at [886, 411] on input "radio" at bounding box center [886, 417] width 20 height 20
radio input "true"
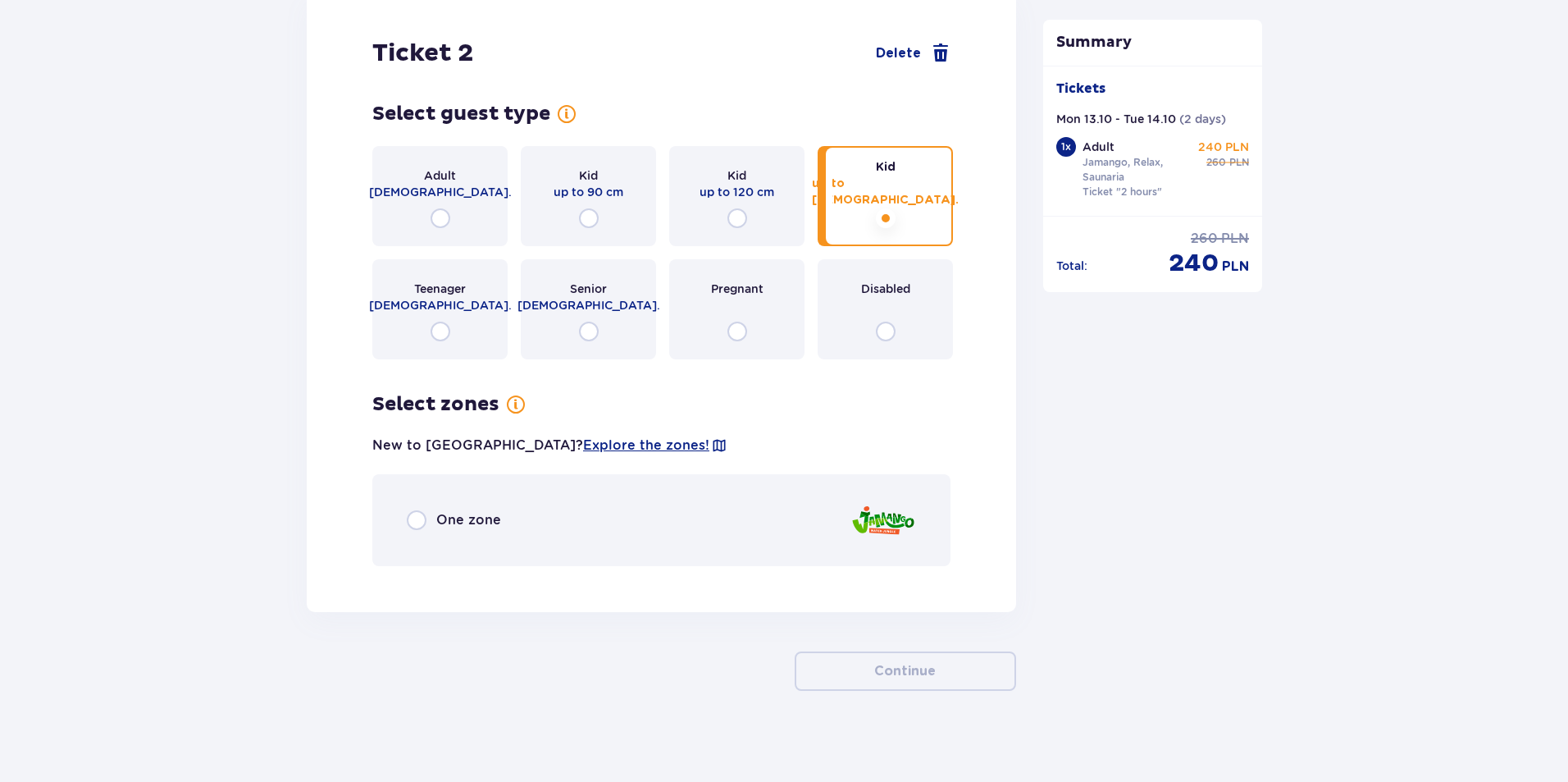
scroll to position [1908, 0]
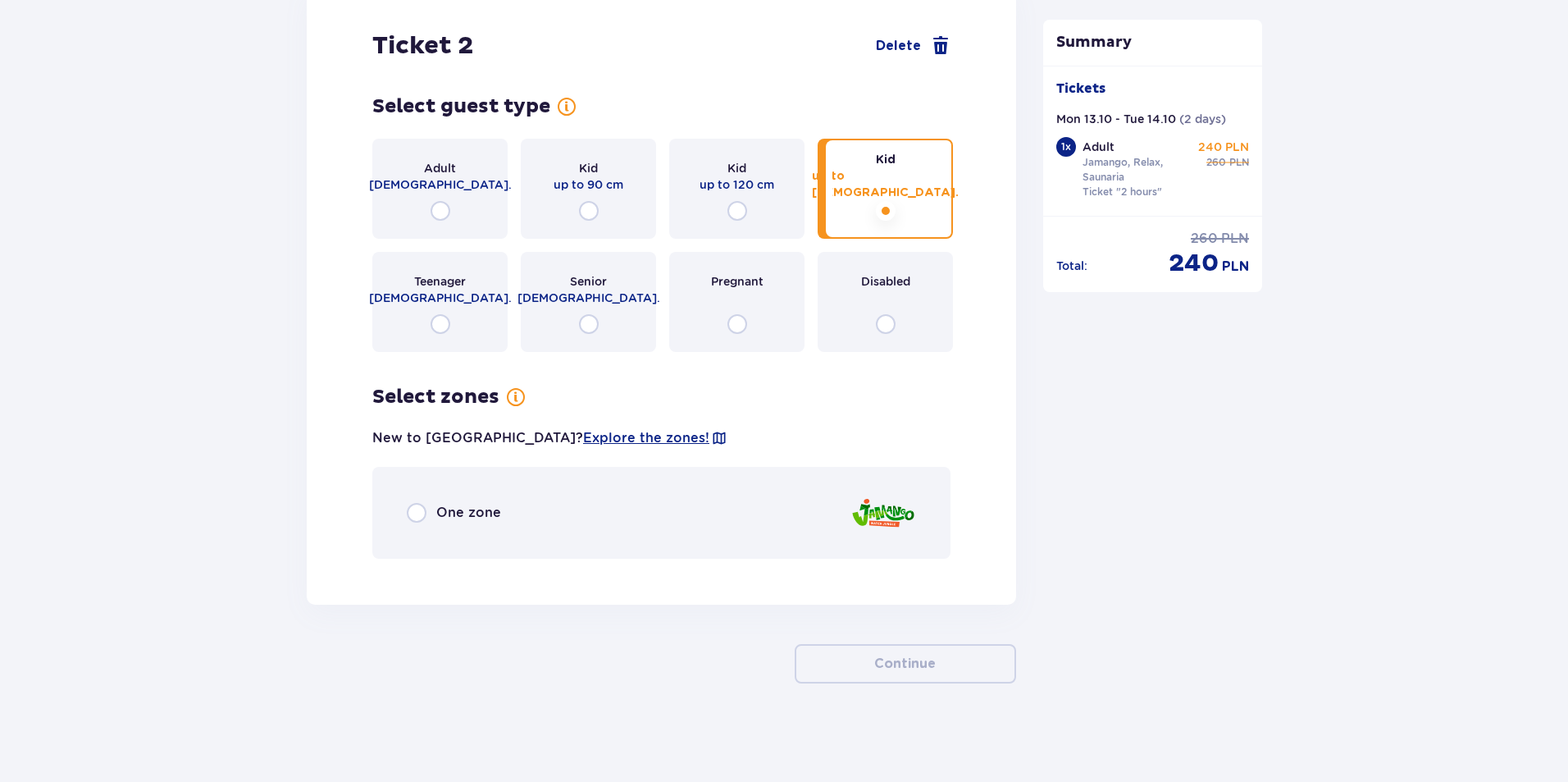
click at [415, 511] on input "radio" at bounding box center [417, 512] width 20 height 20
radio input "true"
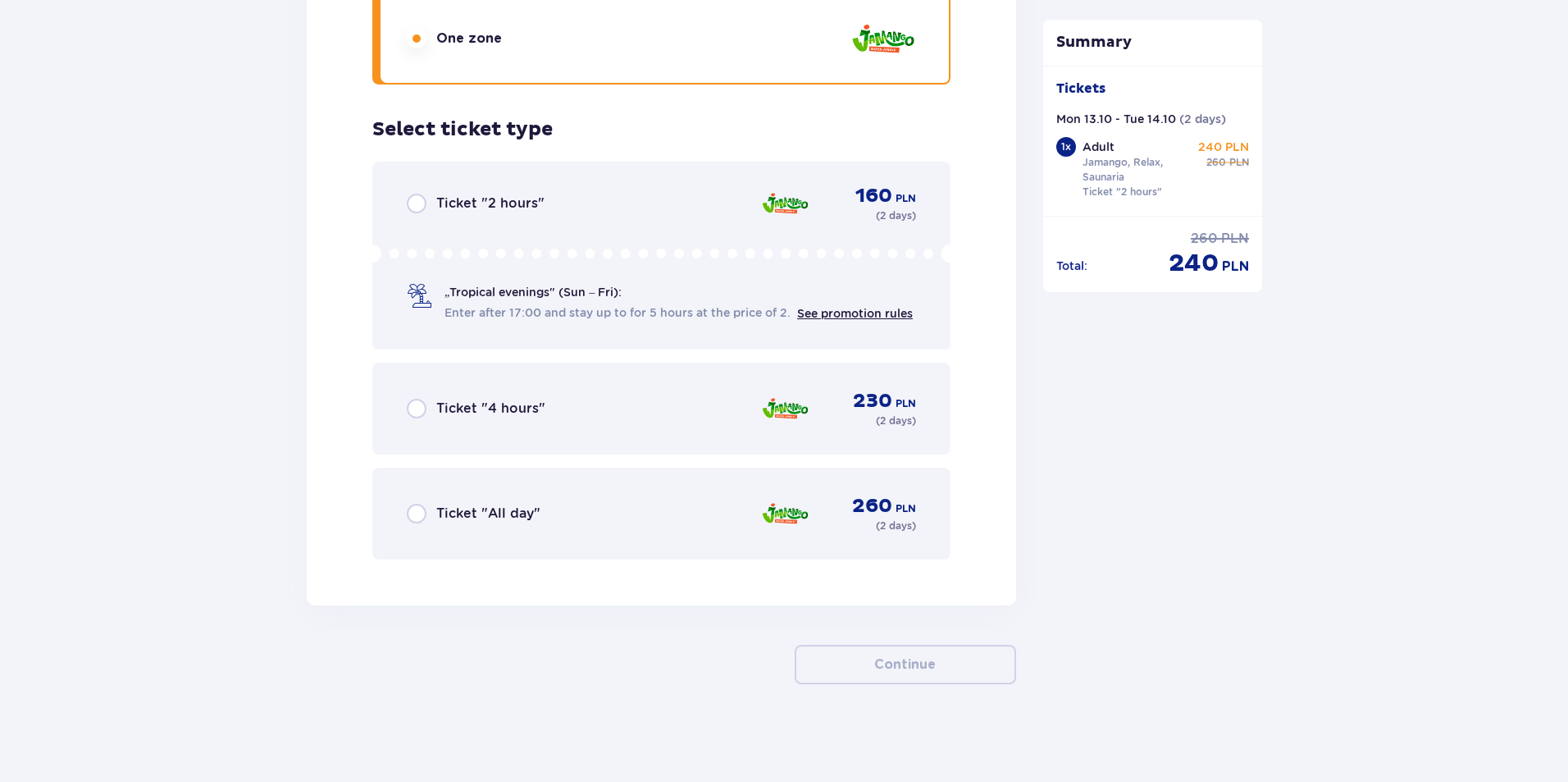
scroll to position [2383, 0]
click at [419, 204] on input "radio" at bounding box center [417, 203] width 20 height 20
radio input "true"
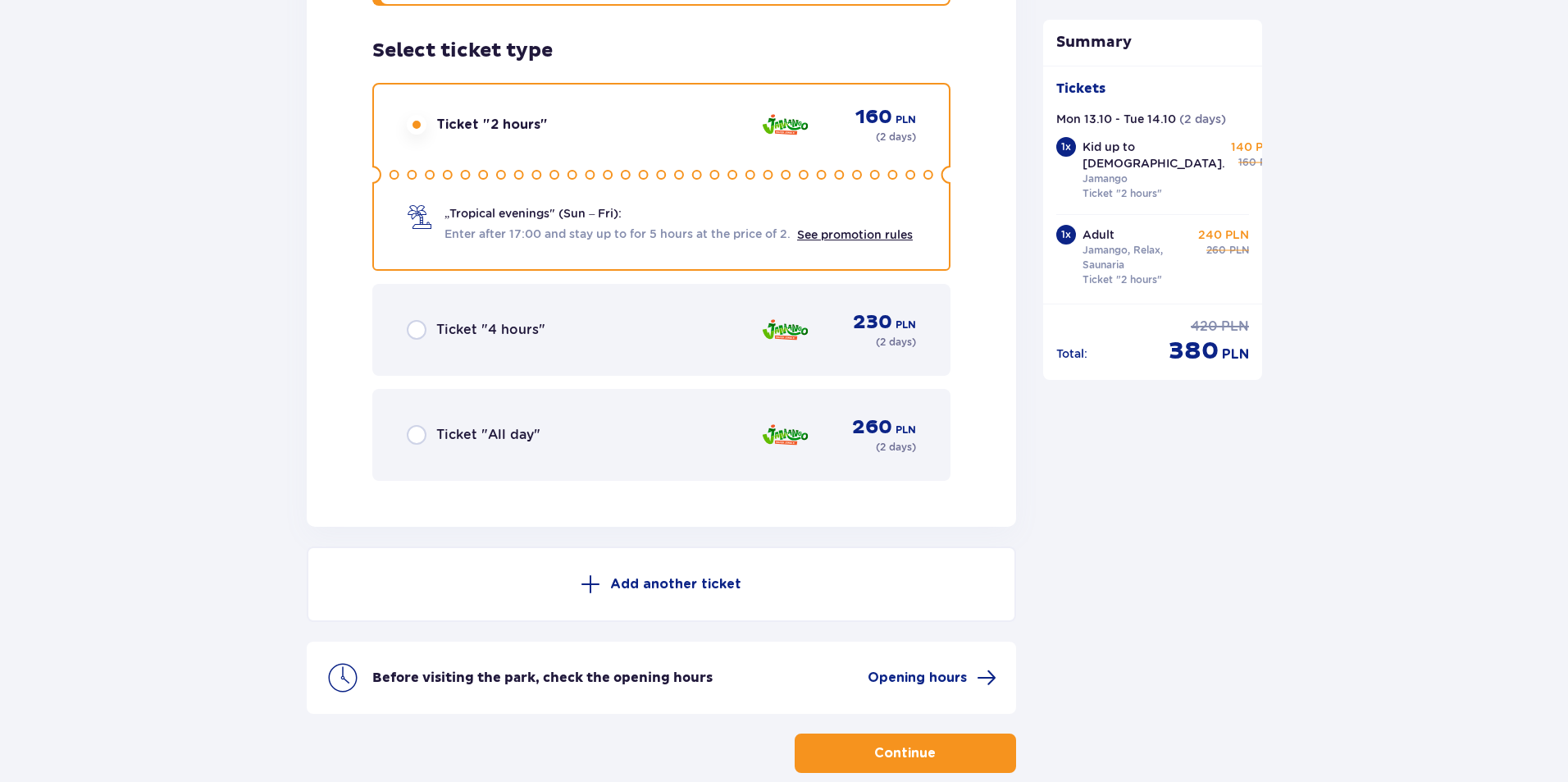
scroll to position [2551, 0]
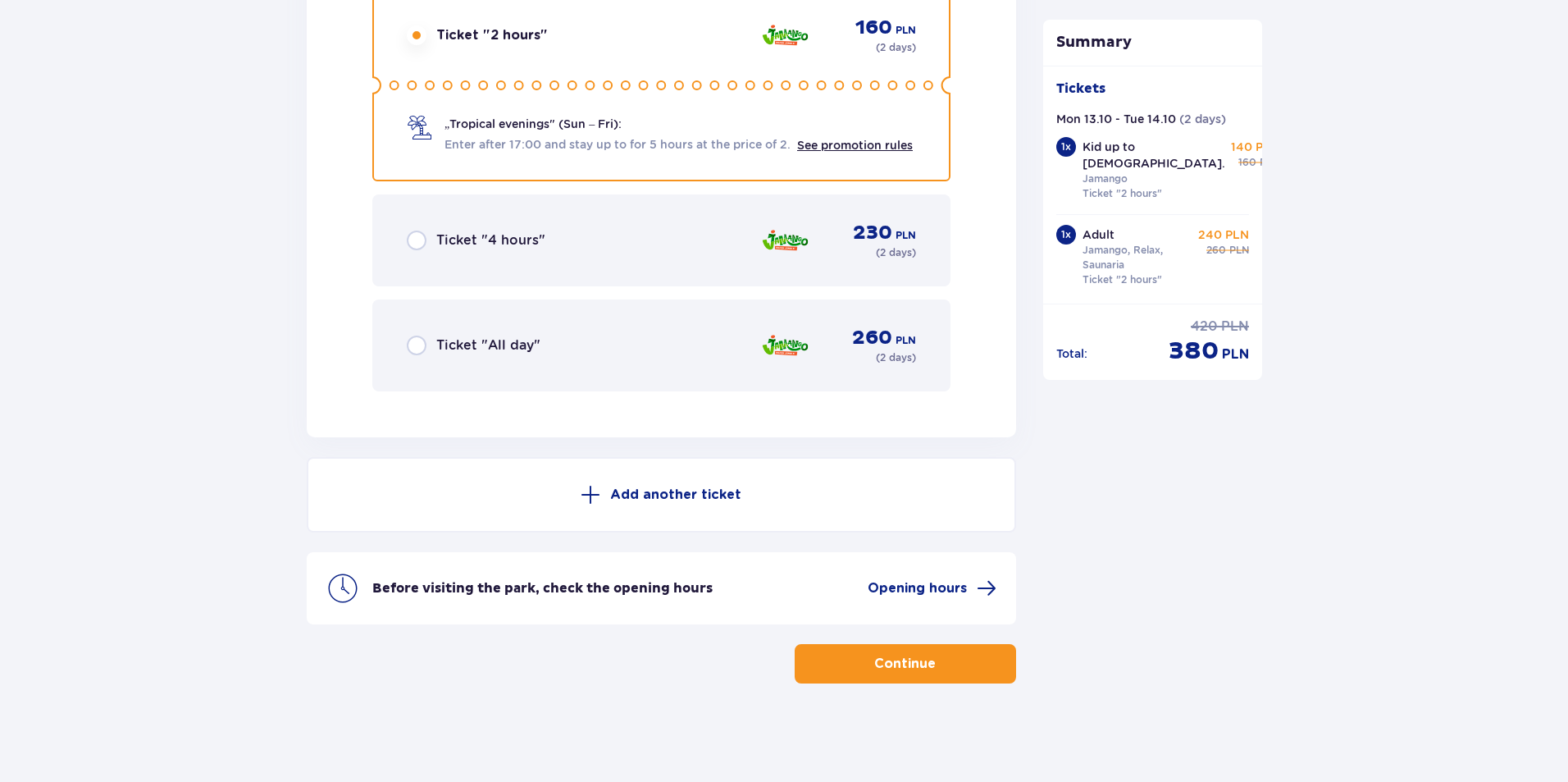
click at [891, 671] on p "Continue" at bounding box center [904, 664] width 62 height 18
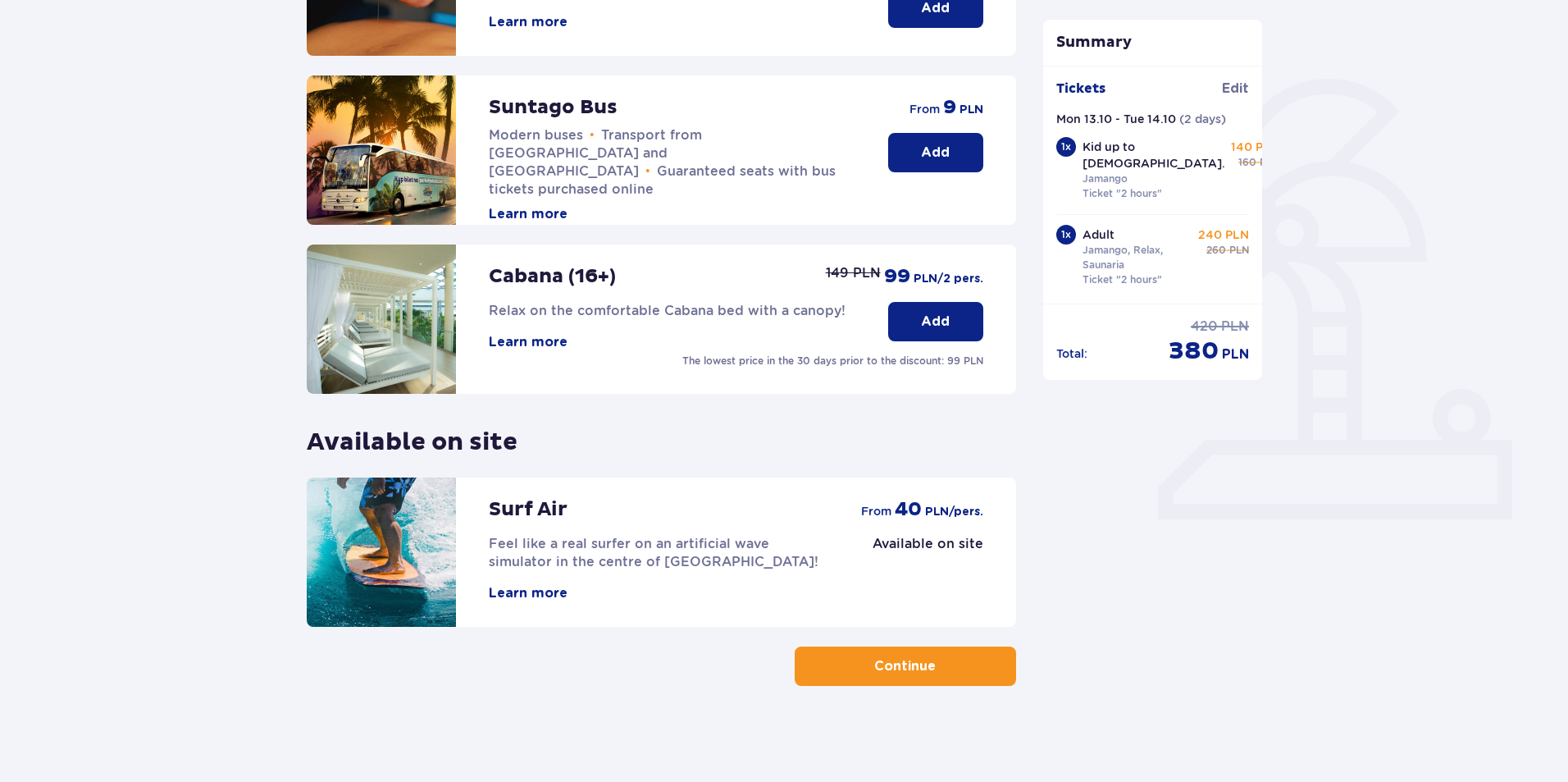
scroll to position [331, 0]
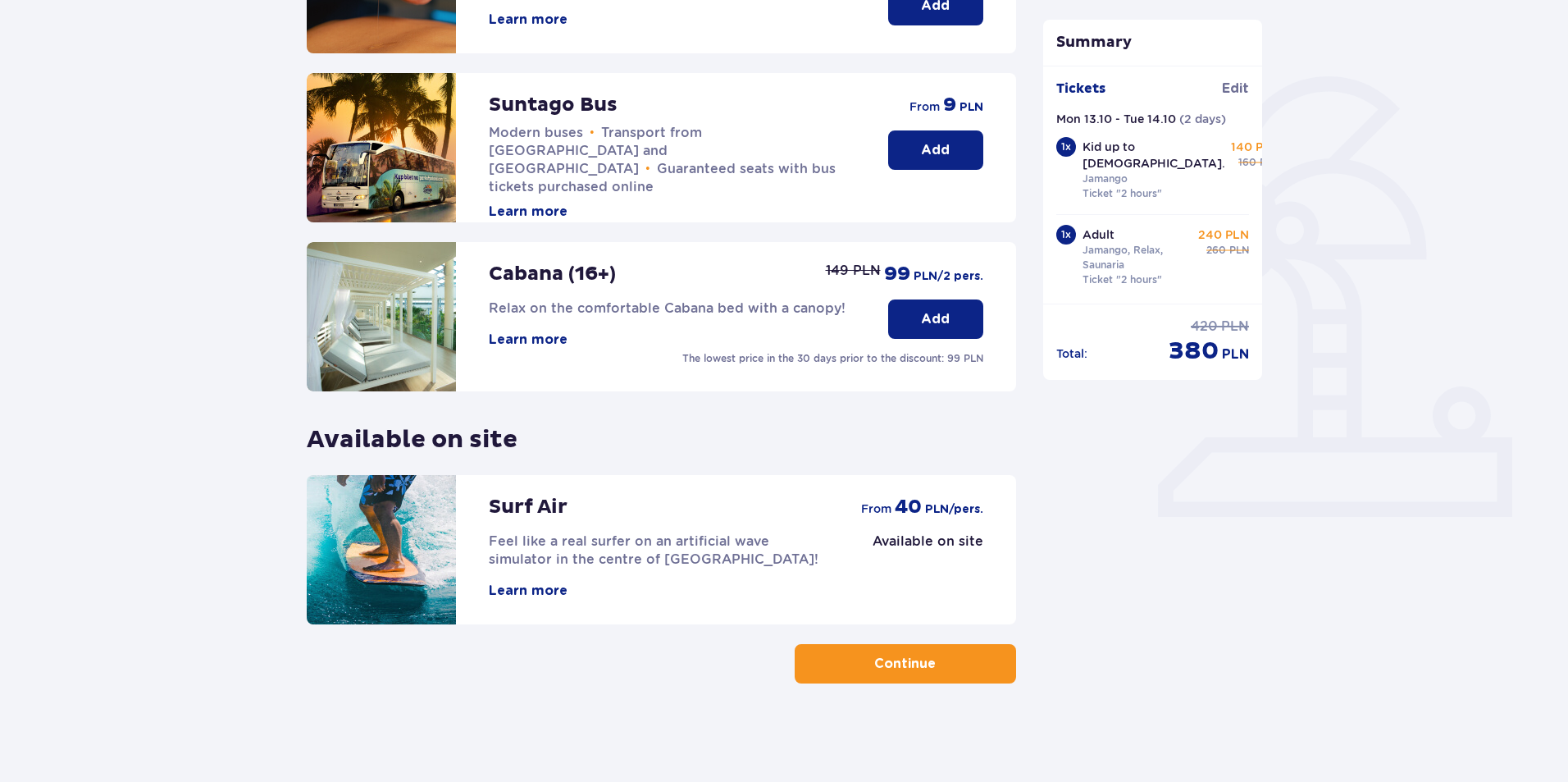
click at [910, 649] on button "Continue" at bounding box center [904, 664] width 221 height 39
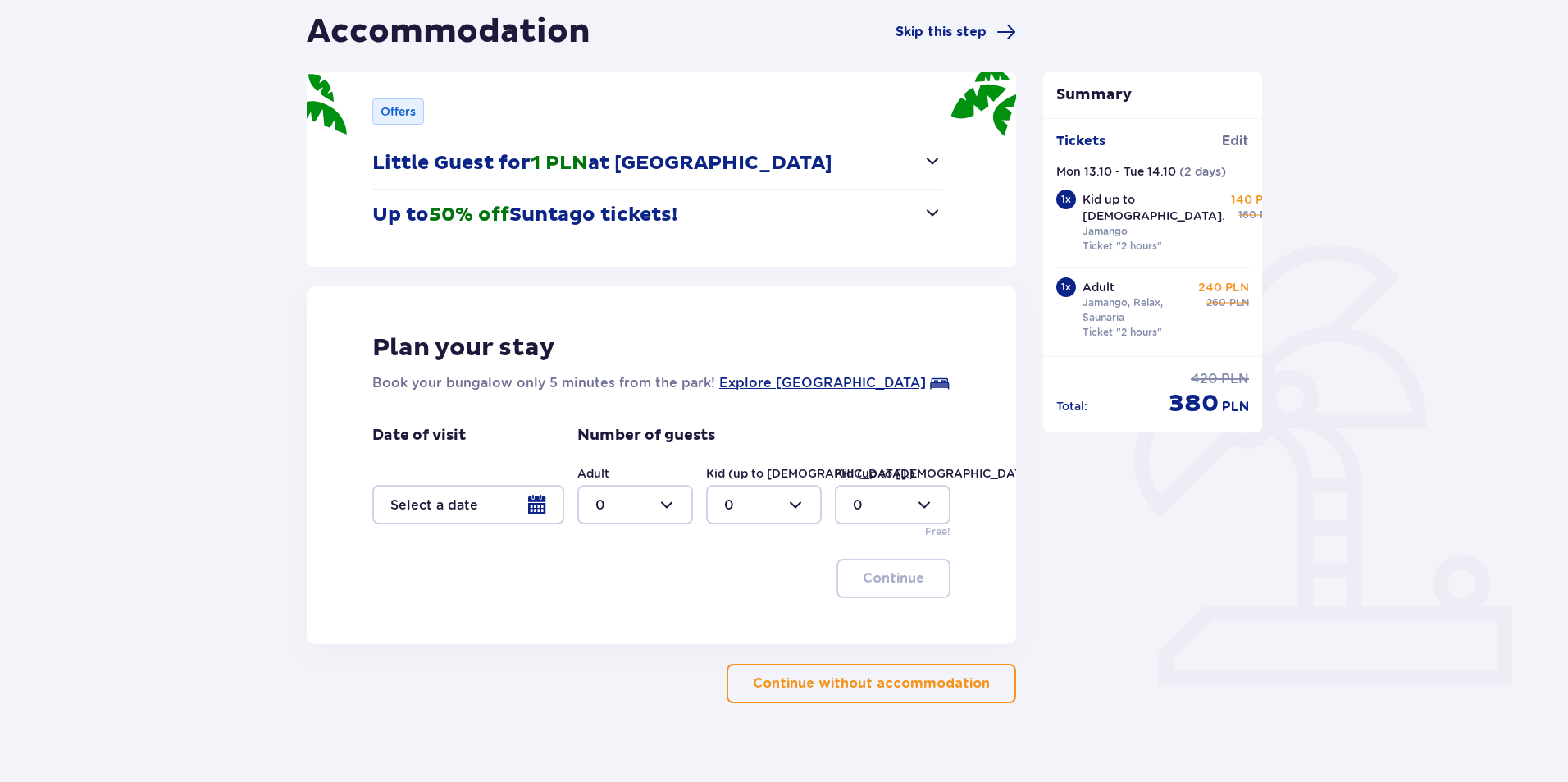
scroll to position [164, 0]
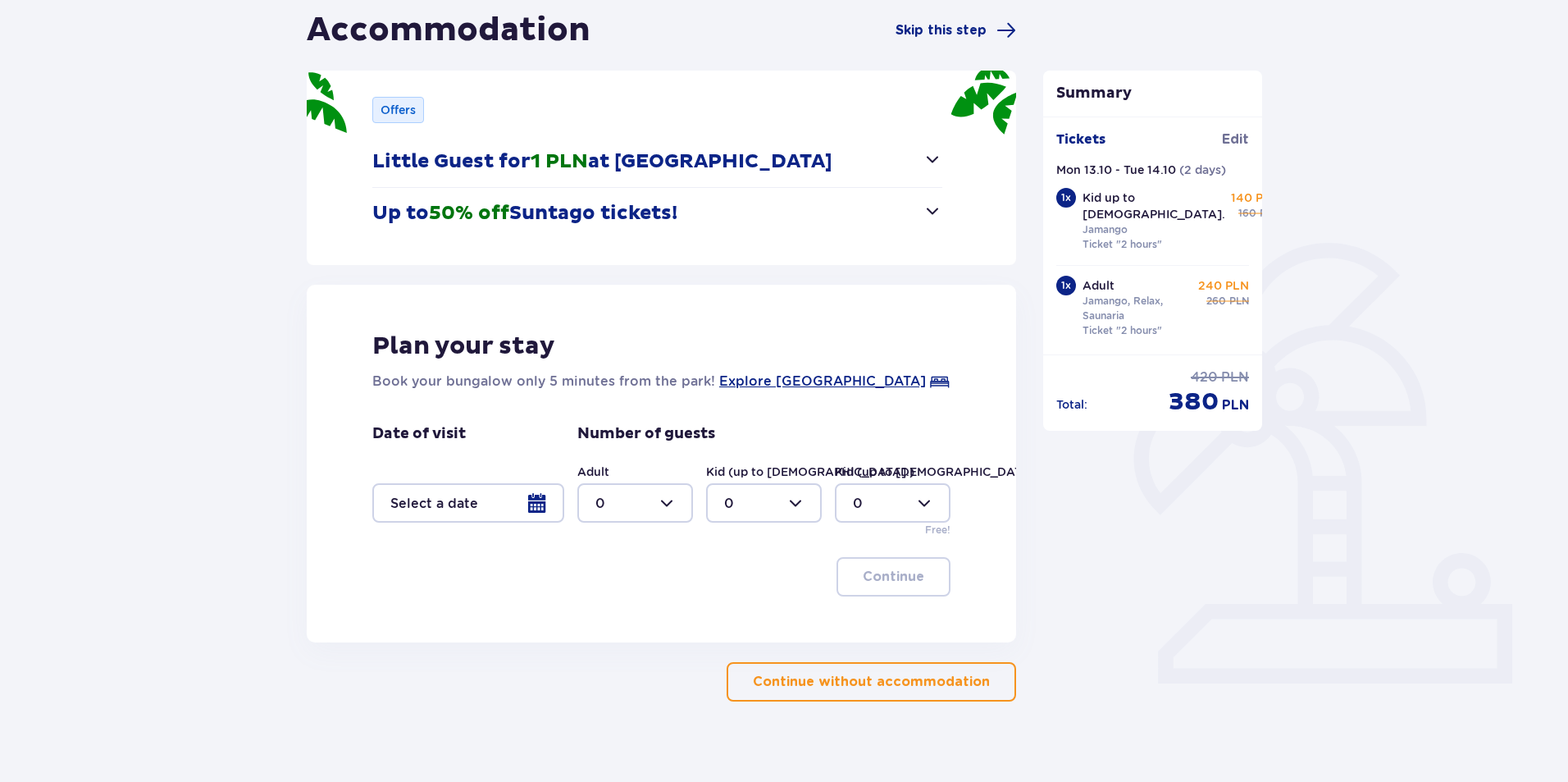
click at [495, 511] on div at bounding box center [468, 503] width 192 height 39
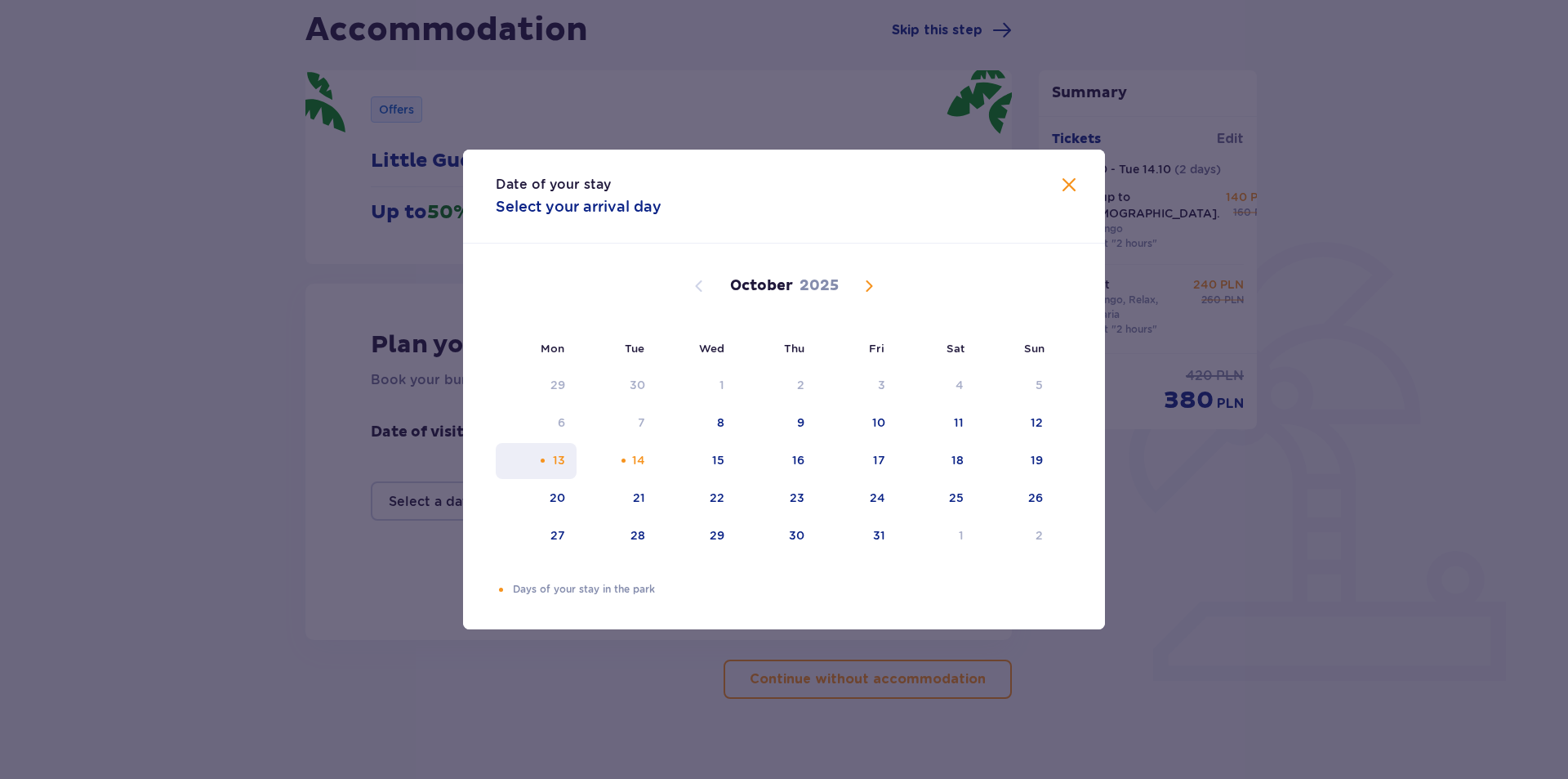
click at [551, 462] on div "13" at bounding box center [536, 461] width 81 height 36
click at [631, 462] on div "14" at bounding box center [617, 461] width 81 height 36
type input "13.10.25 - 14.10.25"
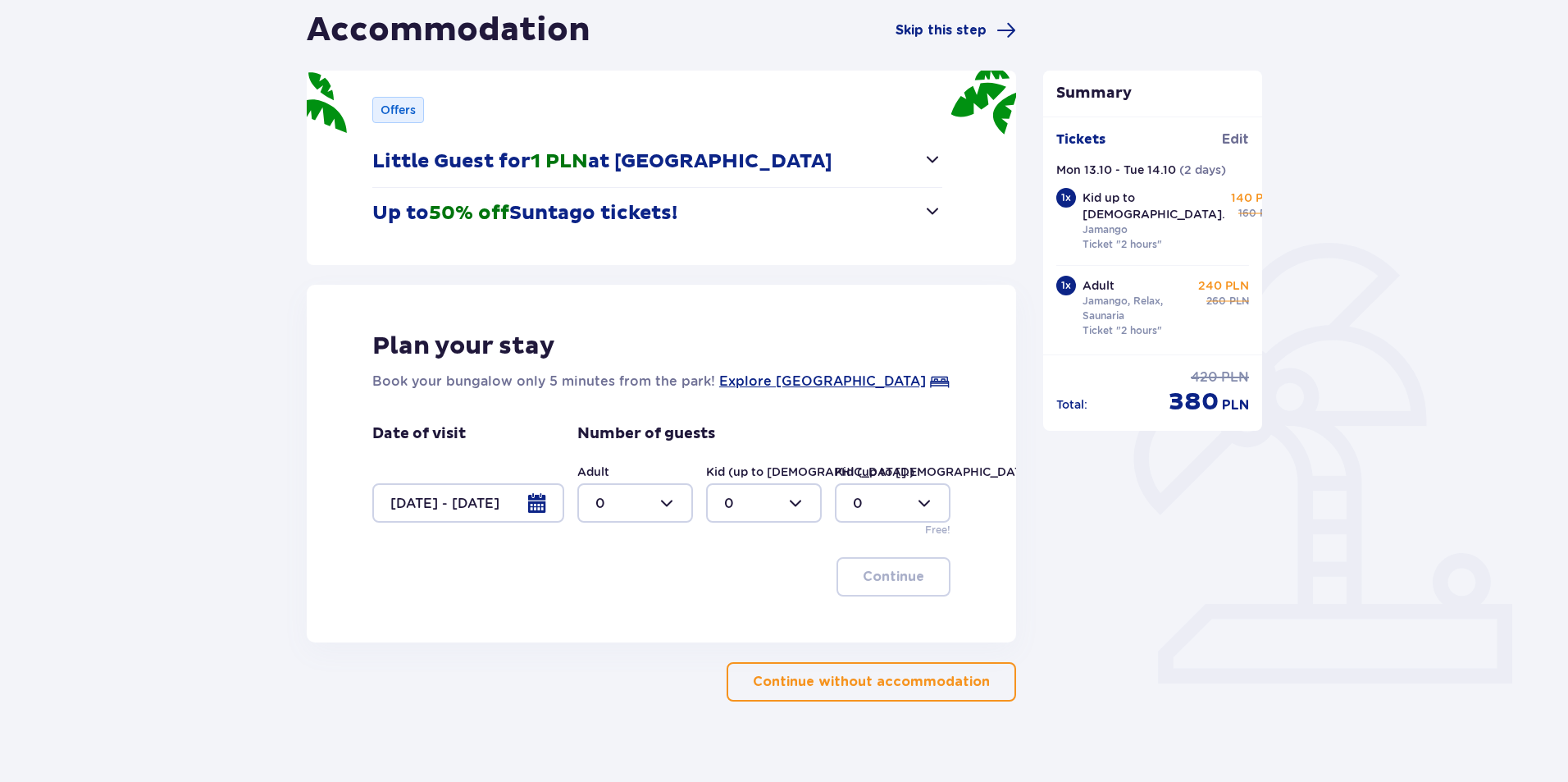
click at [637, 505] on div at bounding box center [635, 503] width 116 height 39
click at [619, 584] on div "1" at bounding box center [634, 587] width 80 height 18
type input "1"
click at [758, 502] on div at bounding box center [764, 503] width 116 height 39
click at [741, 579] on div "1" at bounding box center [763, 587] width 80 height 18
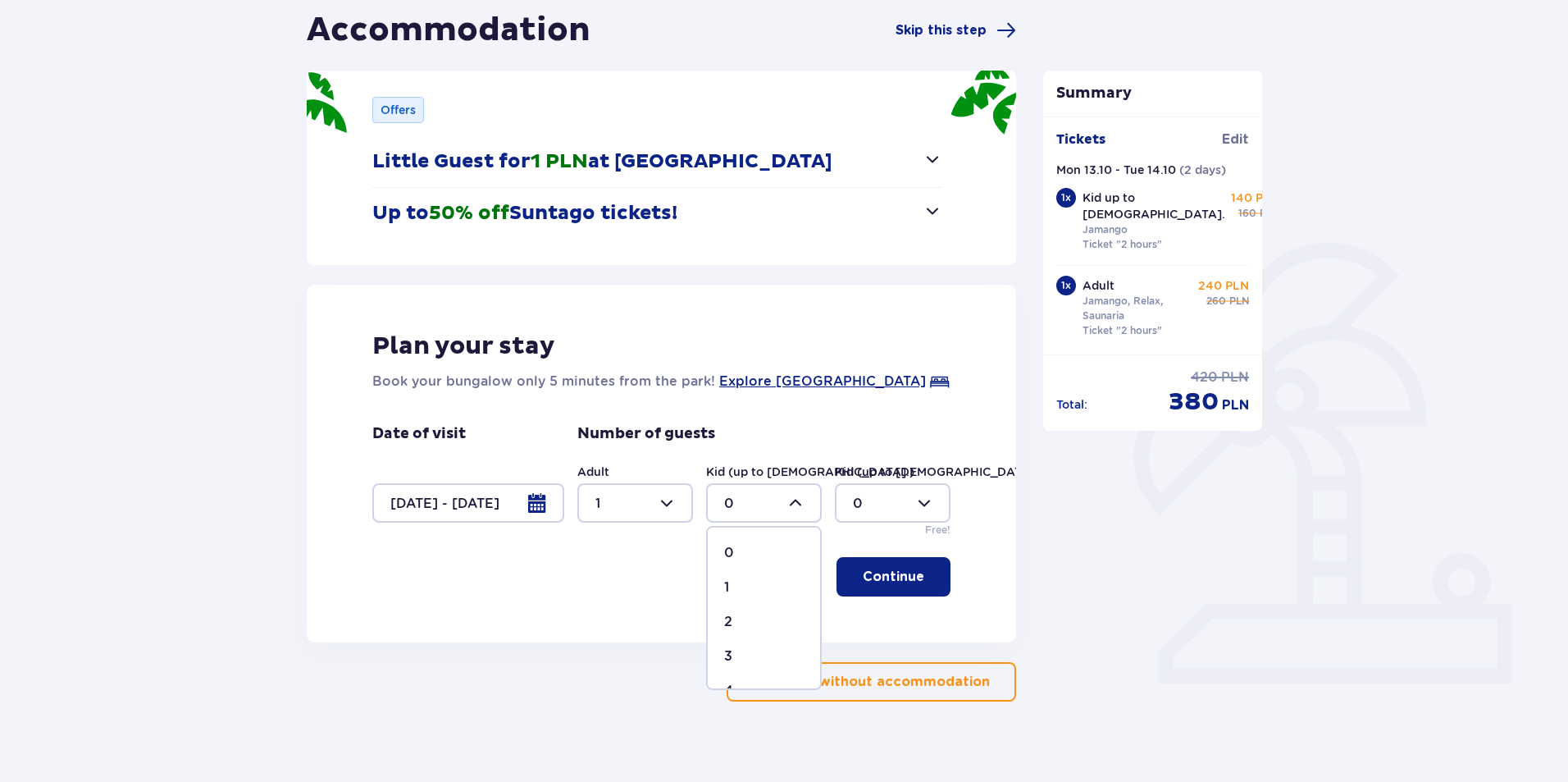
type input "1"
click at [893, 580] on p "Continue" at bounding box center [893, 576] width 62 height 18
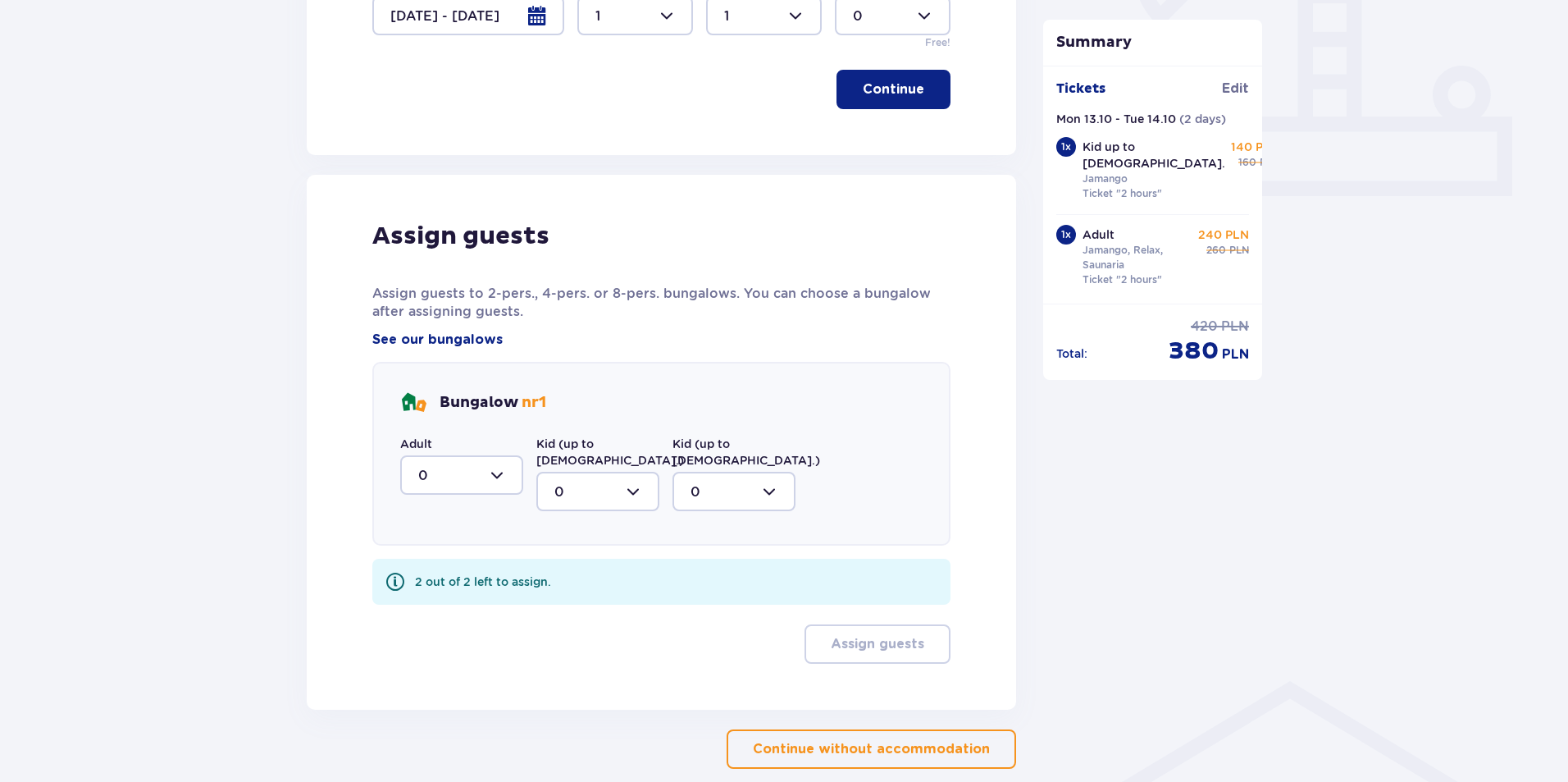
scroll to position [720, 0]
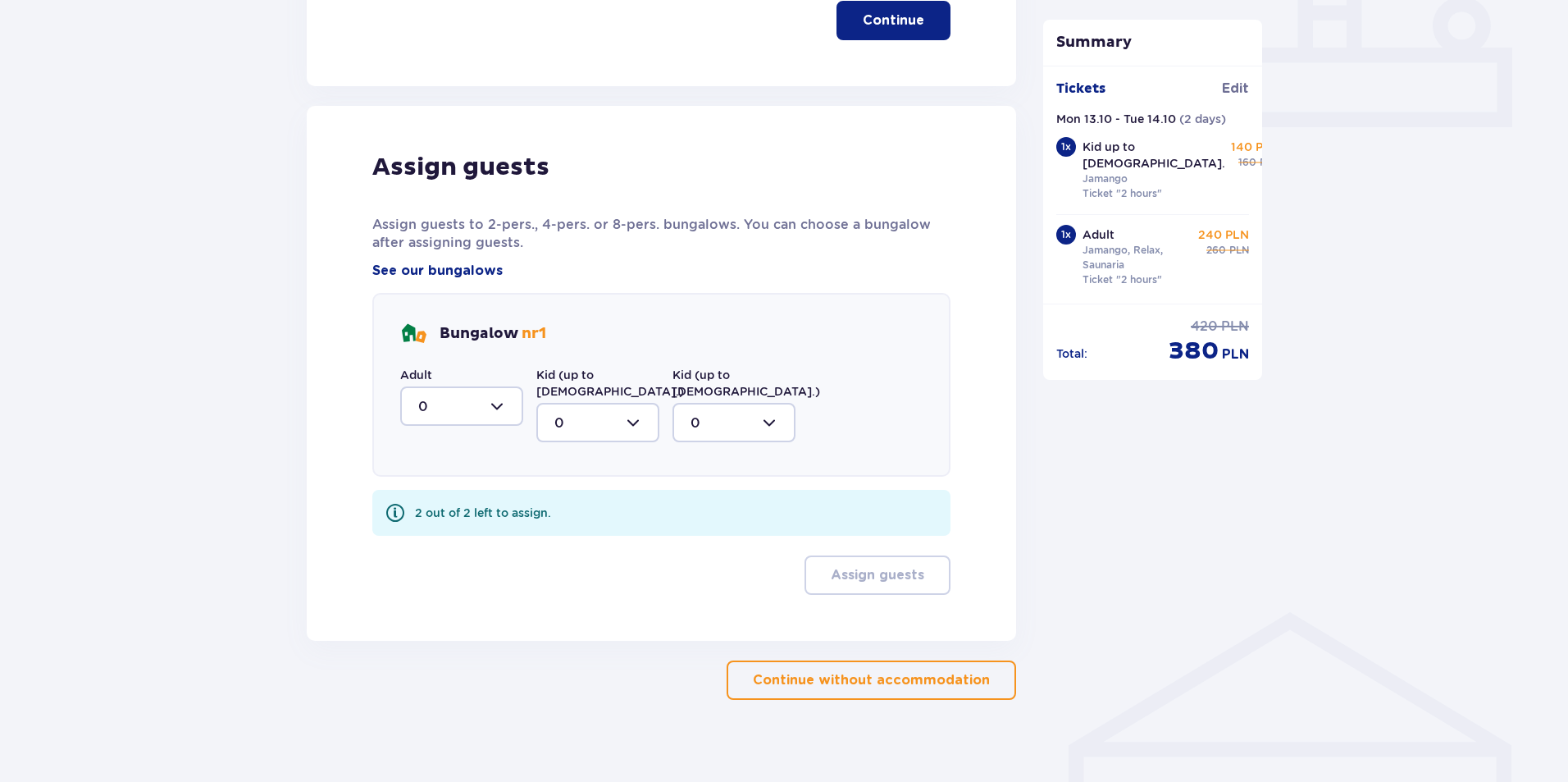
click at [455, 405] on div at bounding box center [461, 406] width 123 height 39
click at [454, 492] on div "1" at bounding box center [461, 491] width 87 height 18
type input "1"
click at [575, 410] on div at bounding box center [597, 422] width 123 height 39
click at [580, 498] on div "1" at bounding box center [598, 507] width 87 height 18
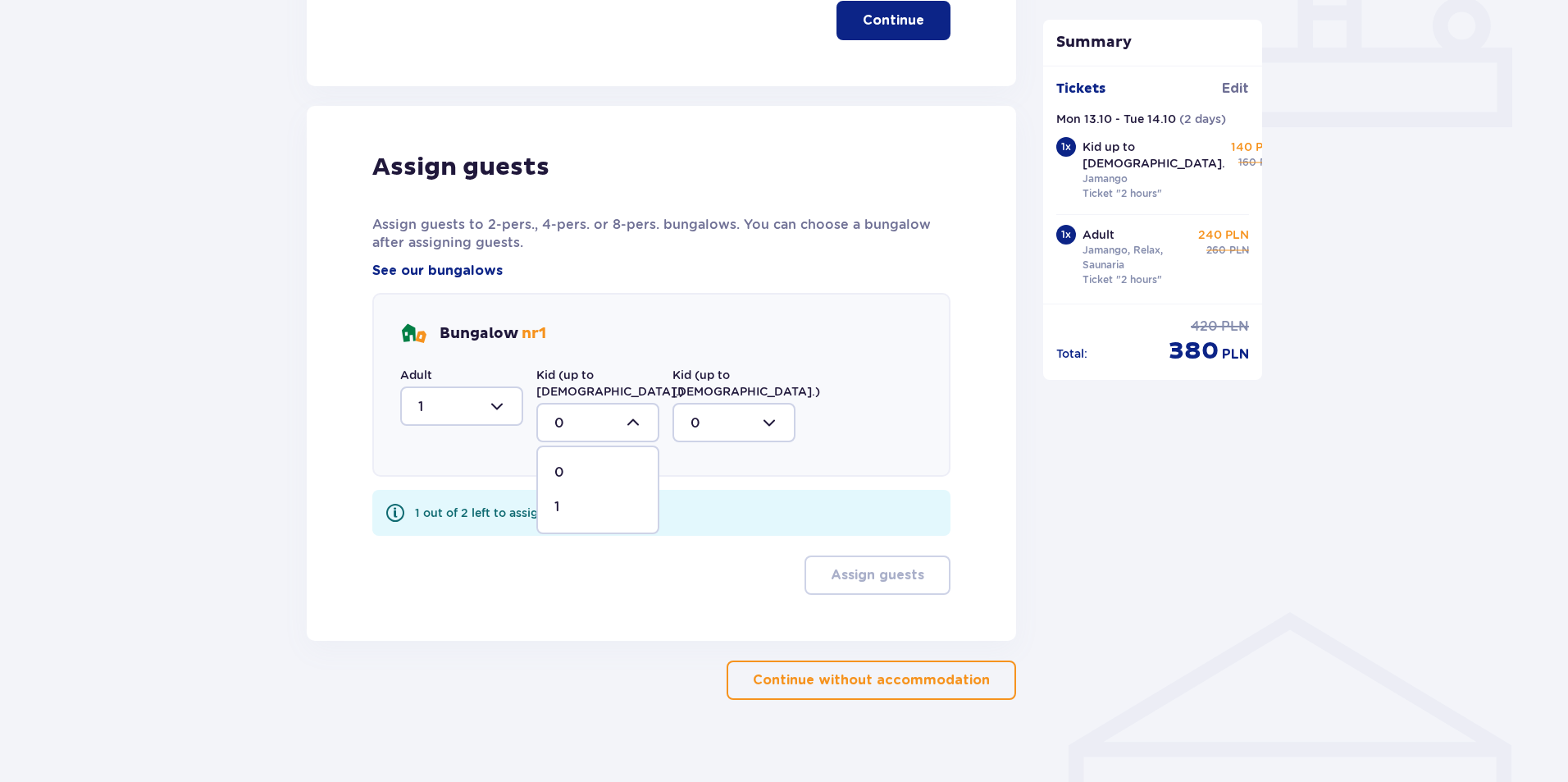
type input "1"
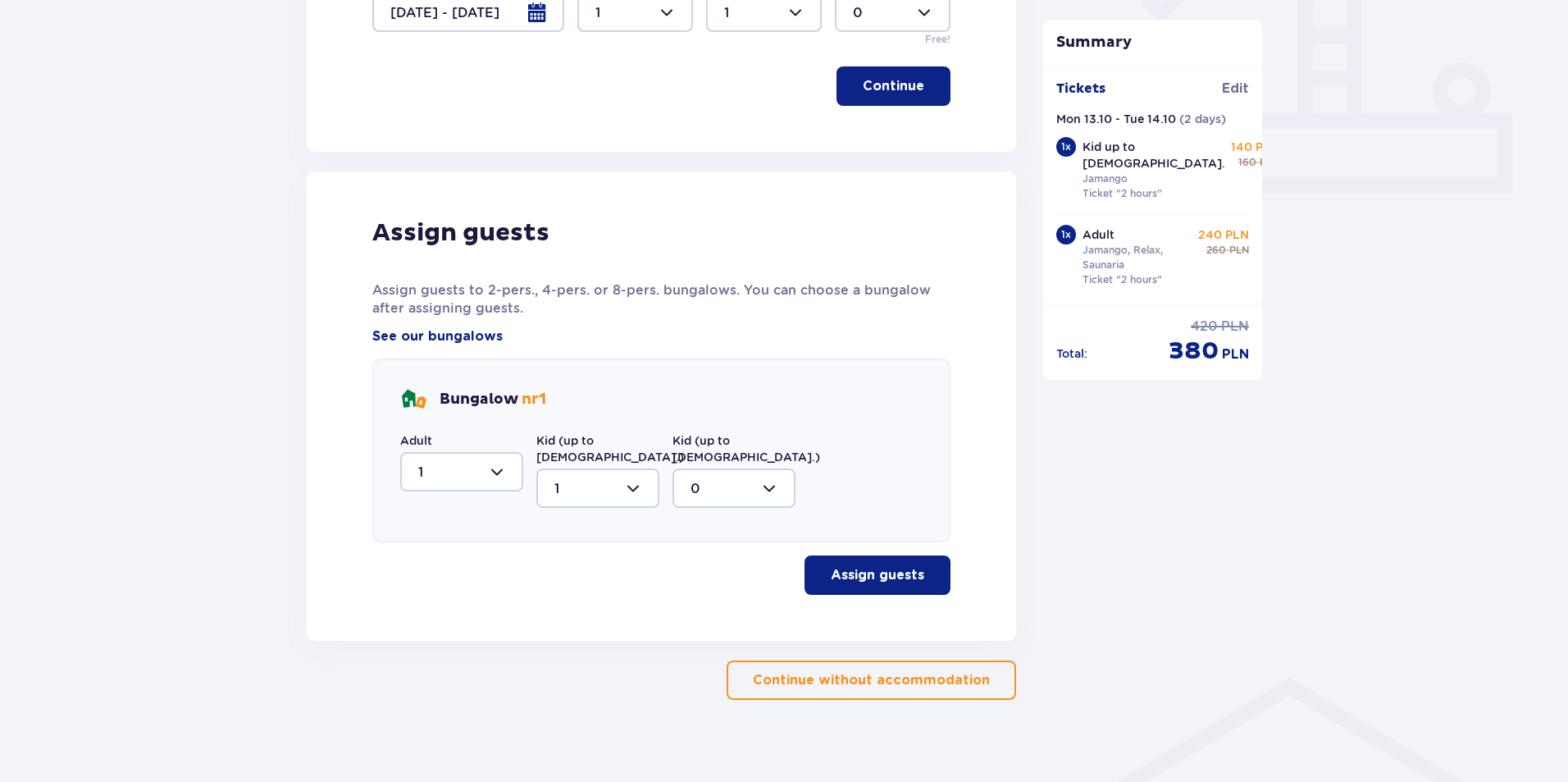
click at [882, 566] on p "Assign guests" at bounding box center [877, 574] width 93 height 18
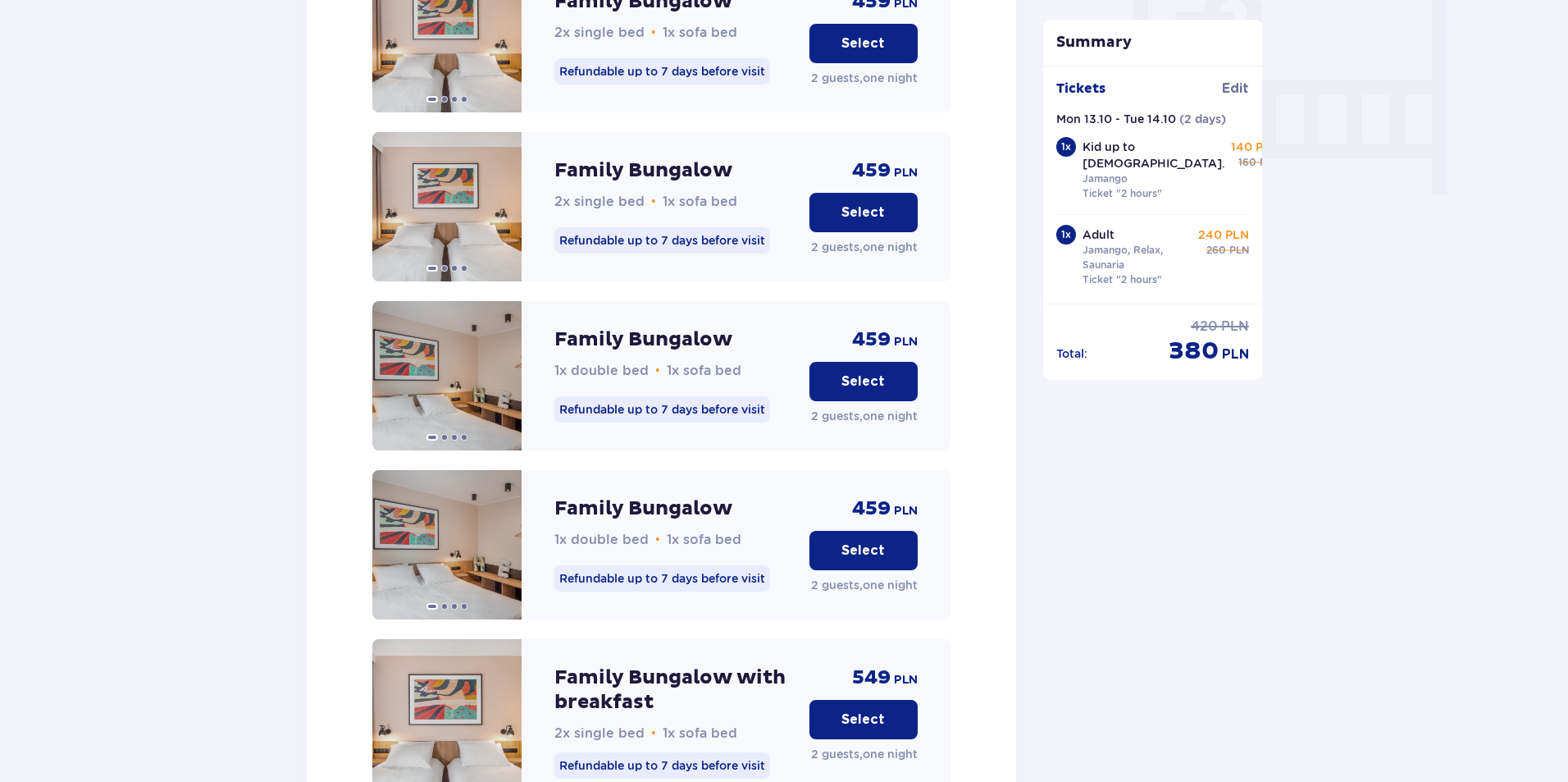
scroll to position [1478, 0]
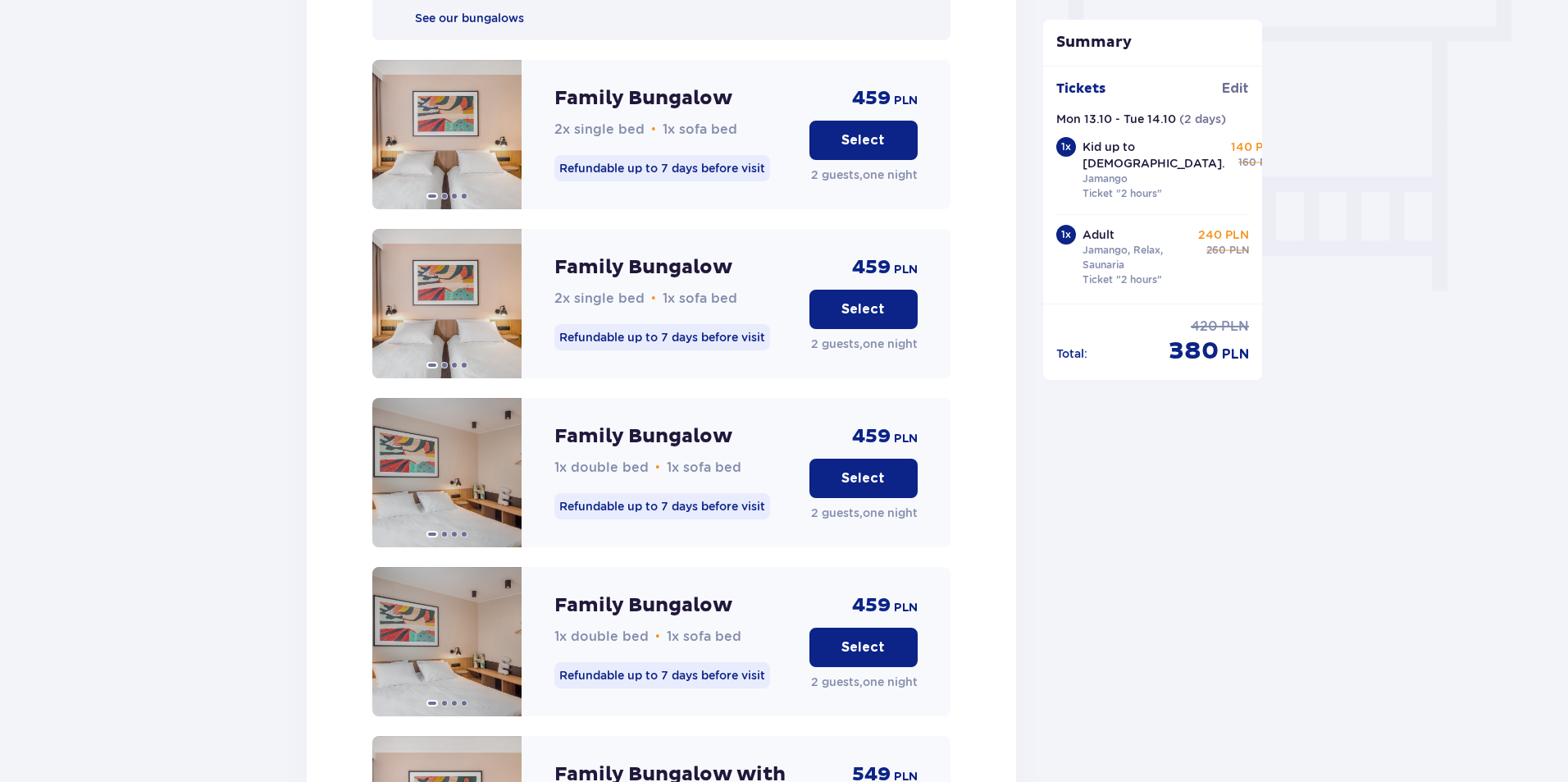
click at [867, 131] on p "Select" at bounding box center [863, 140] width 43 height 18
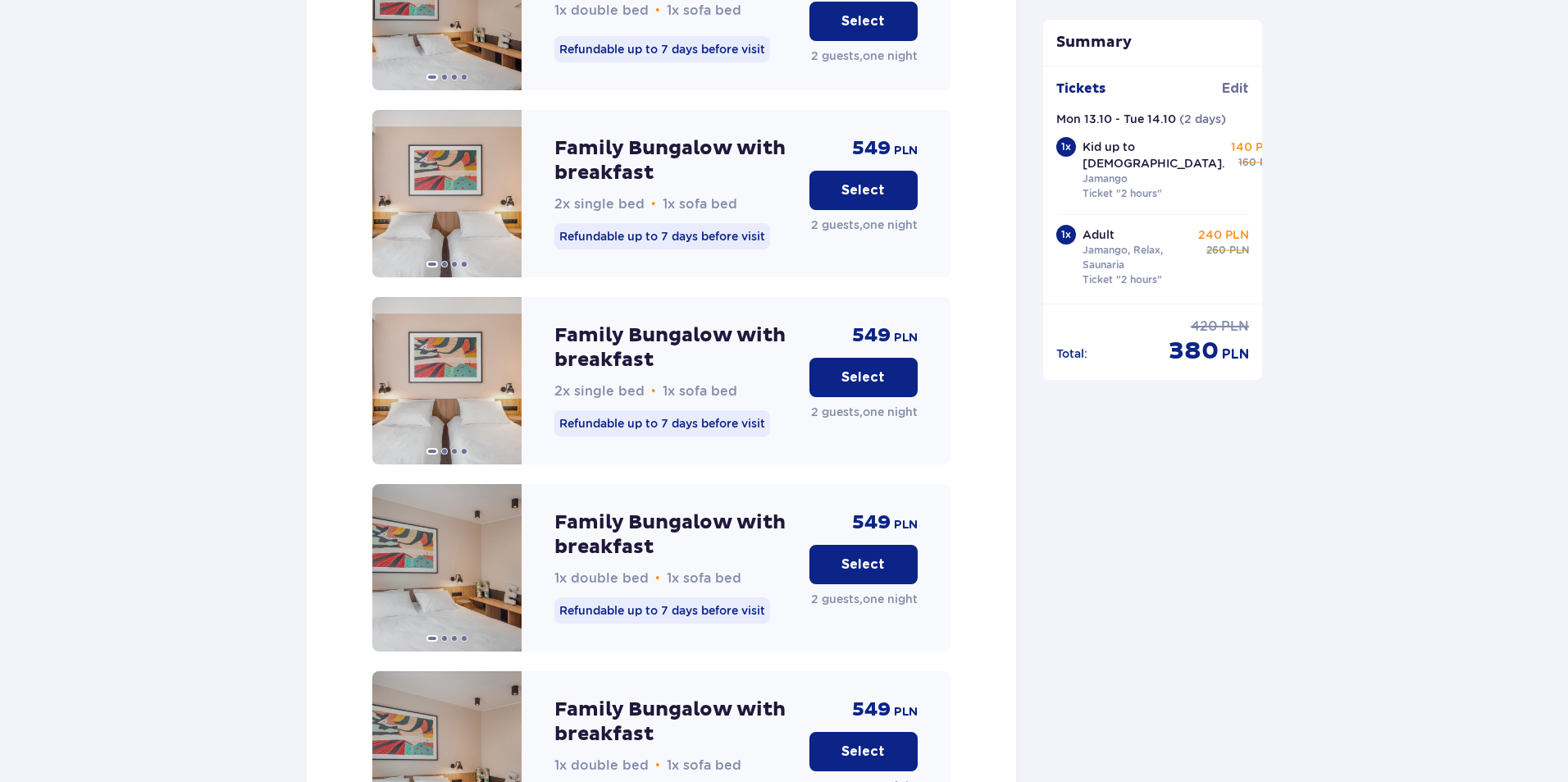
scroll to position [2380, 0]
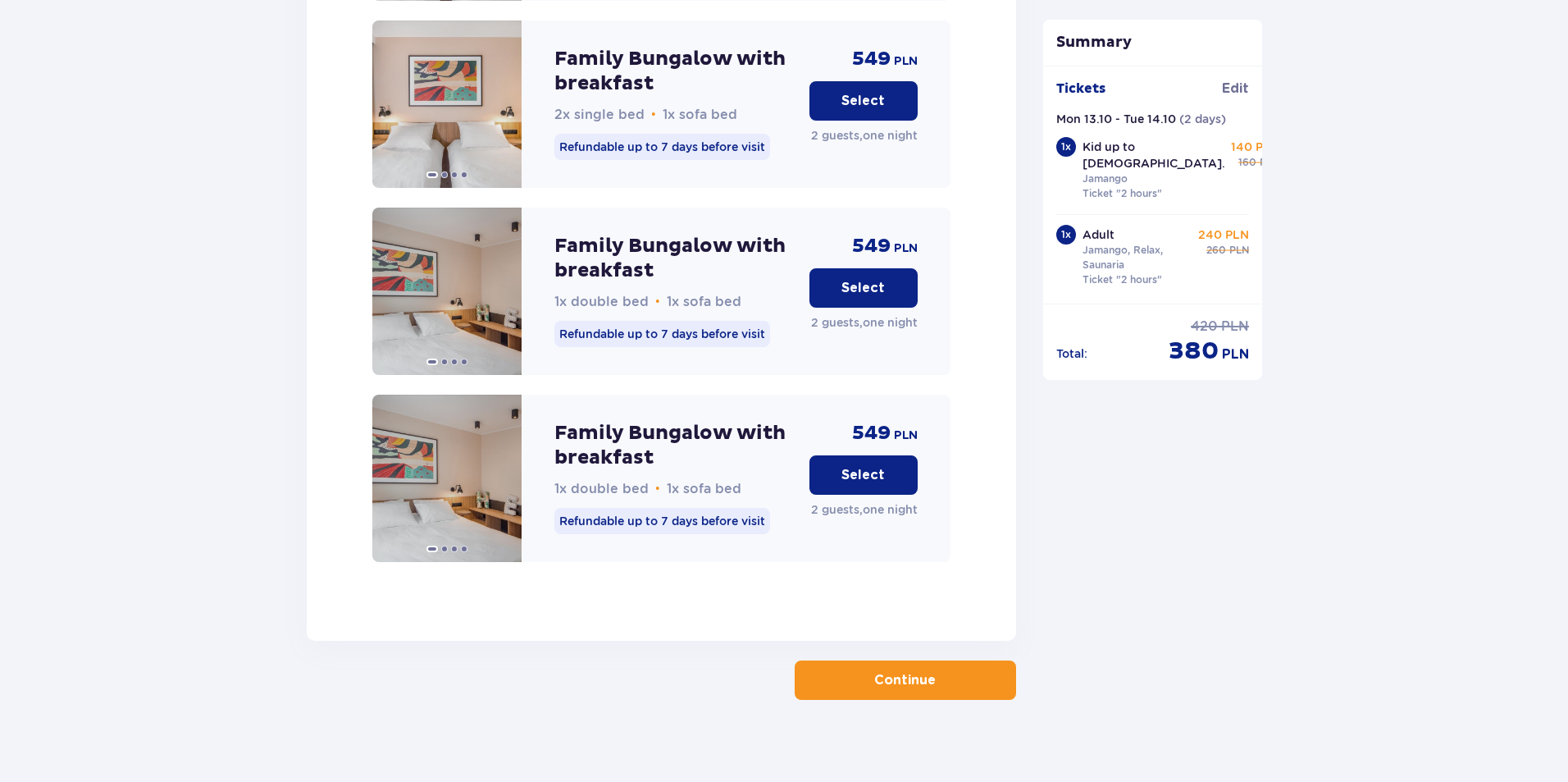
click at [882, 671] on p "Continue" at bounding box center [904, 680] width 62 height 18
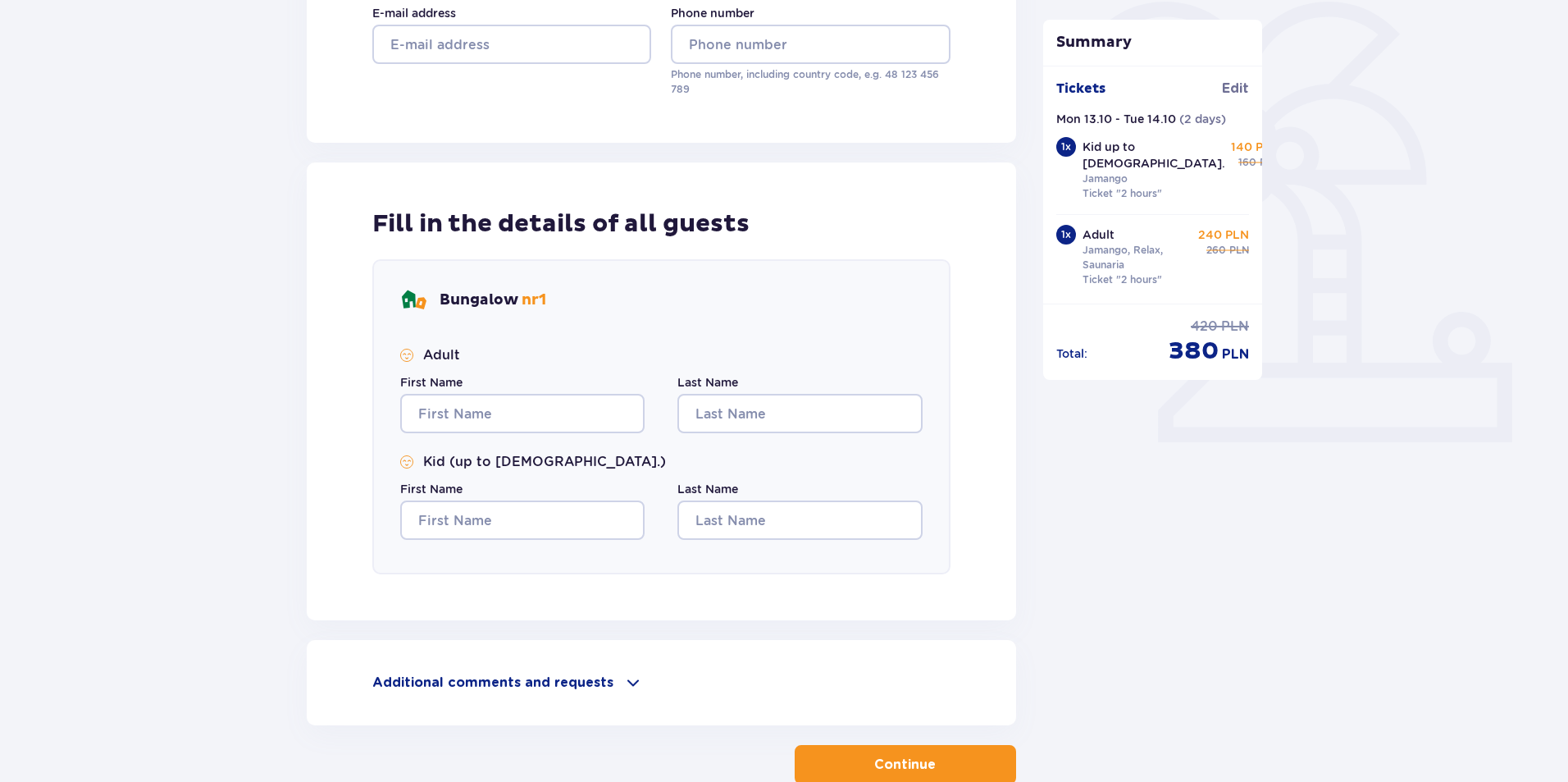
scroll to position [507, 0]
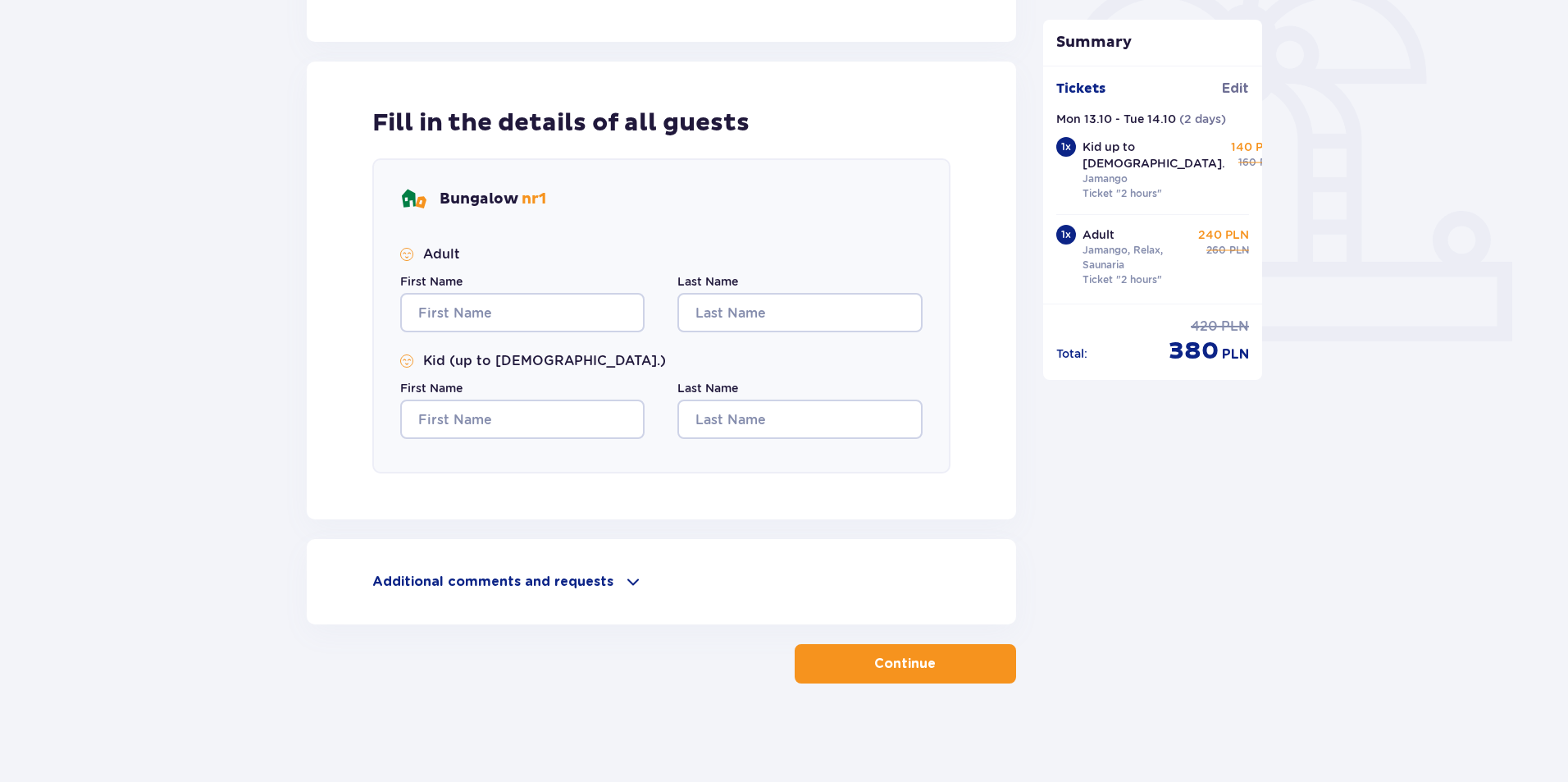
click at [516, 583] on p "Additional comments and requests" at bounding box center [493, 581] width 241 height 18
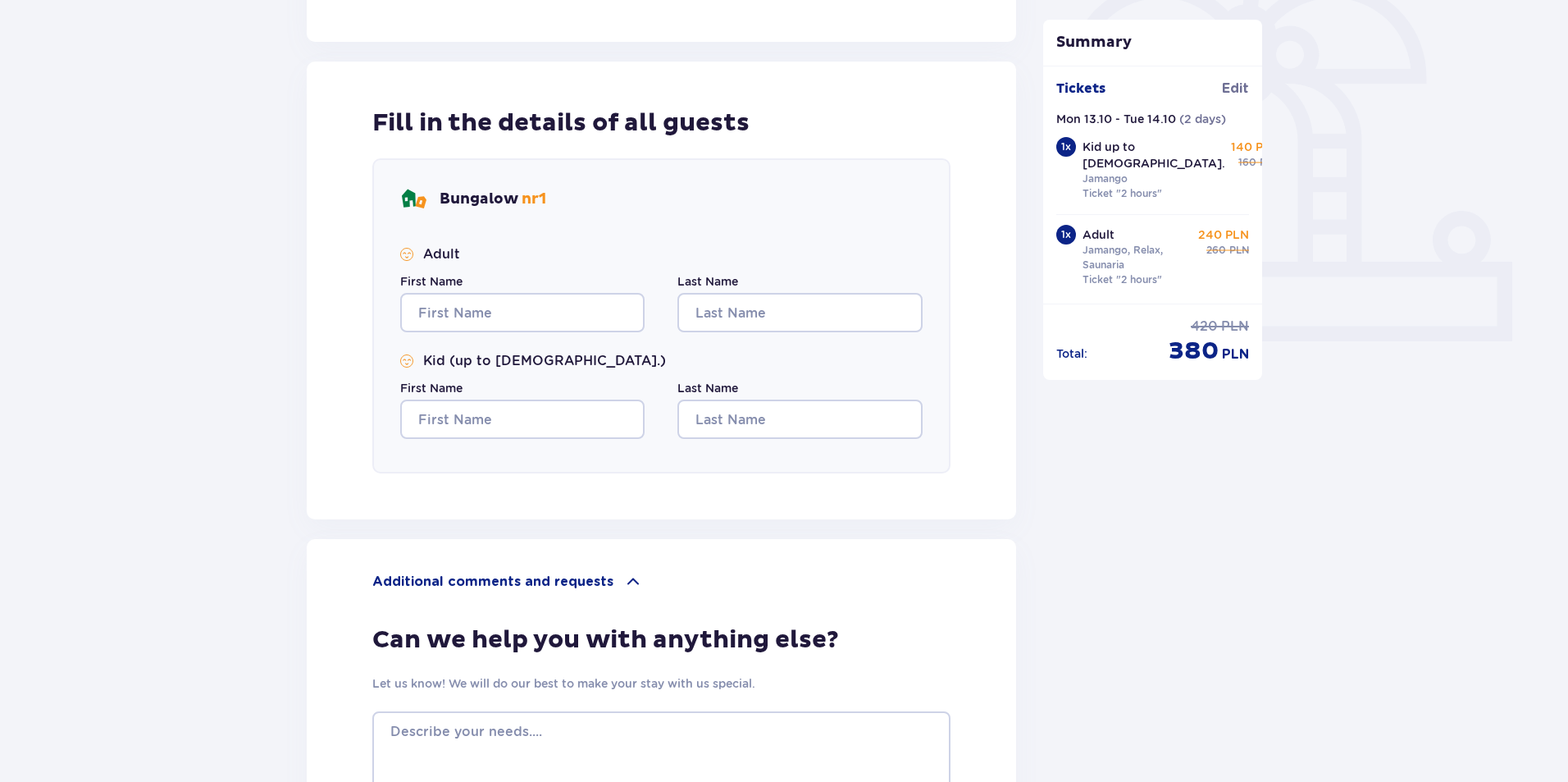
click at [512, 574] on p "Additional comments and requests" at bounding box center [493, 581] width 241 height 18
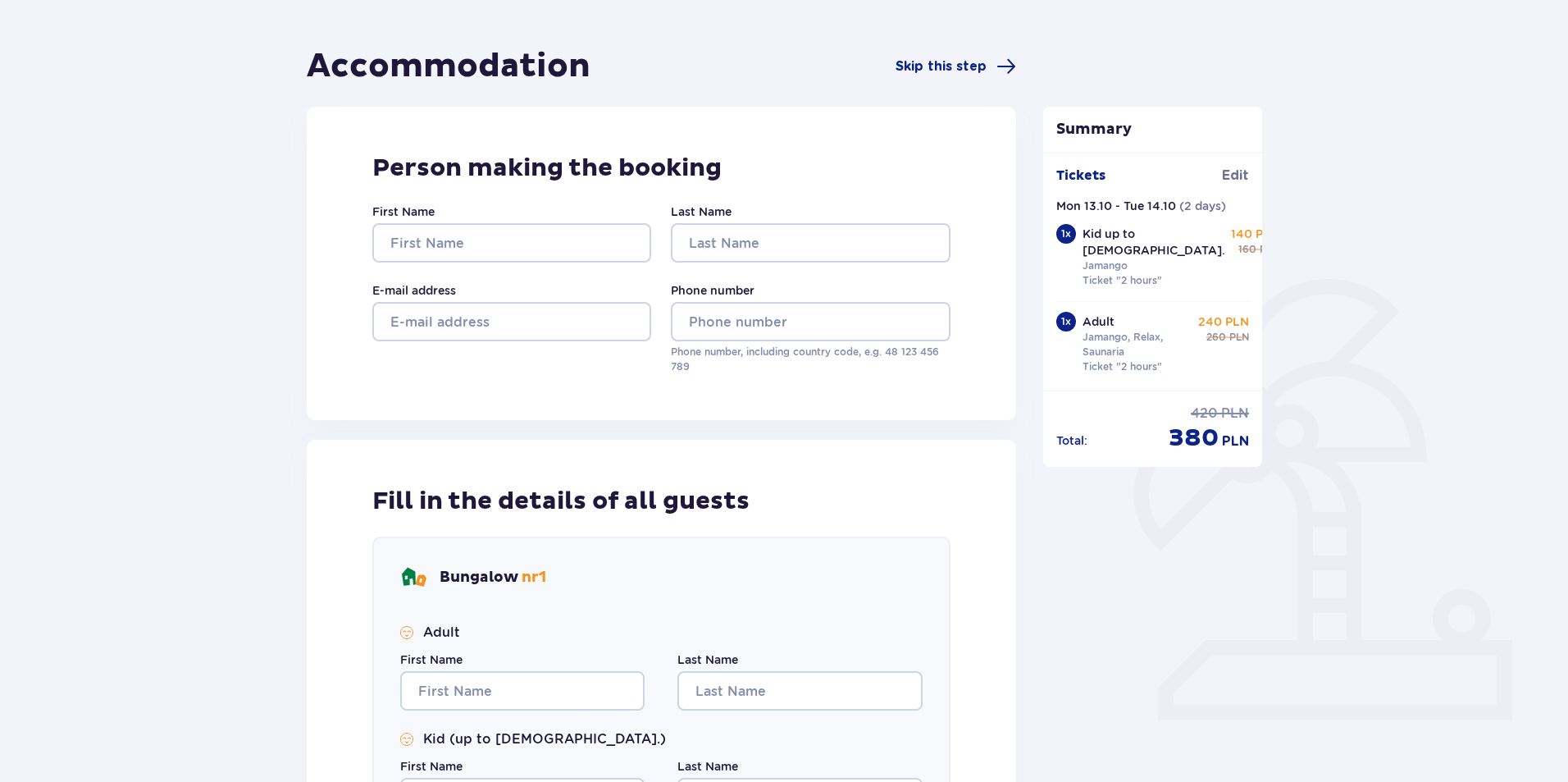
scroll to position [0, 0]
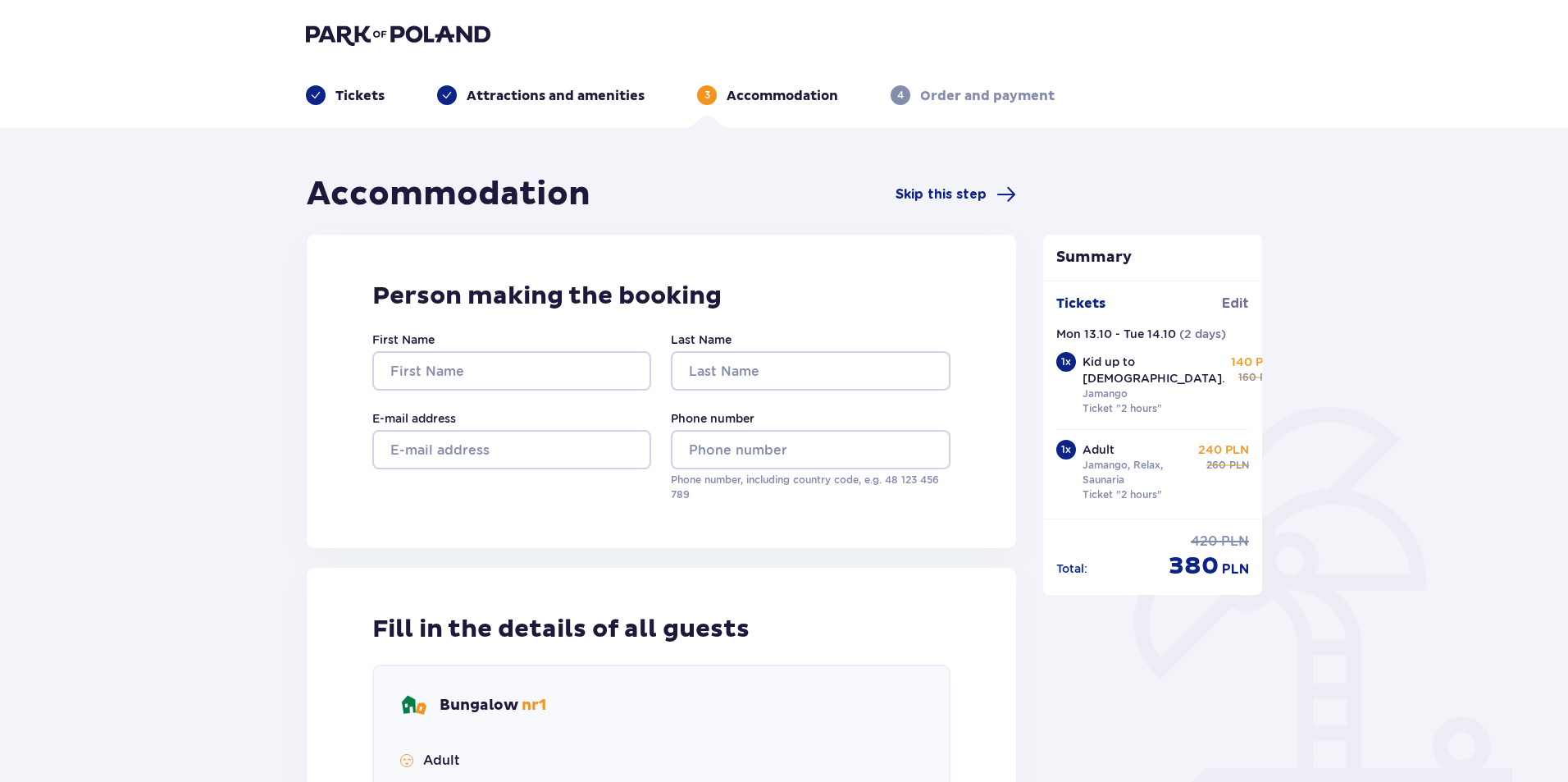
click at [361, 27] on img at bounding box center [398, 33] width 185 height 23
